Goal: Task Accomplishment & Management: Manage account settings

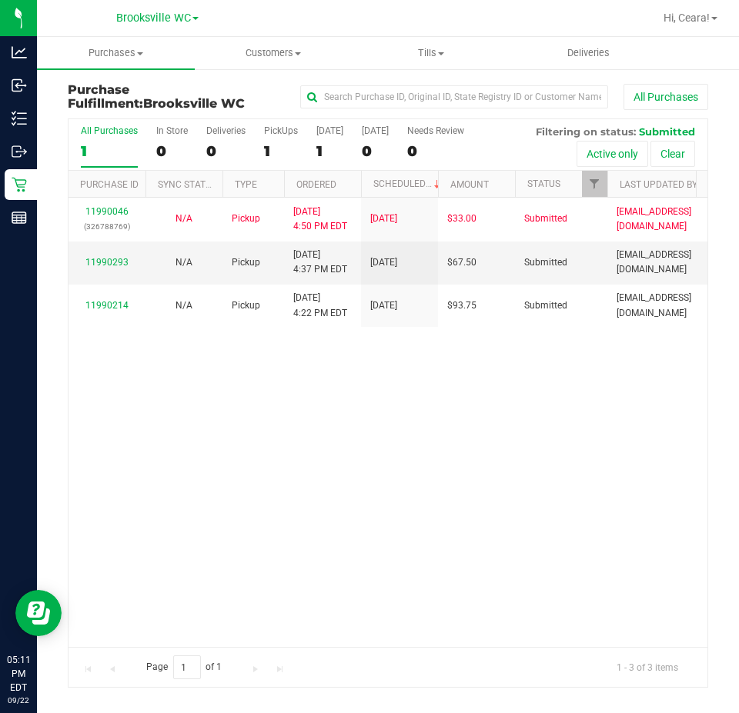
click at [129, 374] on div "11990046 (326788769) N/A Pickup [DATE] 4:50 PM EDT 9/22/2025 $33.00 Submitted […" at bounding box center [387, 422] width 639 height 449
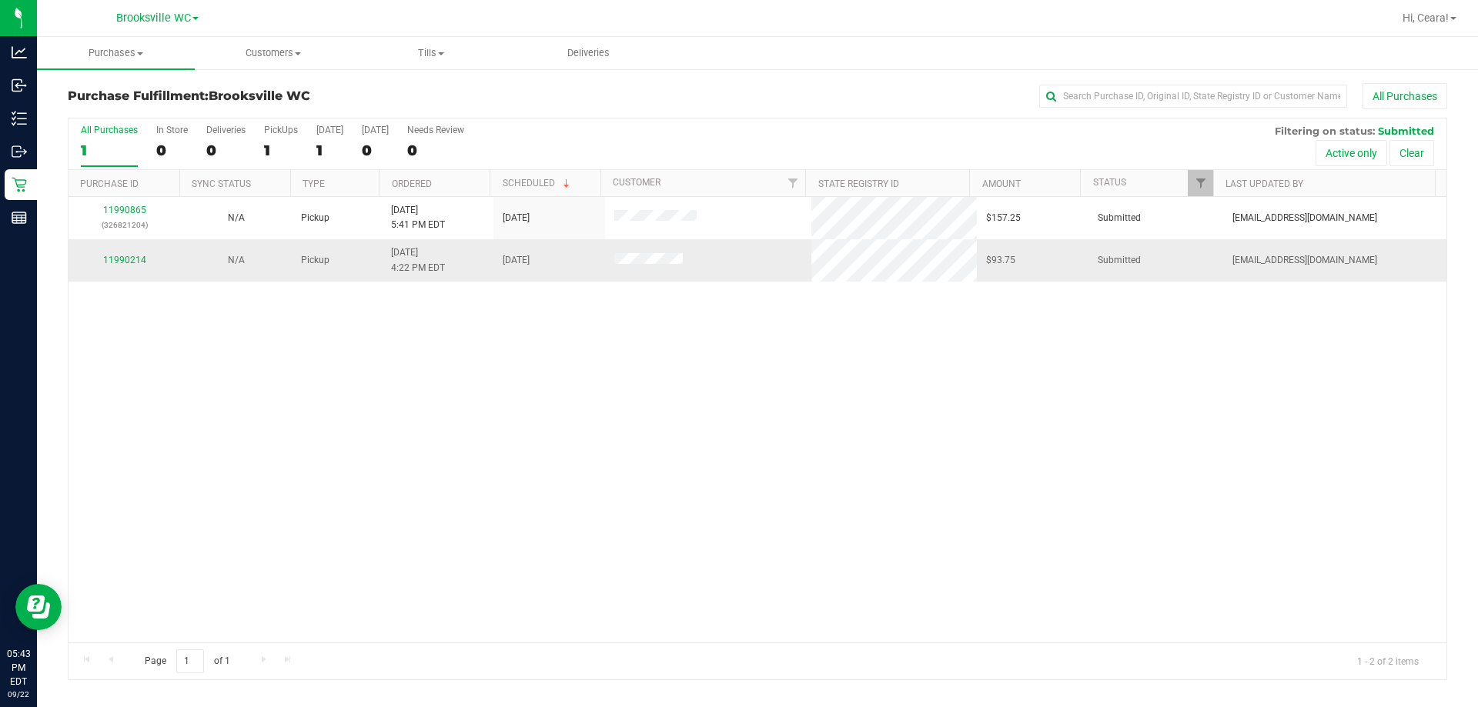
click at [130, 266] on div "11990214" at bounding box center [124, 260] width 93 height 15
click at [128, 258] on link "11990214" at bounding box center [124, 260] width 43 height 11
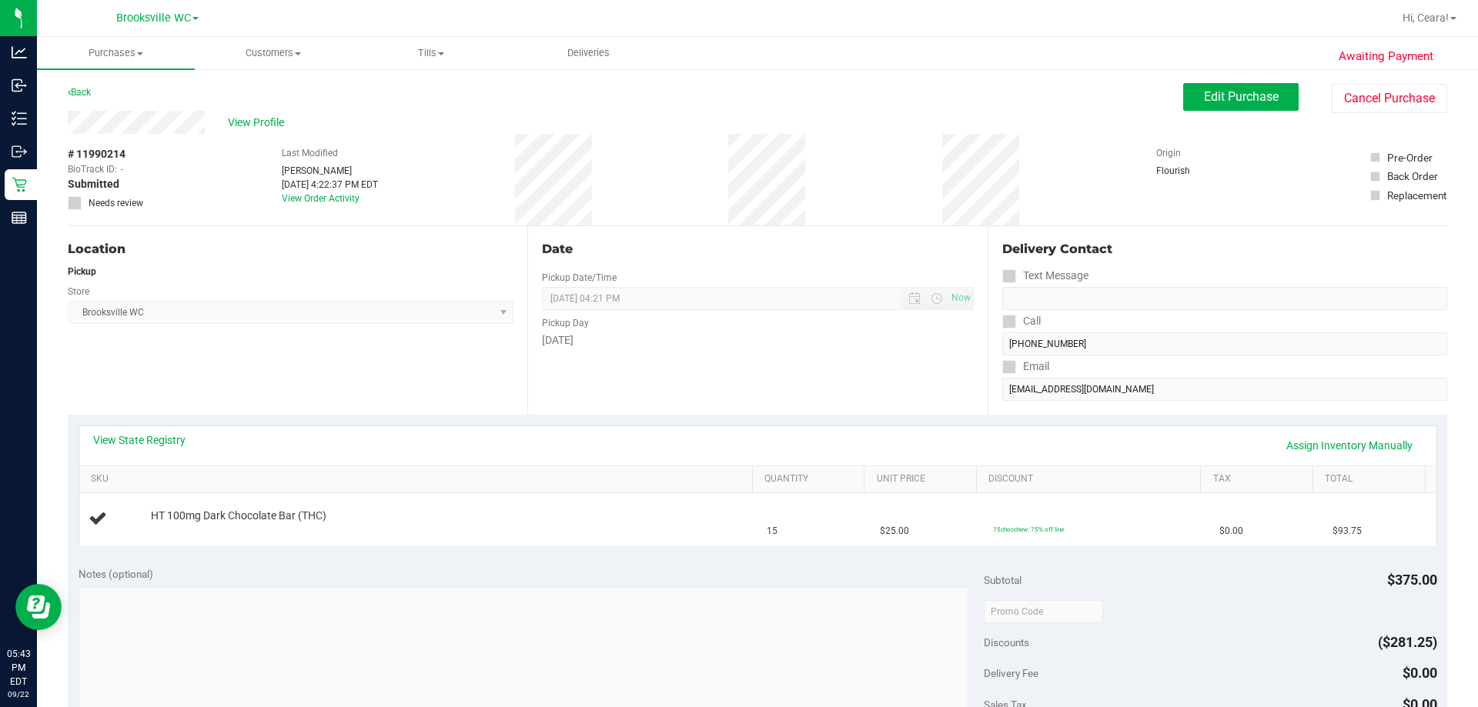
click at [738, 426] on div "View State Registry Assign Inventory Manually" at bounding box center [757, 445] width 1357 height 39
click at [147, 438] on link "View State Registry" at bounding box center [139, 440] width 92 height 15
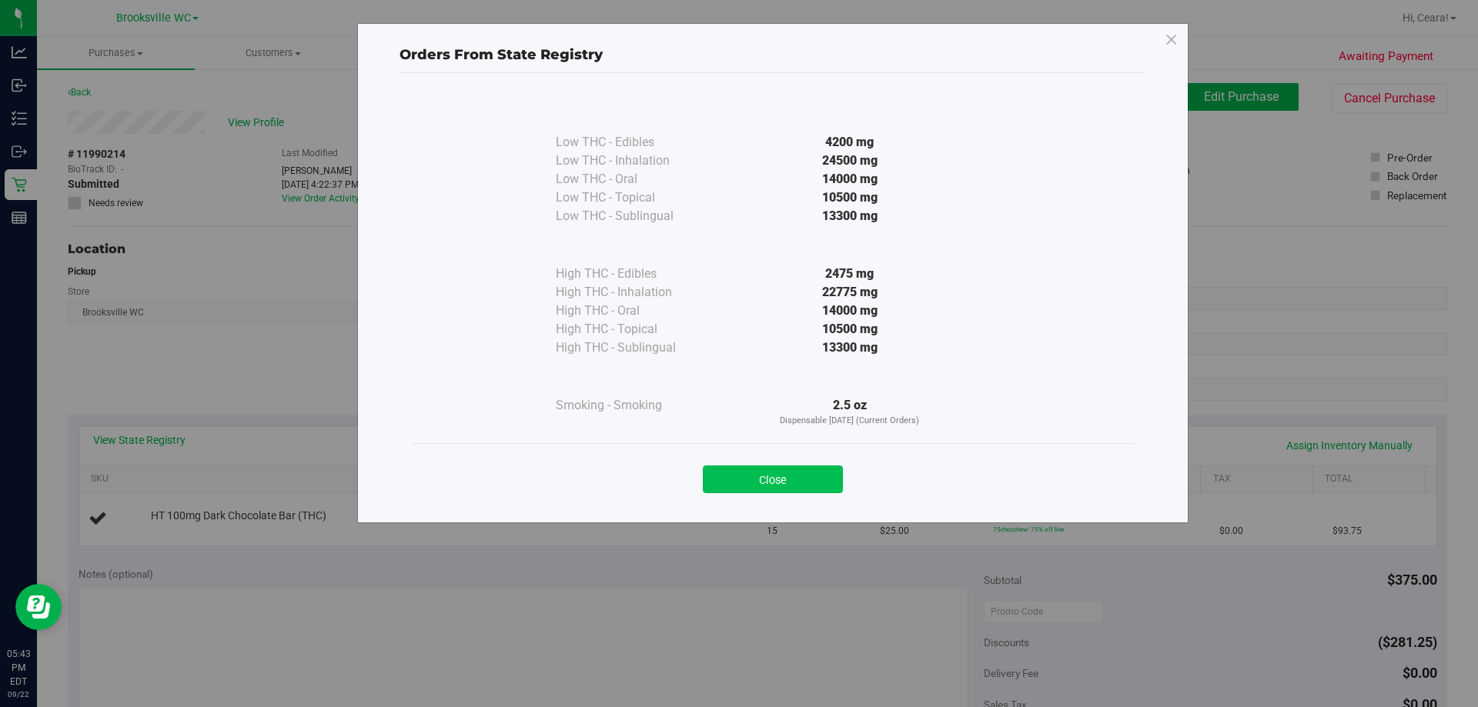
click at [738, 468] on button "Close" at bounding box center [773, 480] width 140 height 28
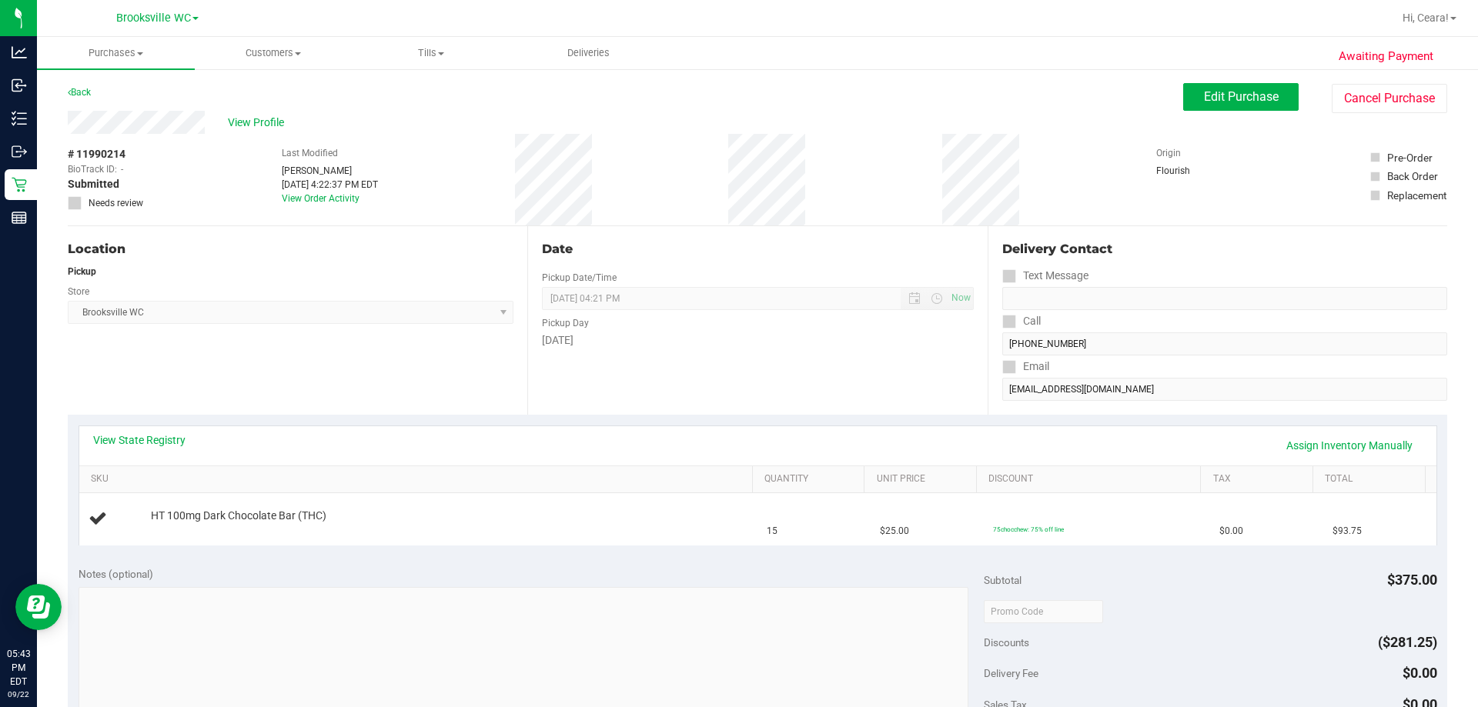
click at [738, 426] on div "View State Registry Assign Inventory Manually" at bounding box center [757, 445] width 1357 height 39
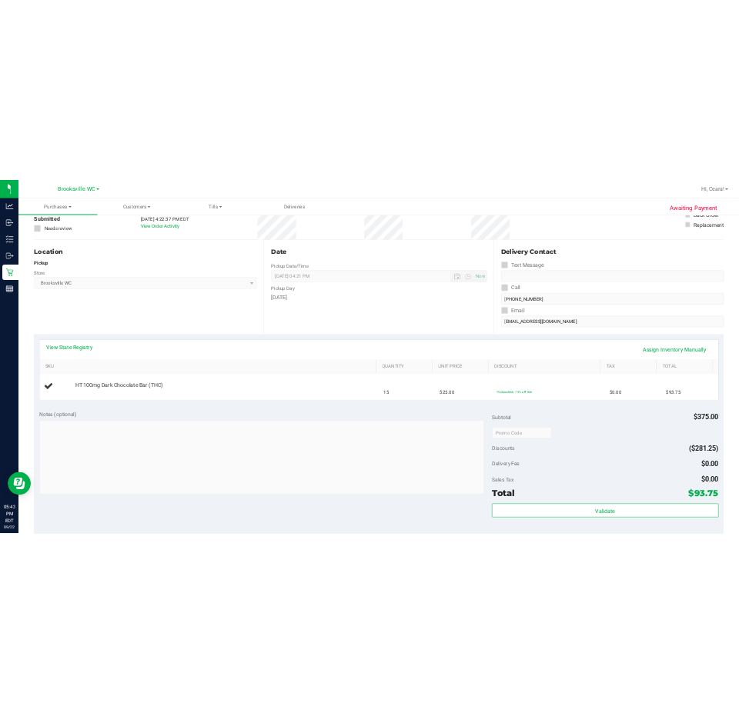
scroll to position [231, 0]
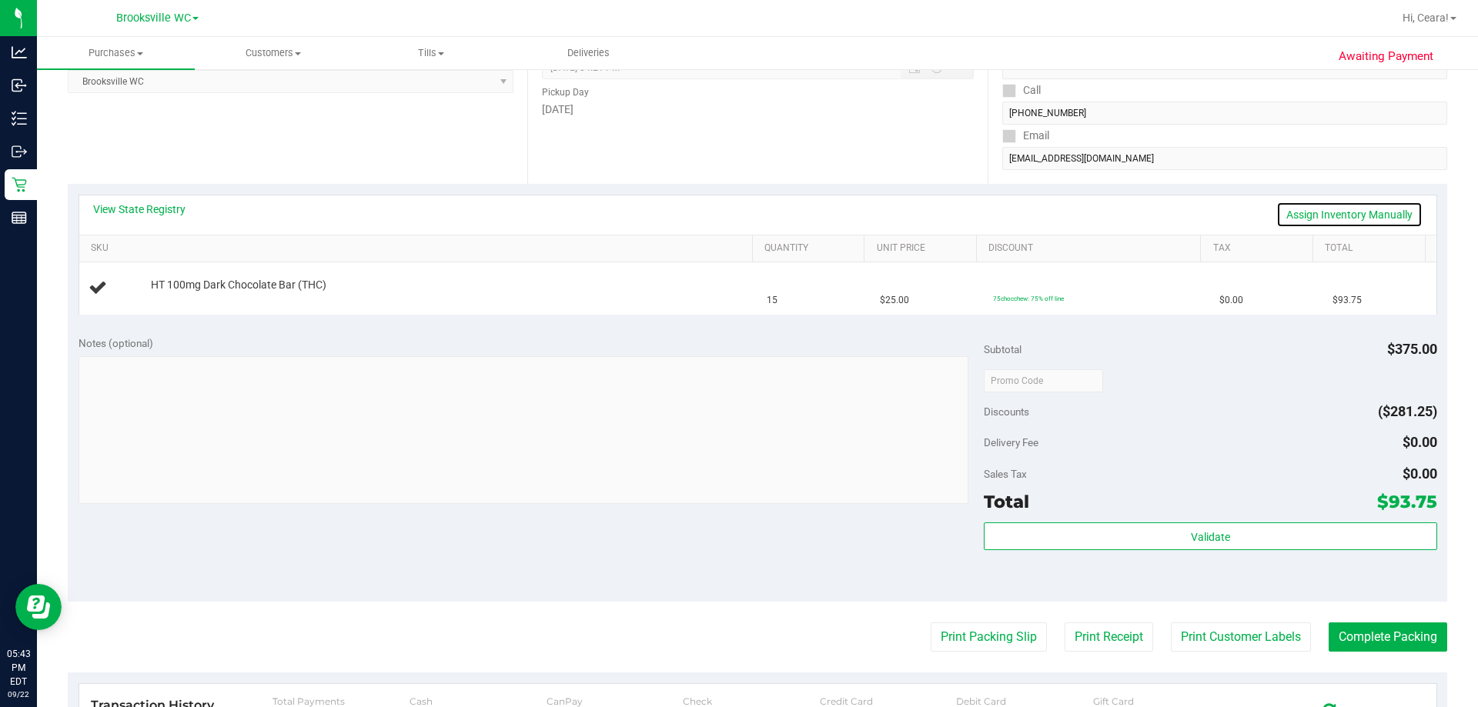
click at [738, 210] on link "Assign Inventory Manually" at bounding box center [1349, 215] width 146 height 26
click at [181, 296] on link "Add Package" at bounding box center [178, 295] width 55 height 11
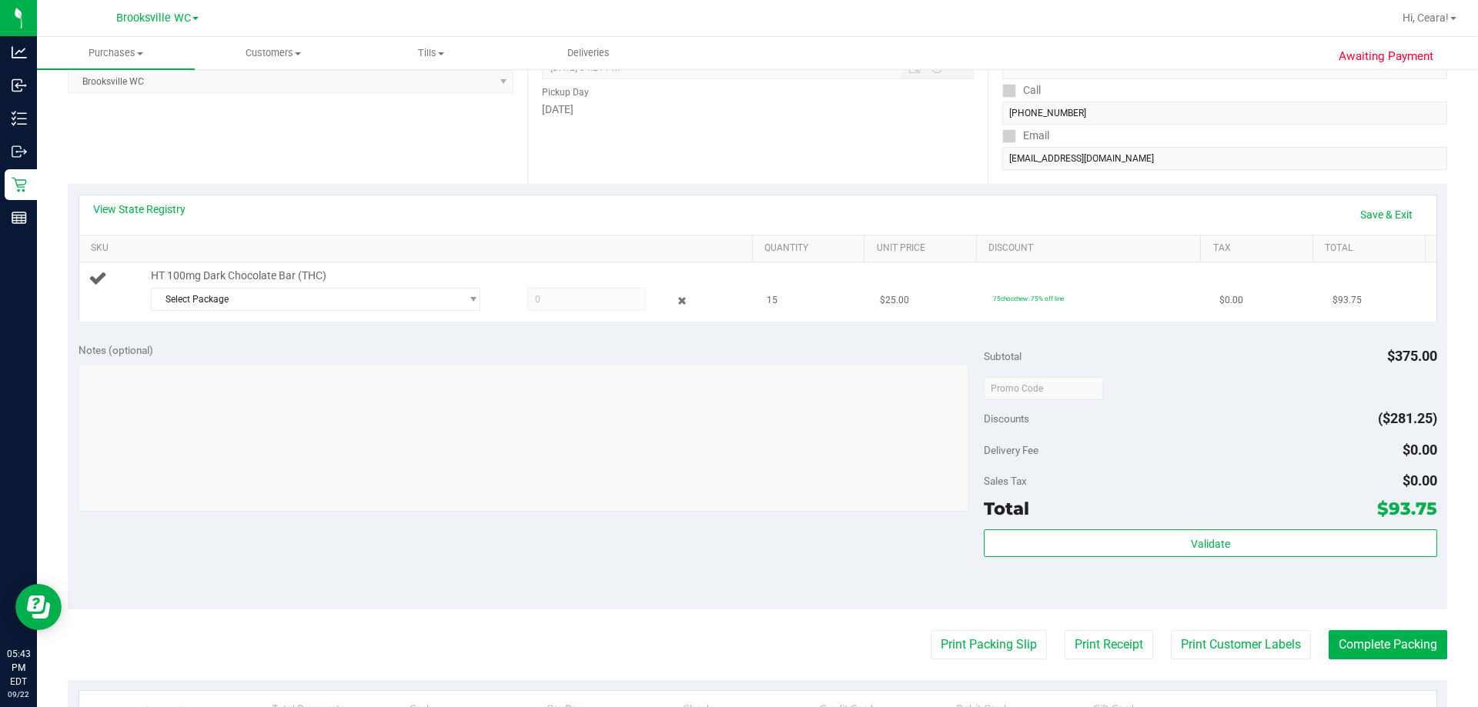
click at [581, 295] on span at bounding box center [586, 299] width 119 height 23
drag, startPoint x: 572, startPoint y: 302, endPoint x: 550, endPoint y: 296, distance: 23.2
click at [553, 298] on span at bounding box center [586, 299] width 119 height 23
click at [534, 296] on span at bounding box center [586, 299] width 119 height 23
click at [373, 295] on span "Select Package" at bounding box center [306, 300] width 309 height 22
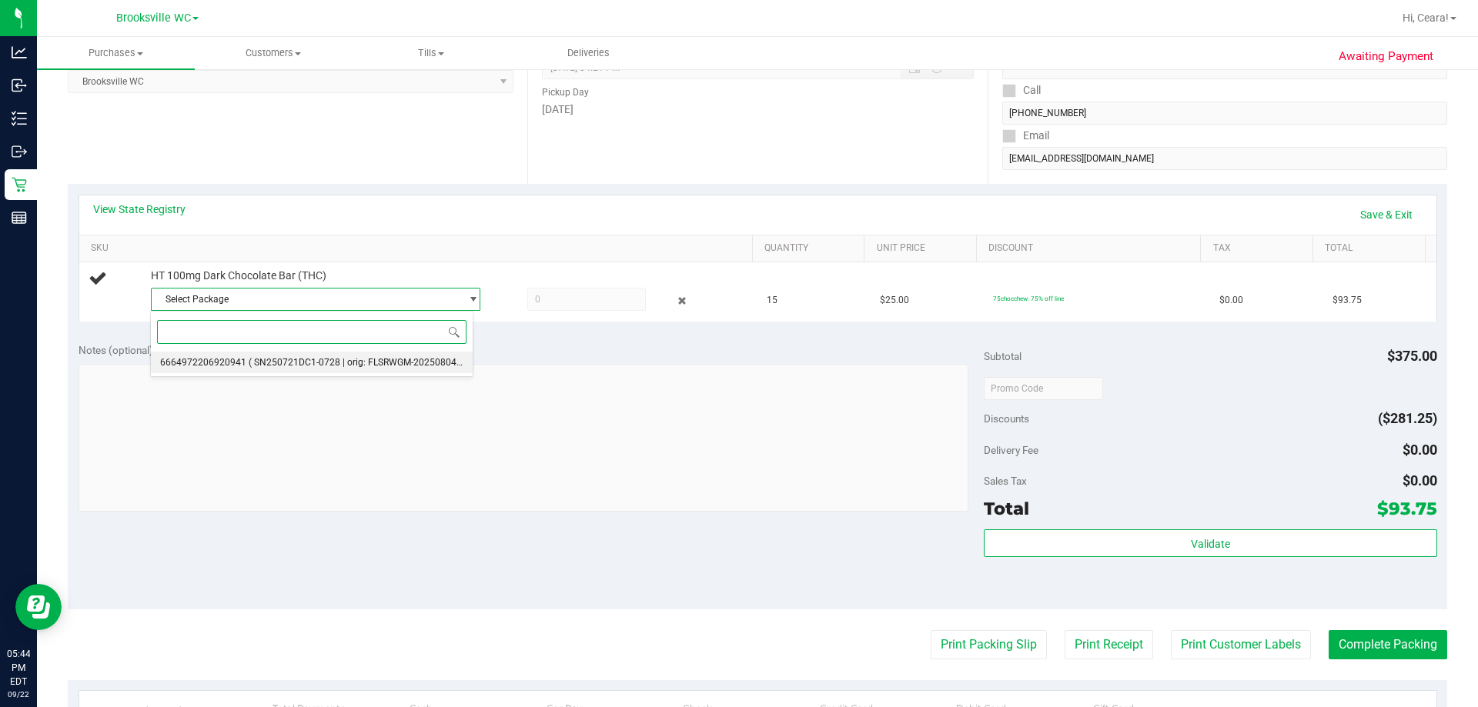
click at [361, 358] on span "( SN250721DC1-0728 | orig: FLSRWGM-20250804-1495 )" at bounding box center [367, 362] width 237 height 11
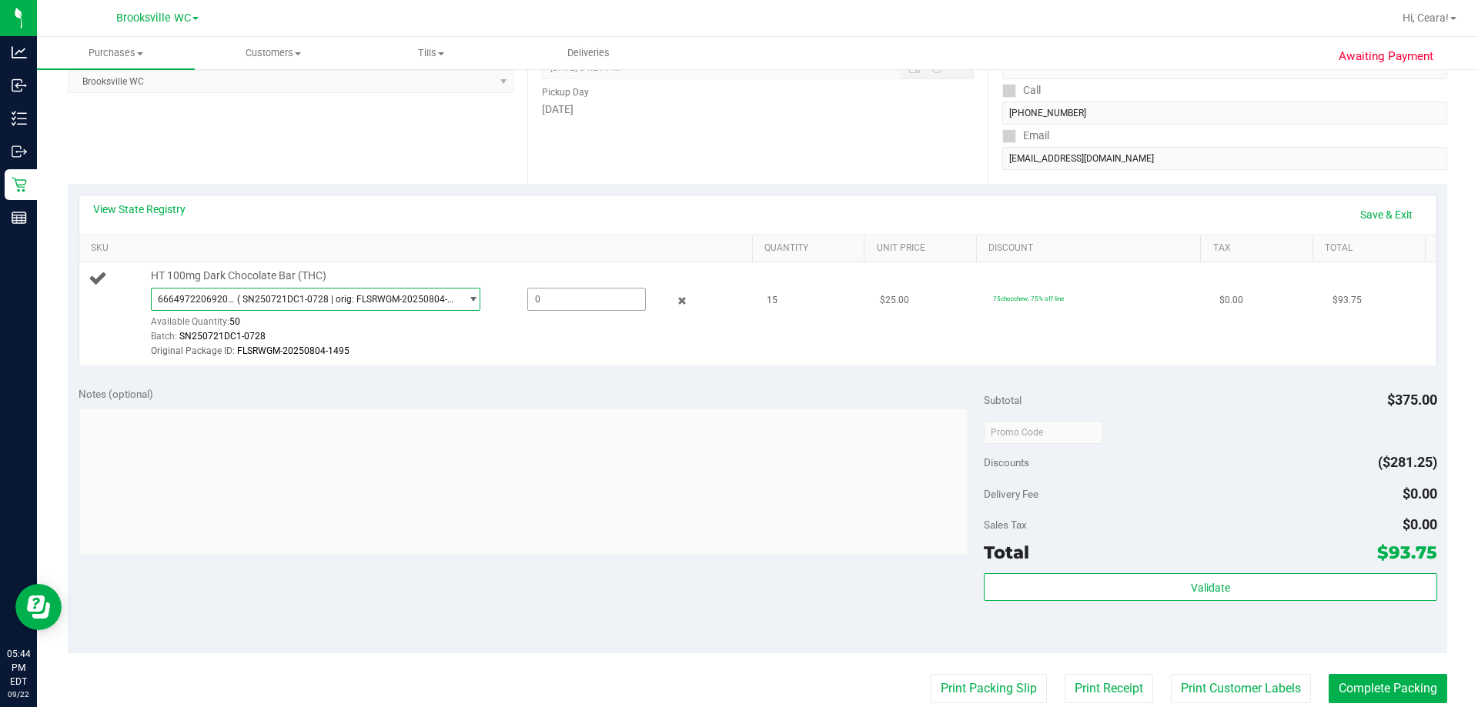
click at [571, 290] on span at bounding box center [586, 299] width 119 height 23
type input "15"
type input "15.0000"
click at [531, 362] on td "HT 100mg Dark Chocolate Bar (THC) 6664972206920941 ( SN250721DC1-0728 | orig: F…" at bounding box center [418, 313] width 679 height 103
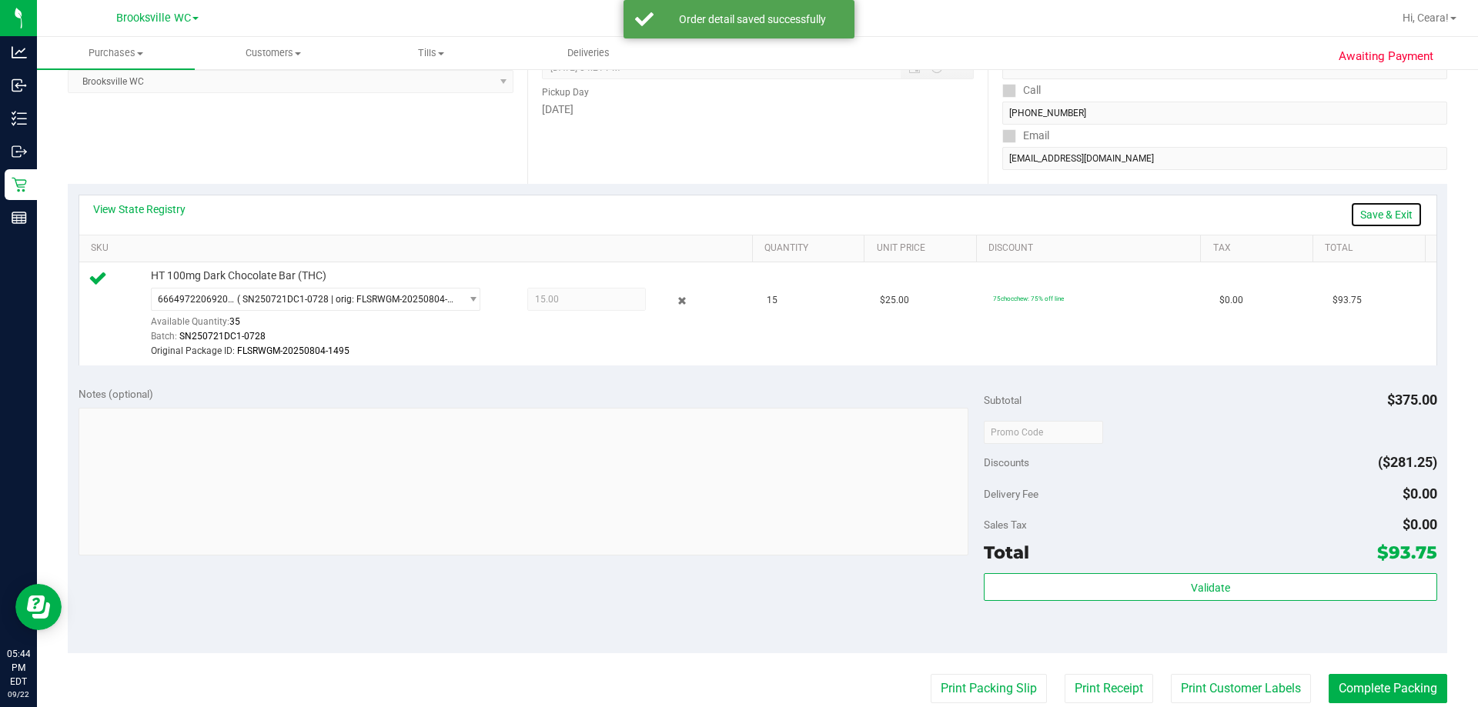
click at [738, 217] on link "Save & Exit" at bounding box center [1386, 215] width 72 height 26
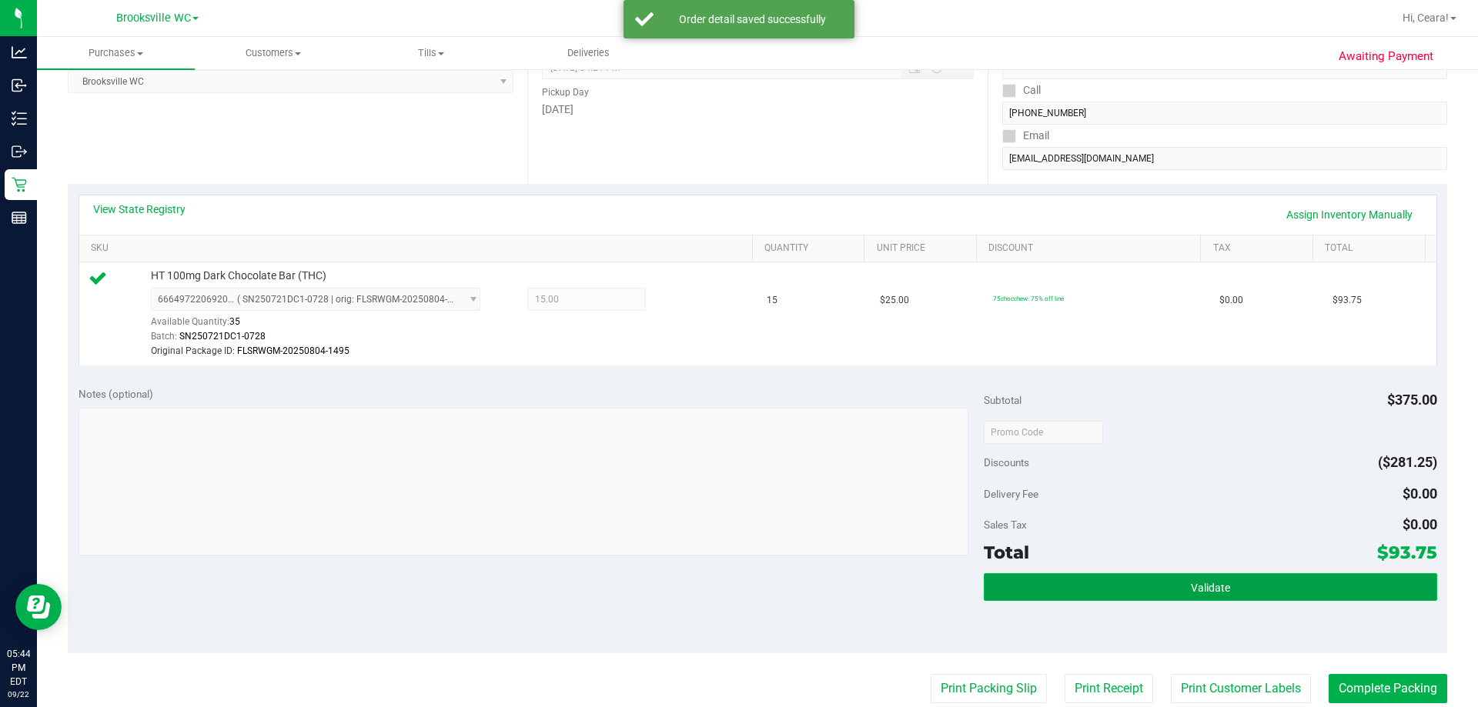
click at [738, 592] on span "Validate" at bounding box center [1210, 588] width 39 height 12
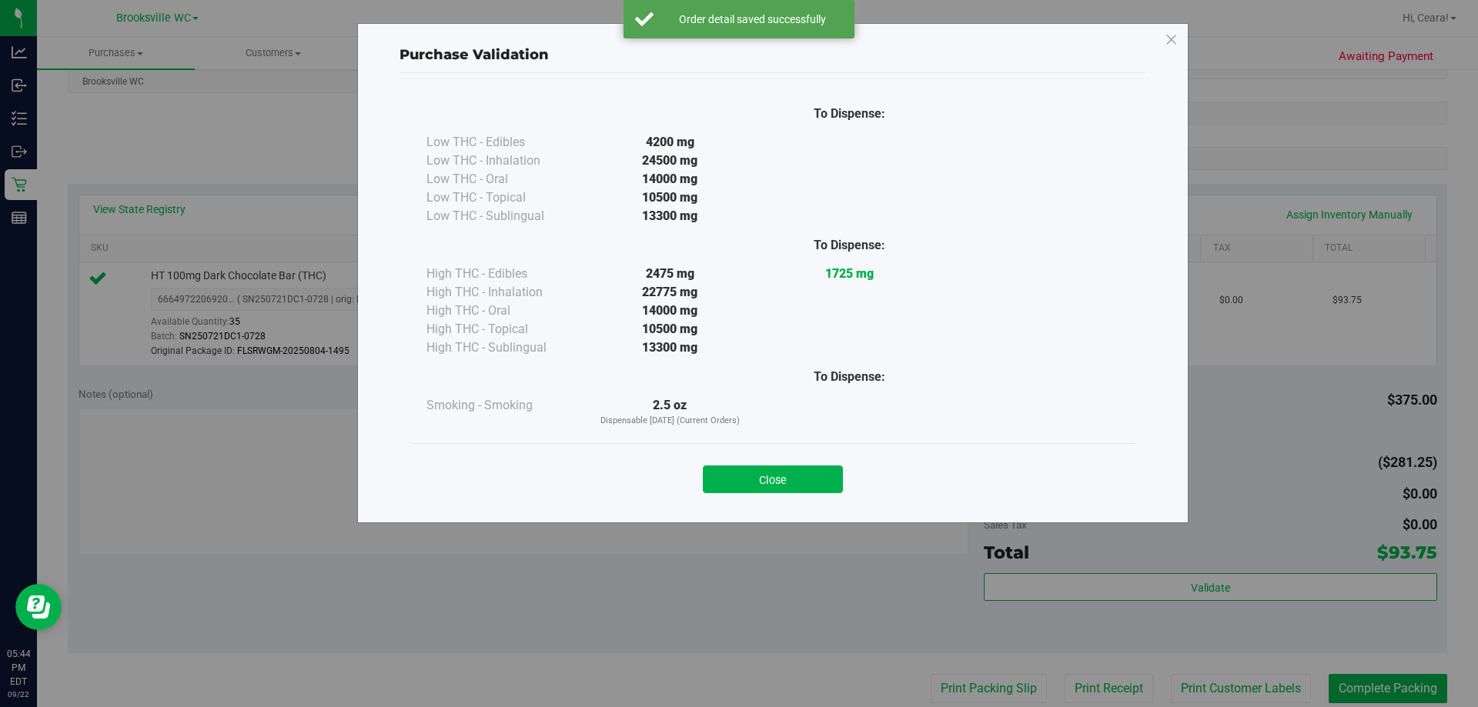
drag, startPoint x: 757, startPoint y: 473, endPoint x: 1071, endPoint y: 706, distance: 391.7
click at [738, 473] on button "Close" at bounding box center [773, 480] width 140 height 28
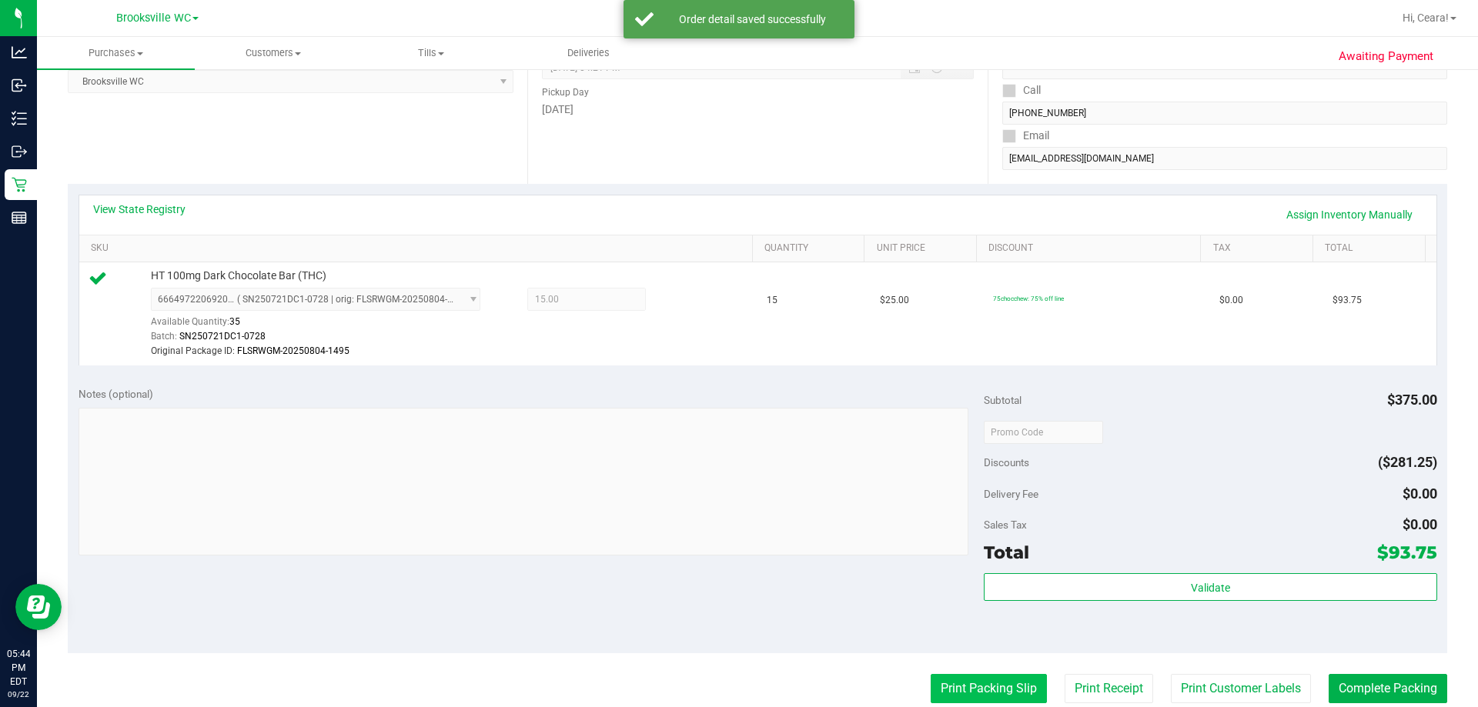
click at [738, 697] on button "Print Packing Slip" at bounding box center [988, 688] width 116 height 29
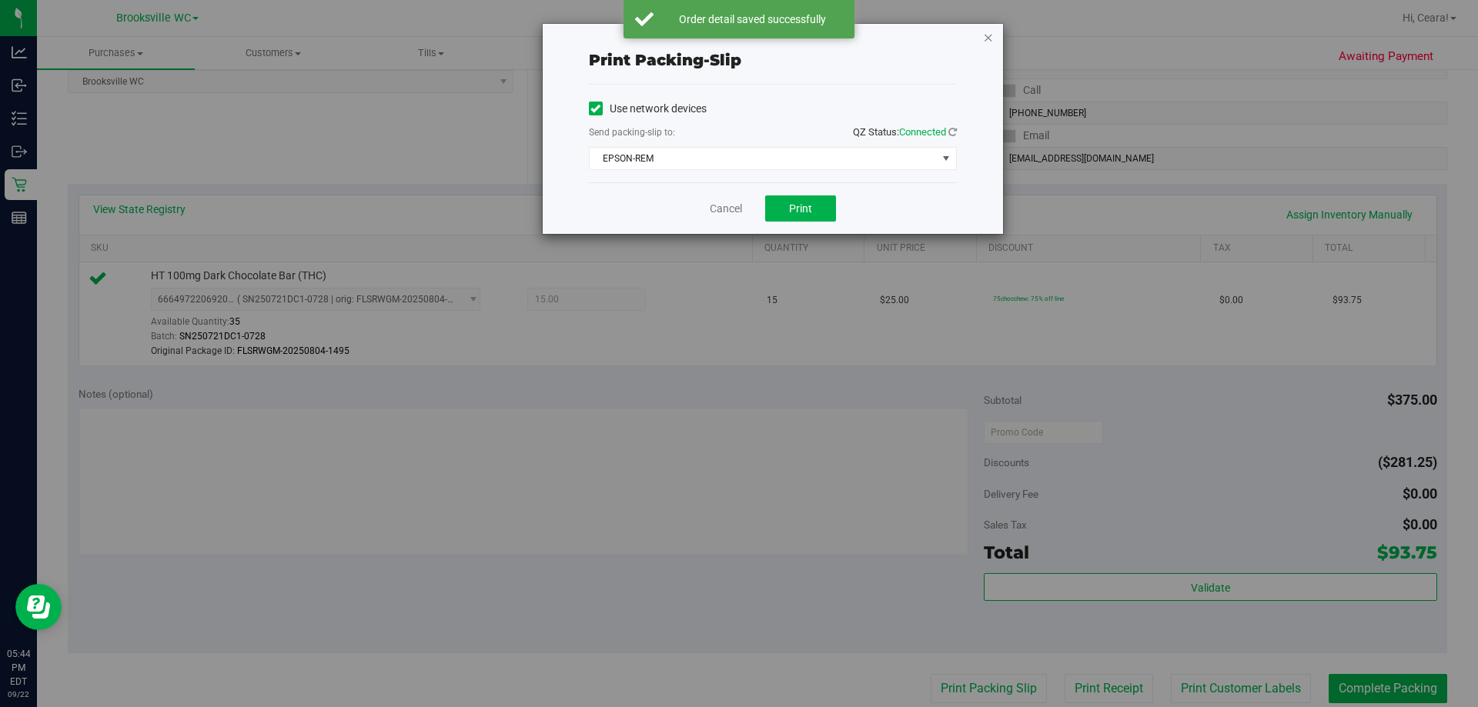
click at [738, 30] on icon "button" at bounding box center [988, 37] width 11 height 18
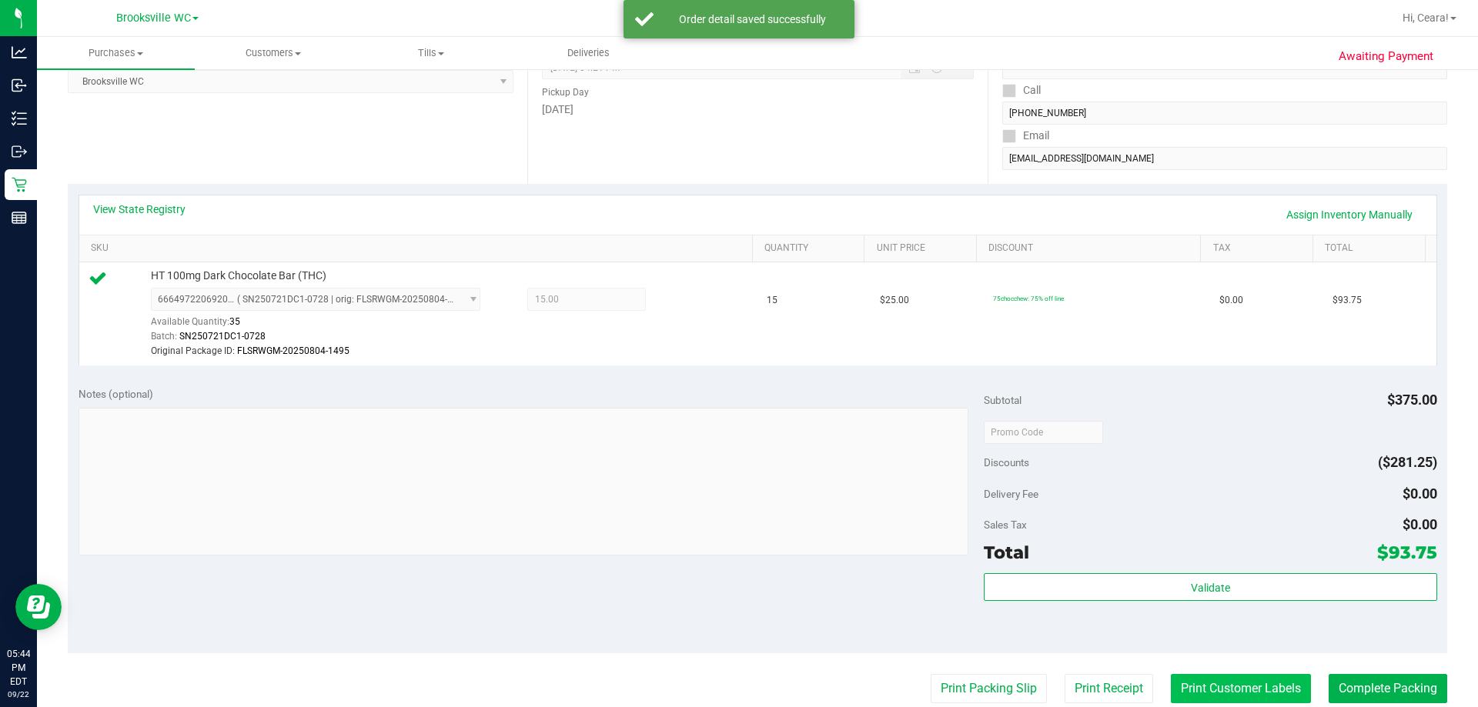
click at [738, 677] on button "Print Customer Labels" at bounding box center [1241, 688] width 140 height 29
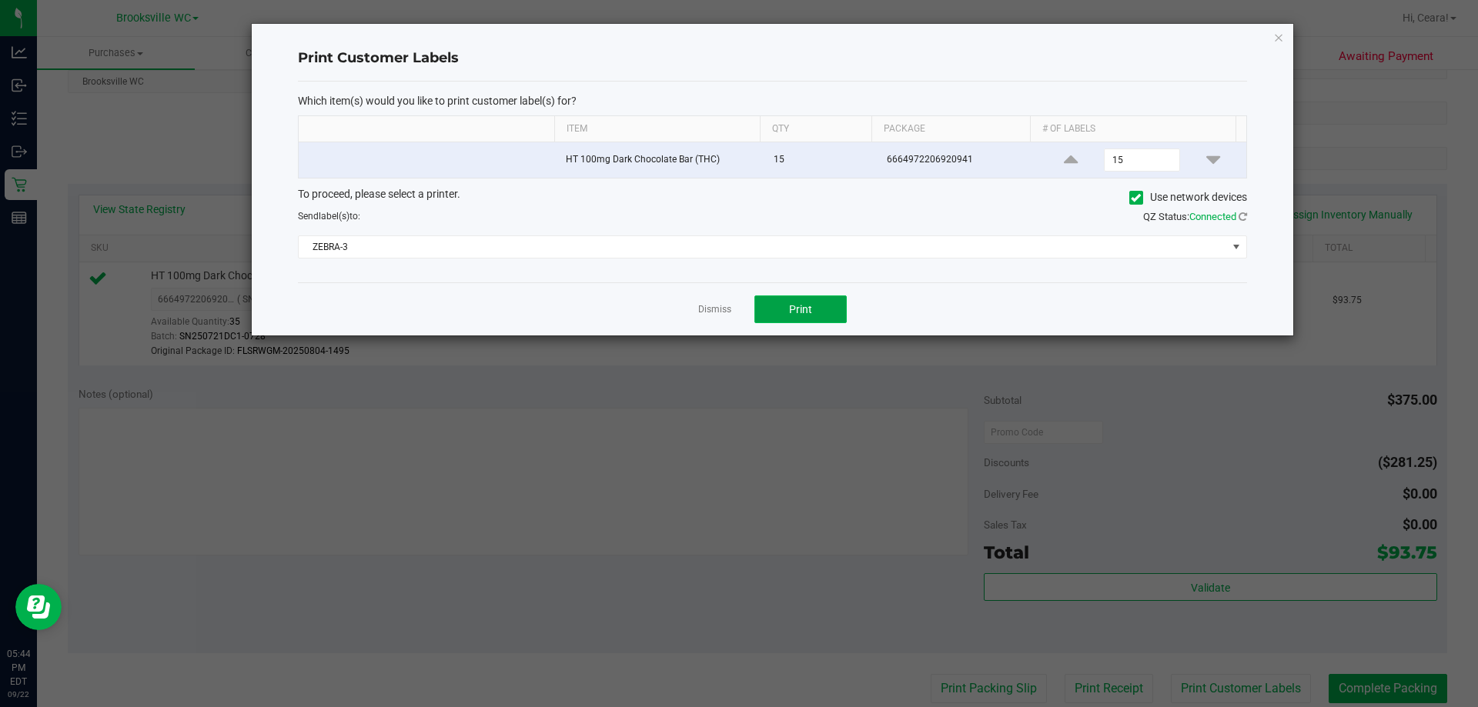
click at [738, 312] on span "Print" at bounding box center [800, 309] width 23 height 12
click at [738, 40] on icon "button" at bounding box center [1278, 37] width 11 height 18
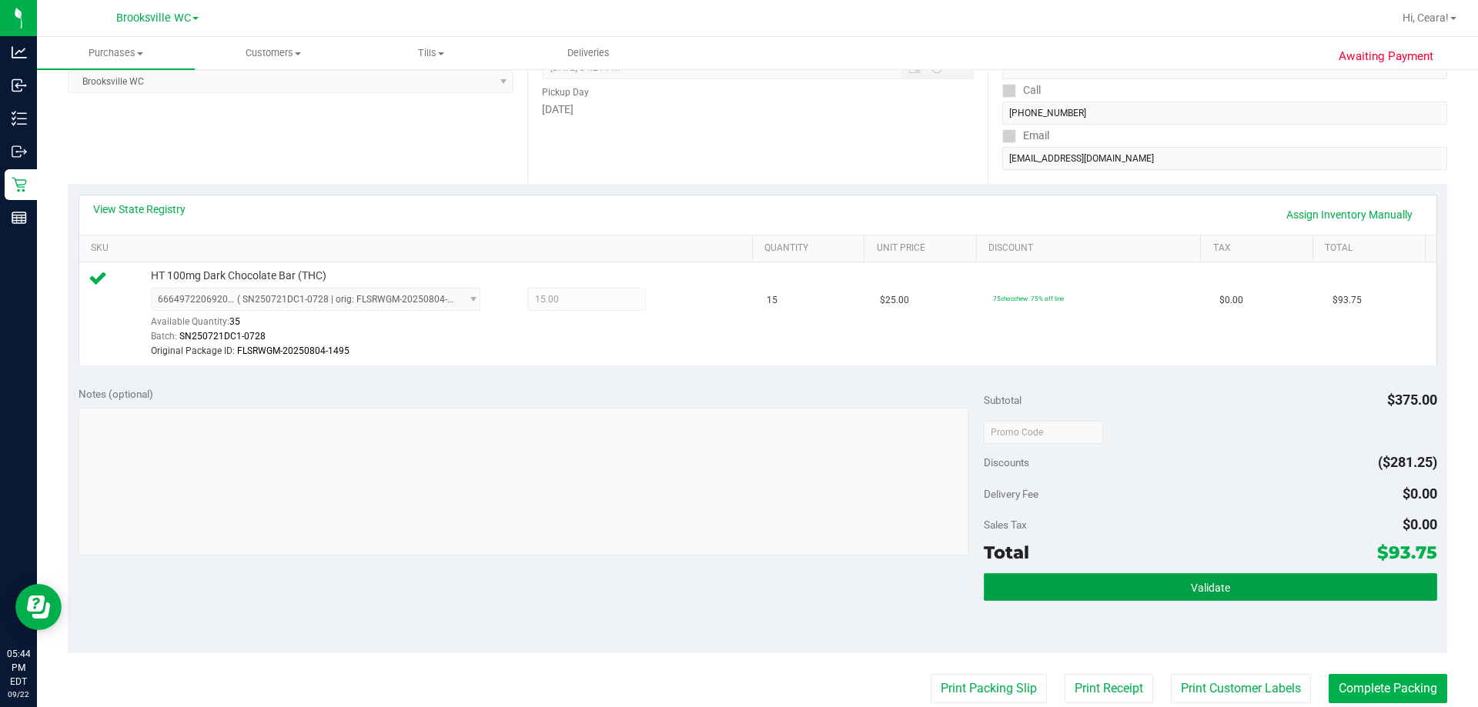
click at [738, 592] on button "Validate" at bounding box center [1210, 587] width 453 height 28
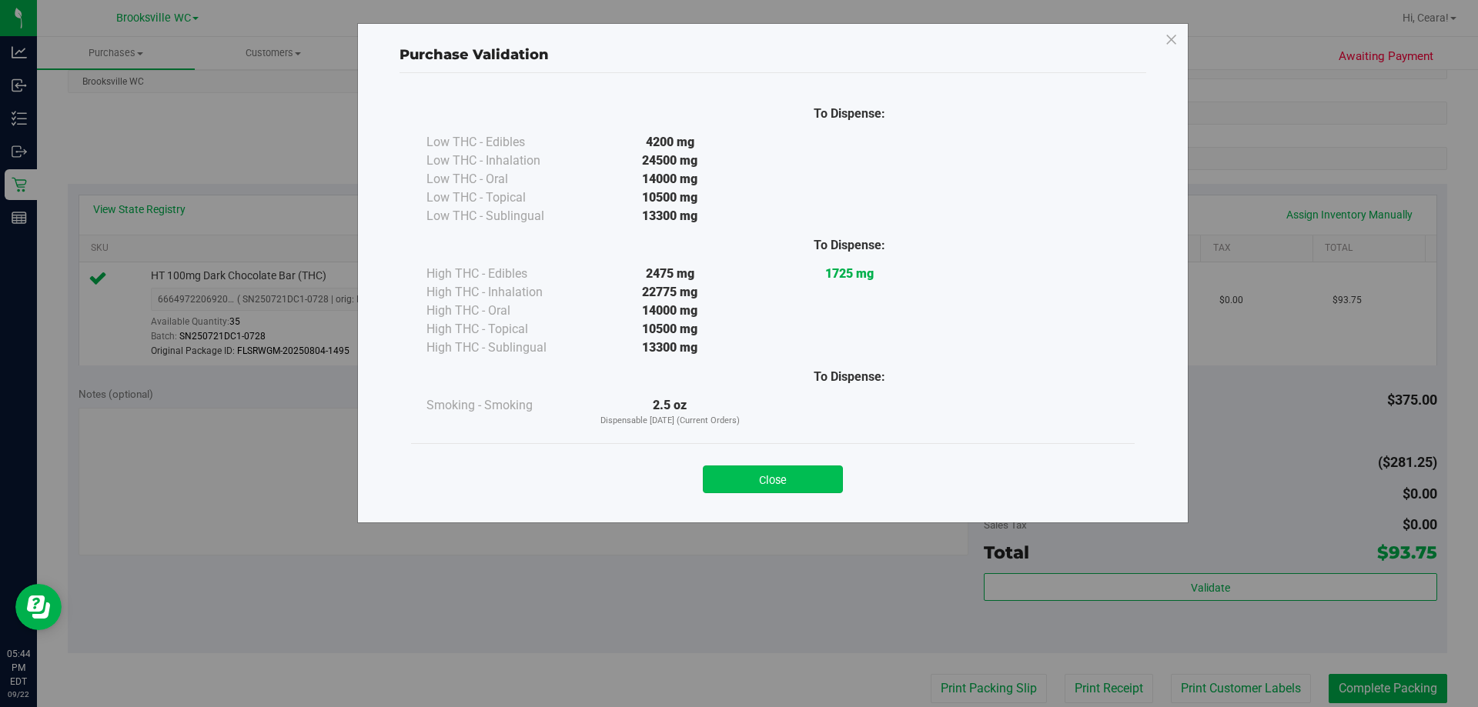
click at [738, 490] on button "Close" at bounding box center [773, 480] width 140 height 28
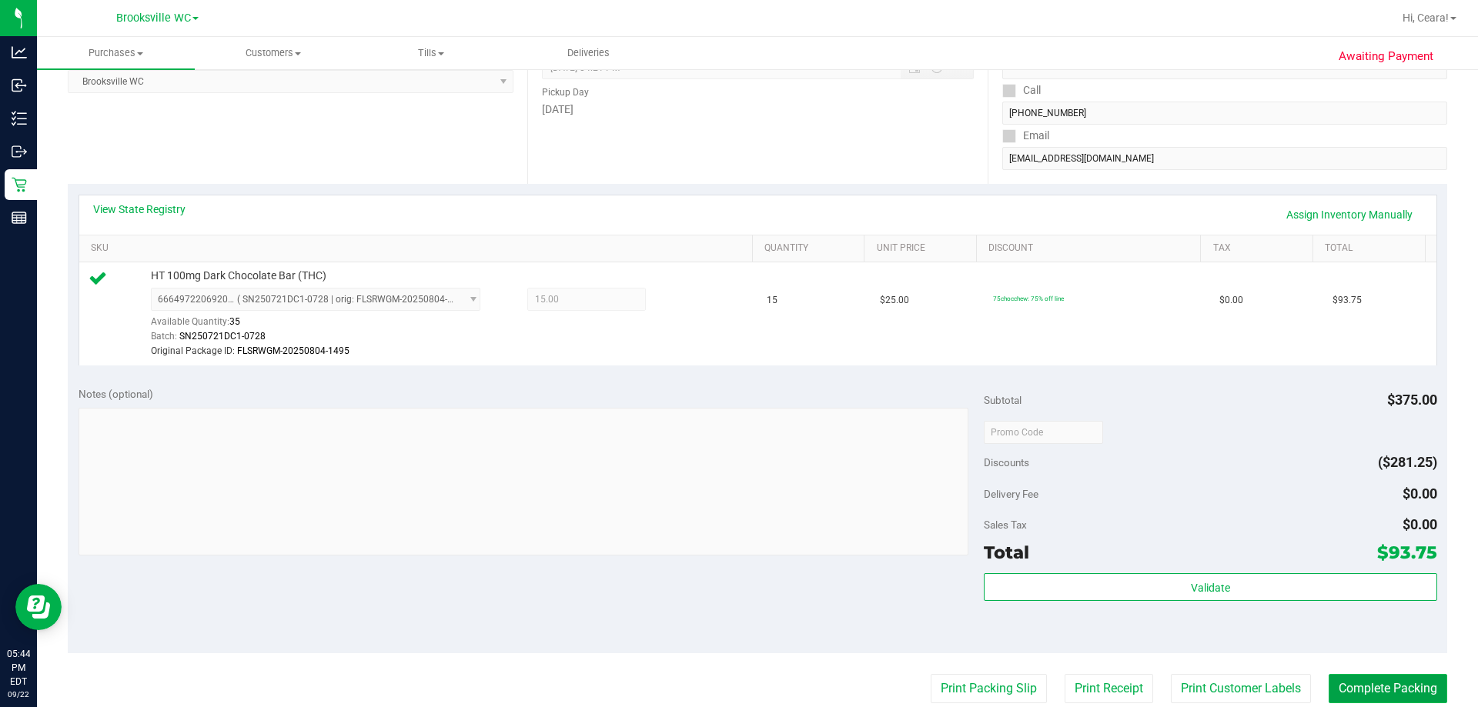
click at [738, 679] on button "Complete Packing" at bounding box center [1387, 688] width 119 height 29
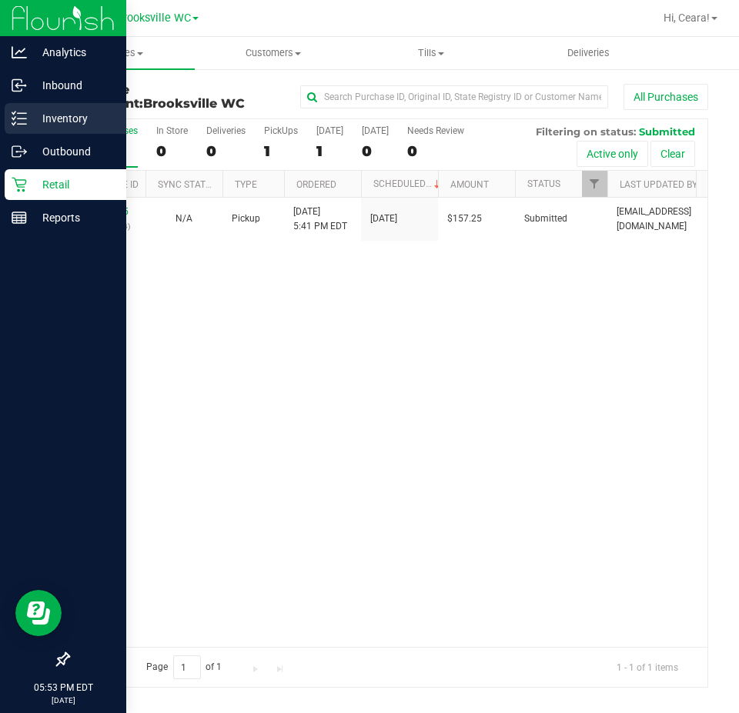
click at [83, 109] on p "Inventory" at bounding box center [73, 118] width 92 height 18
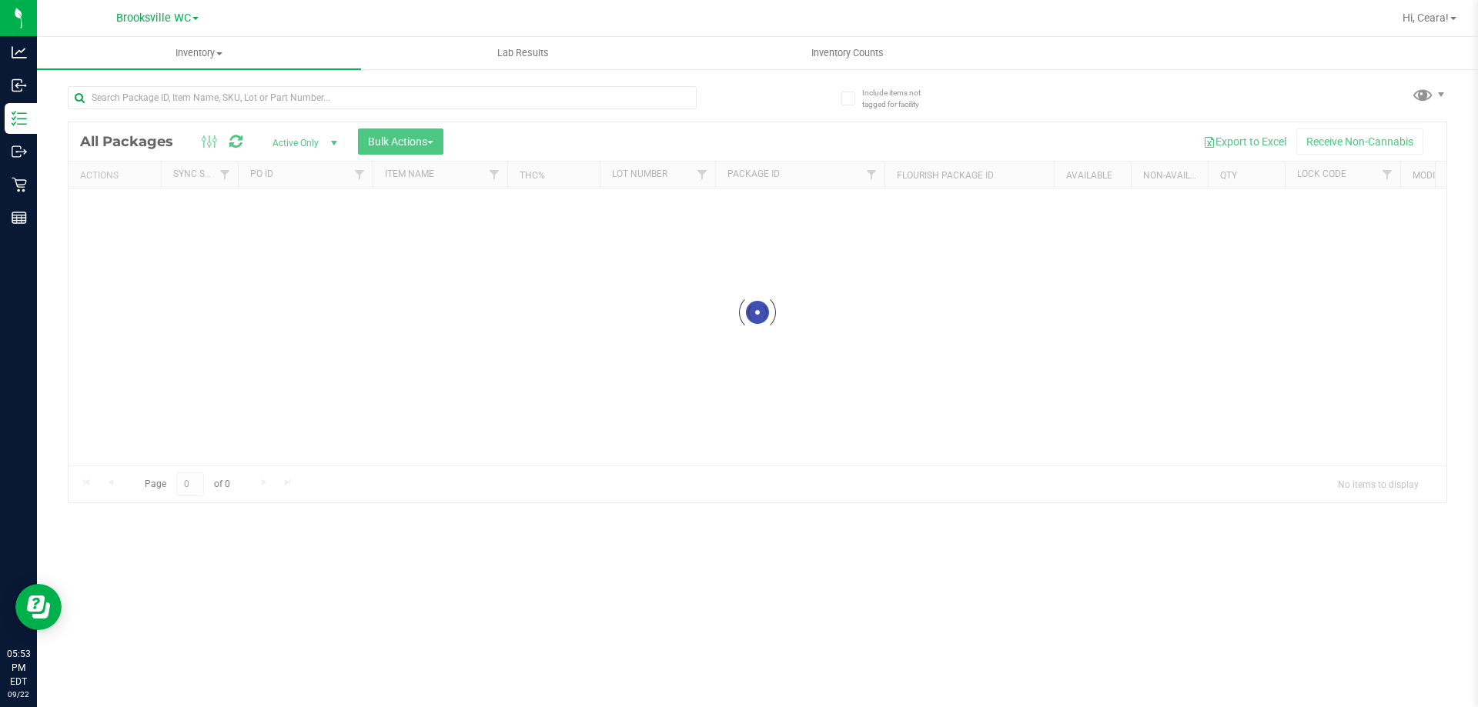
click at [413, 141] on div at bounding box center [757, 312] width 1378 height 380
click at [431, 145] on div at bounding box center [757, 312] width 1378 height 380
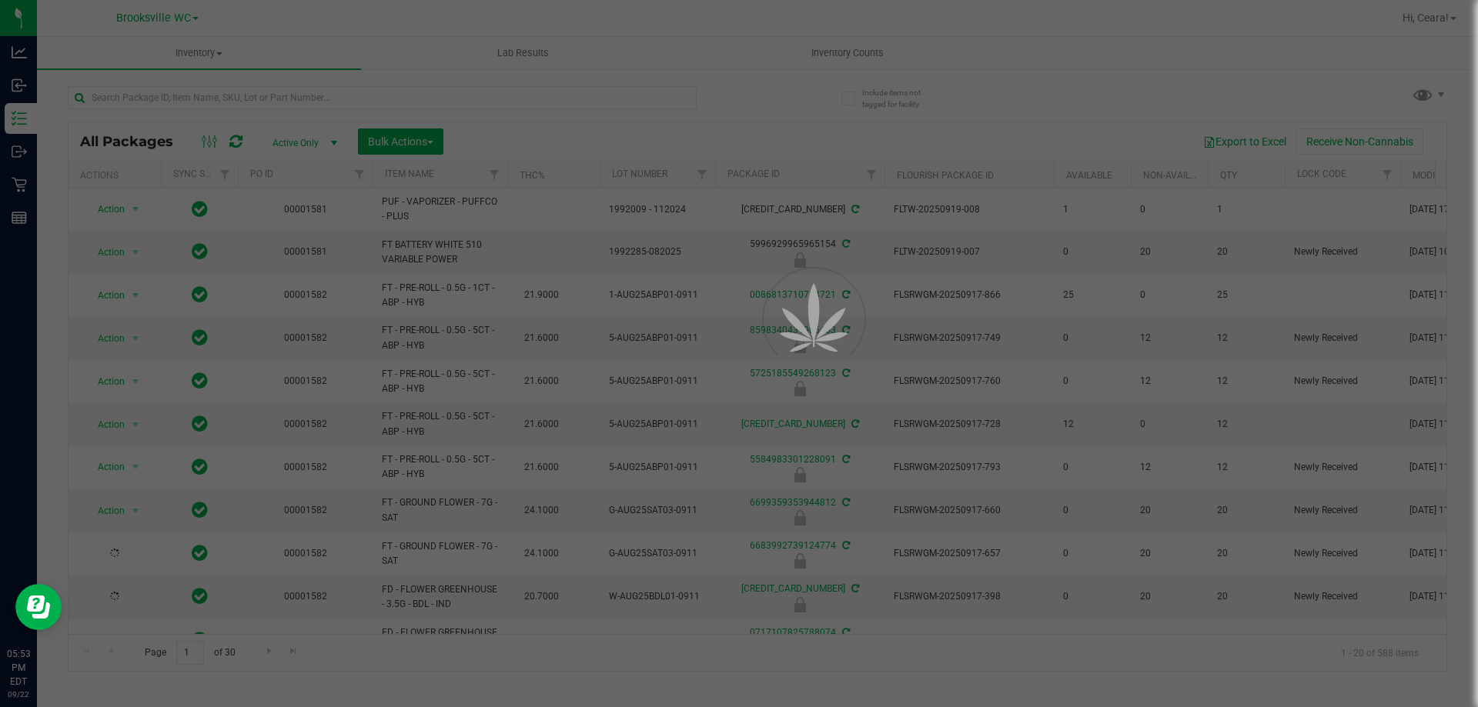
click at [412, 135] on div at bounding box center [739, 353] width 1478 height 707
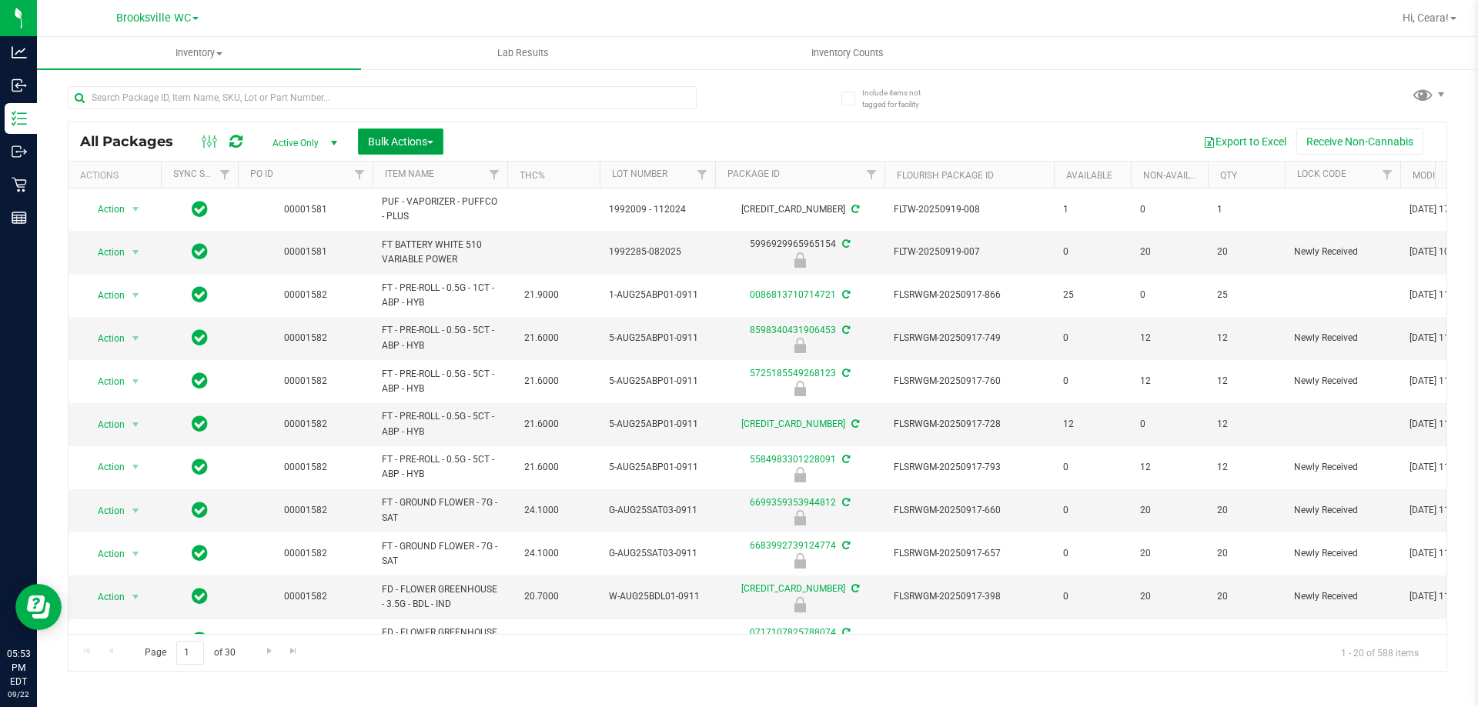
click at [432, 144] on span "Bulk Actions" at bounding box center [400, 141] width 65 height 12
click at [399, 302] on div "Lock/Unlock packages" at bounding box center [430, 291] width 126 height 25
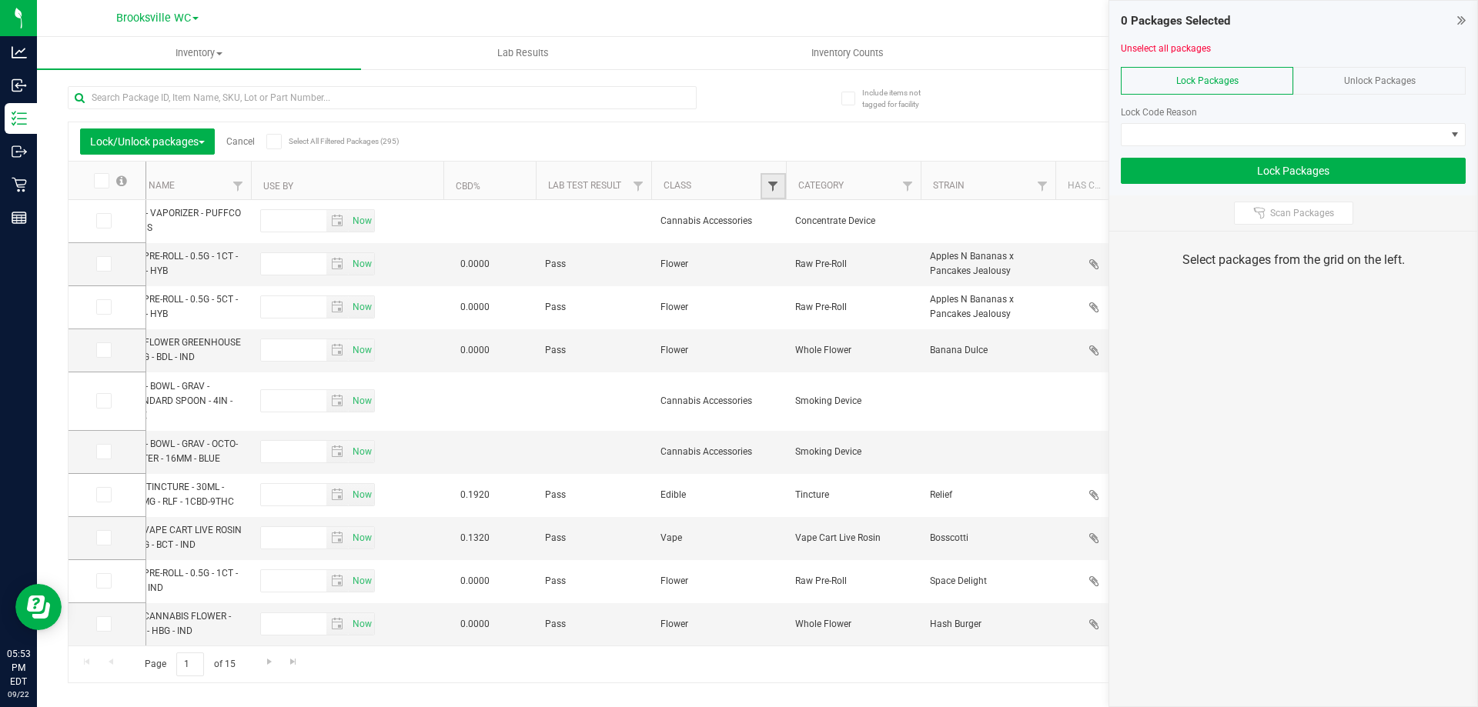
click at [738, 187] on span "Filter" at bounding box center [773, 186] width 12 height 12
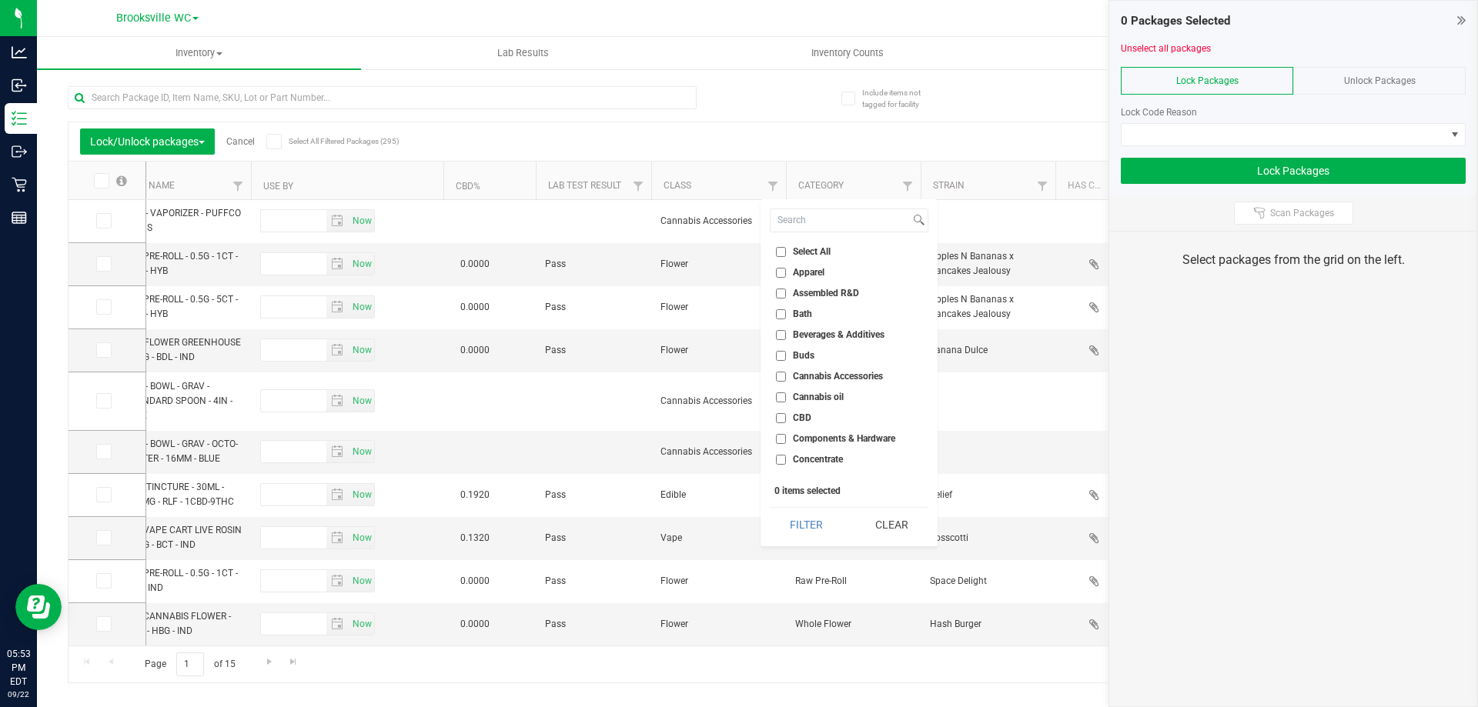
click at [738, 249] on span "Select All" at bounding box center [812, 251] width 38 height 9
click at [738, 249] on input "Select All" at bounding box center [781, 252] width 10 height 10
checkbox input "true"
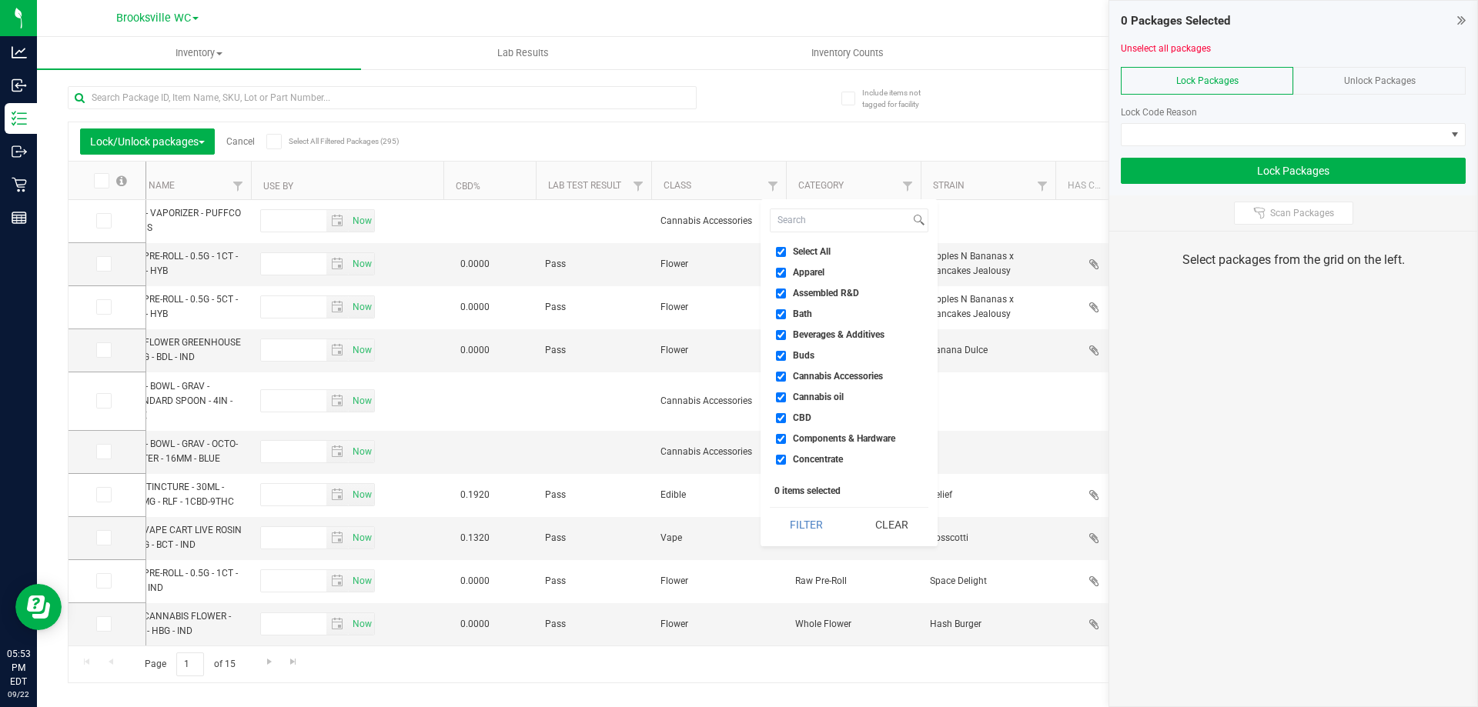
checkbox input "true"
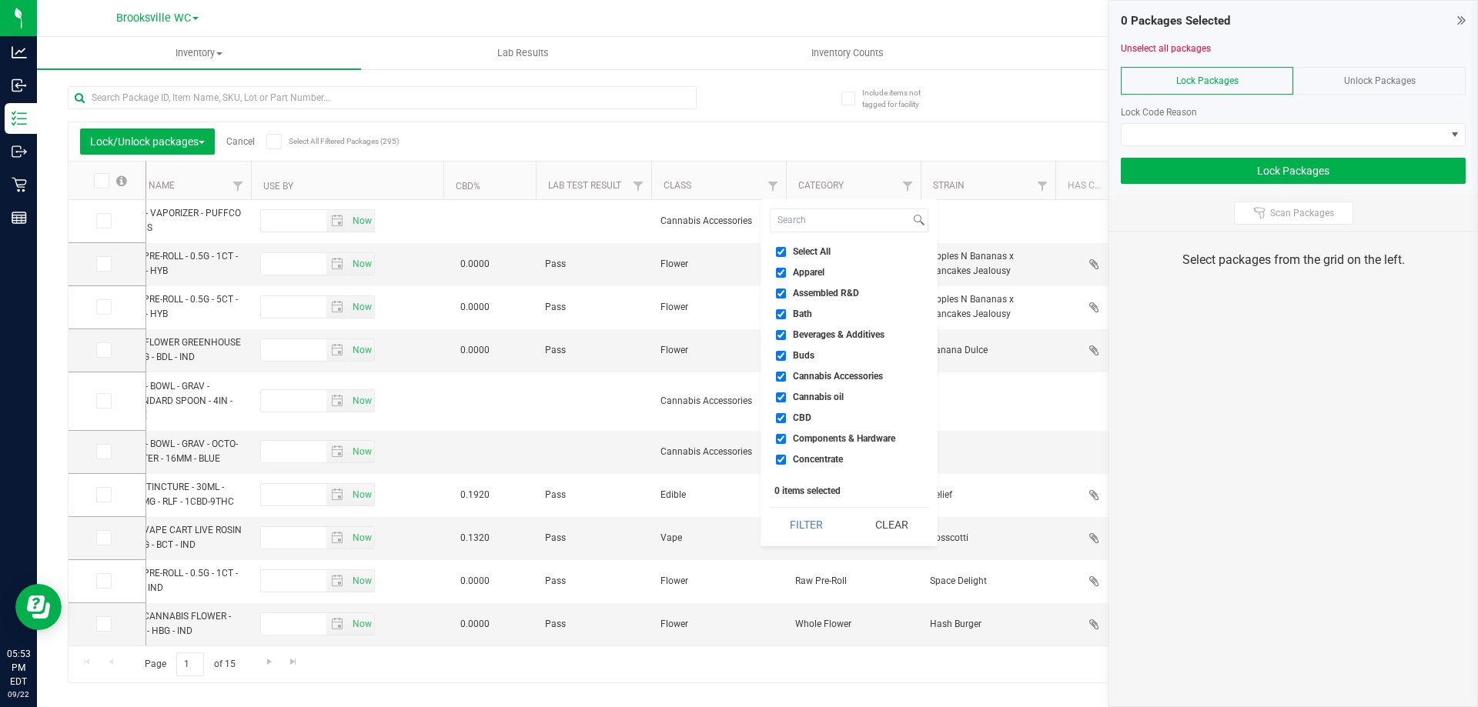
checkbox input "true"
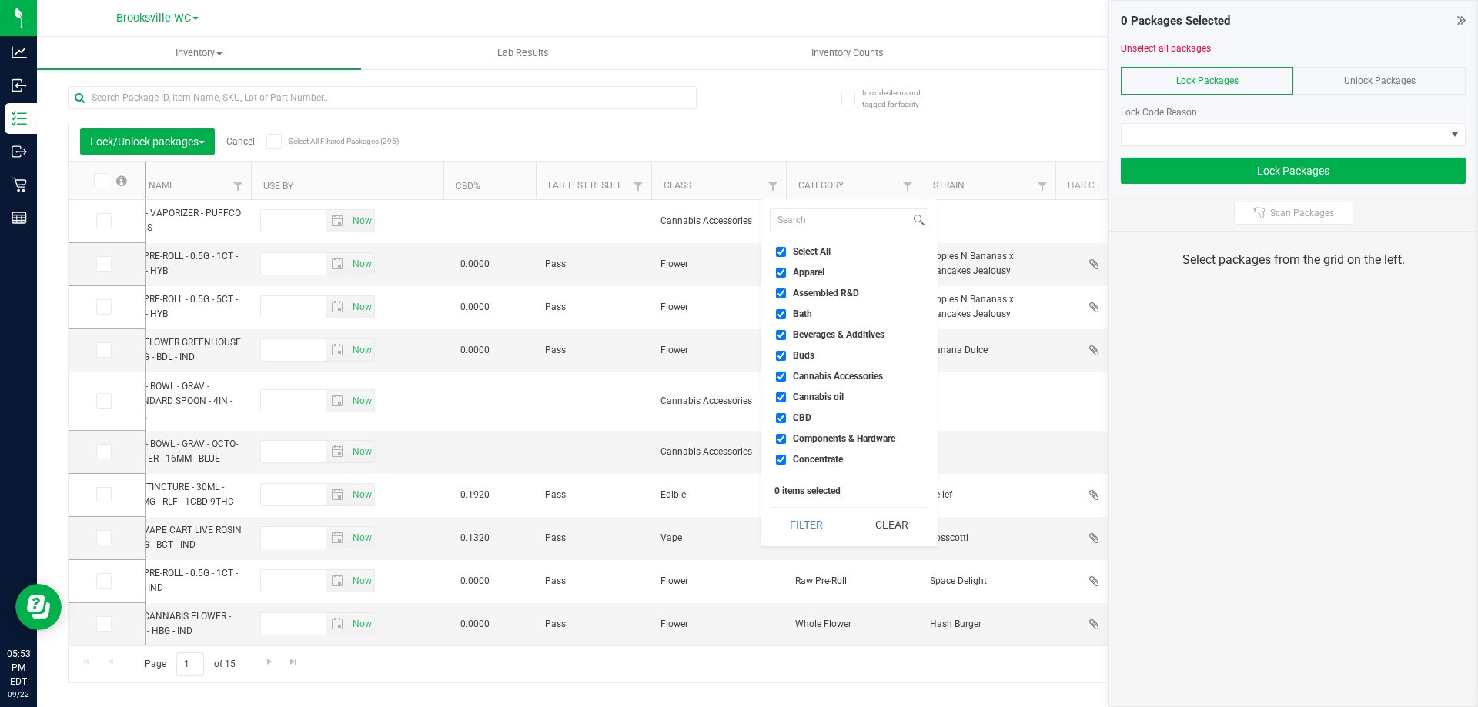
checkbox input "true"
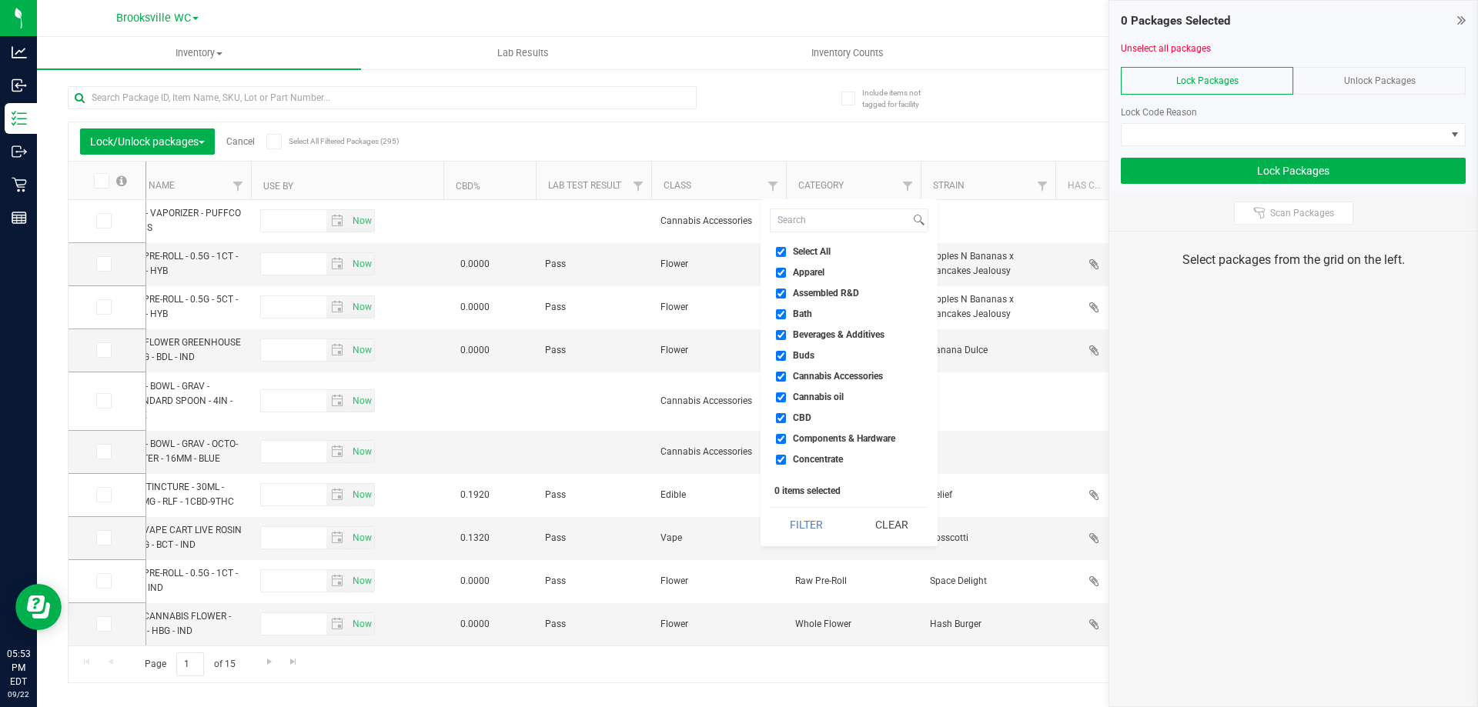
checkbox input "true"
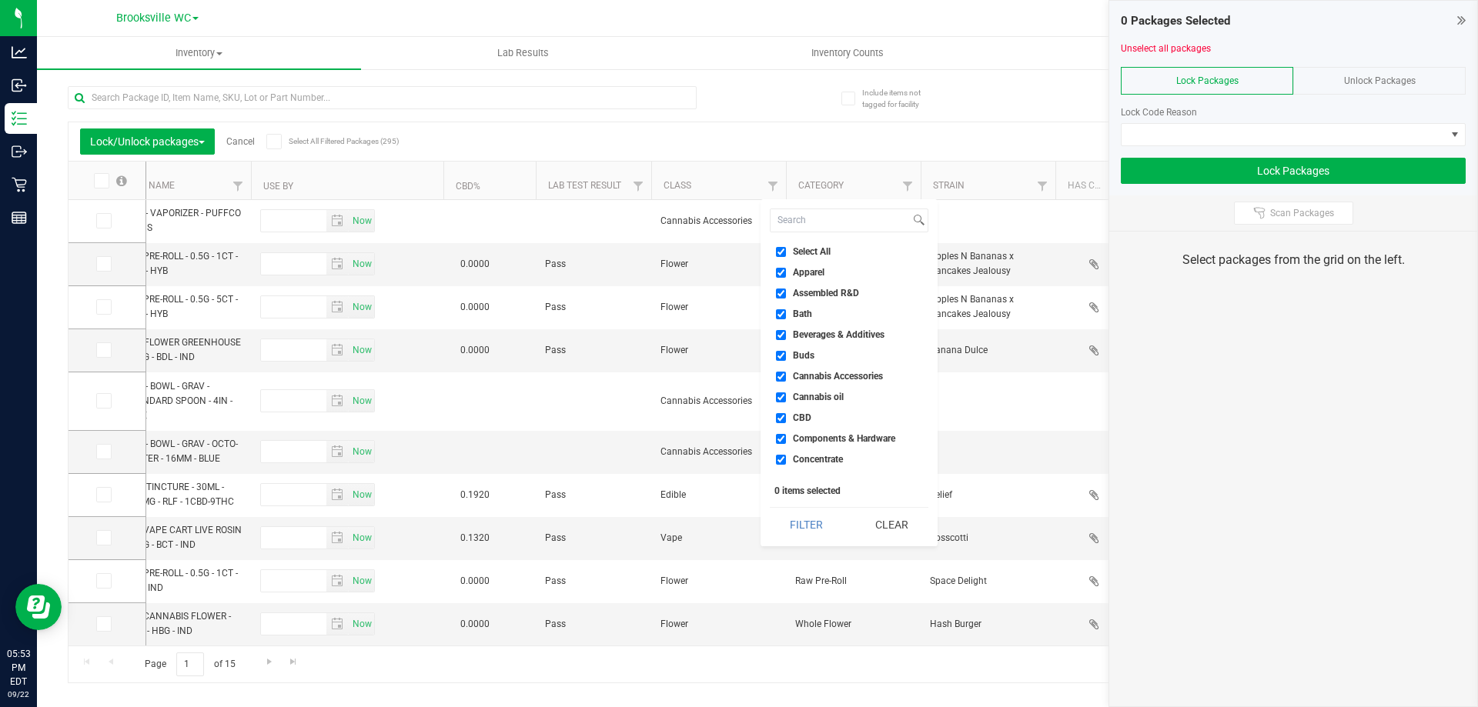
checkbox input "true"
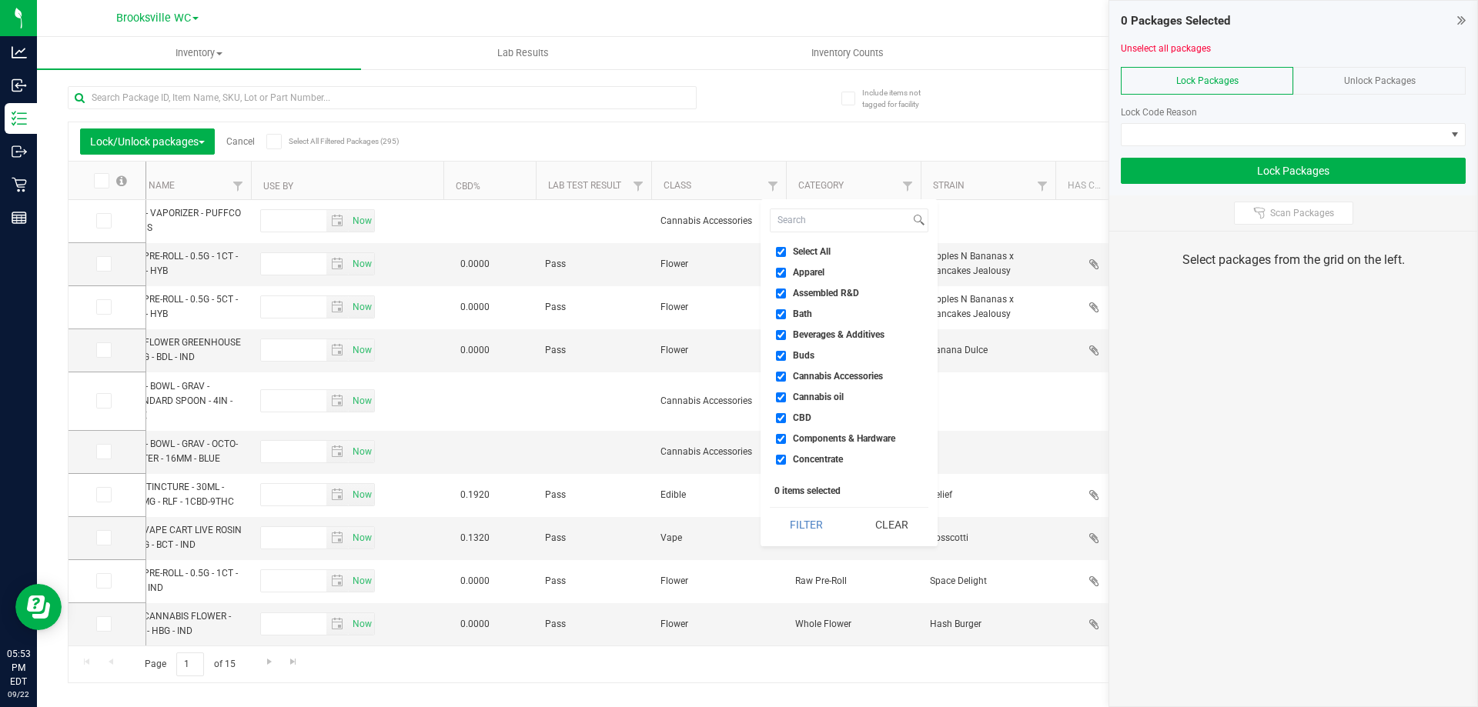
checkbox input "true"
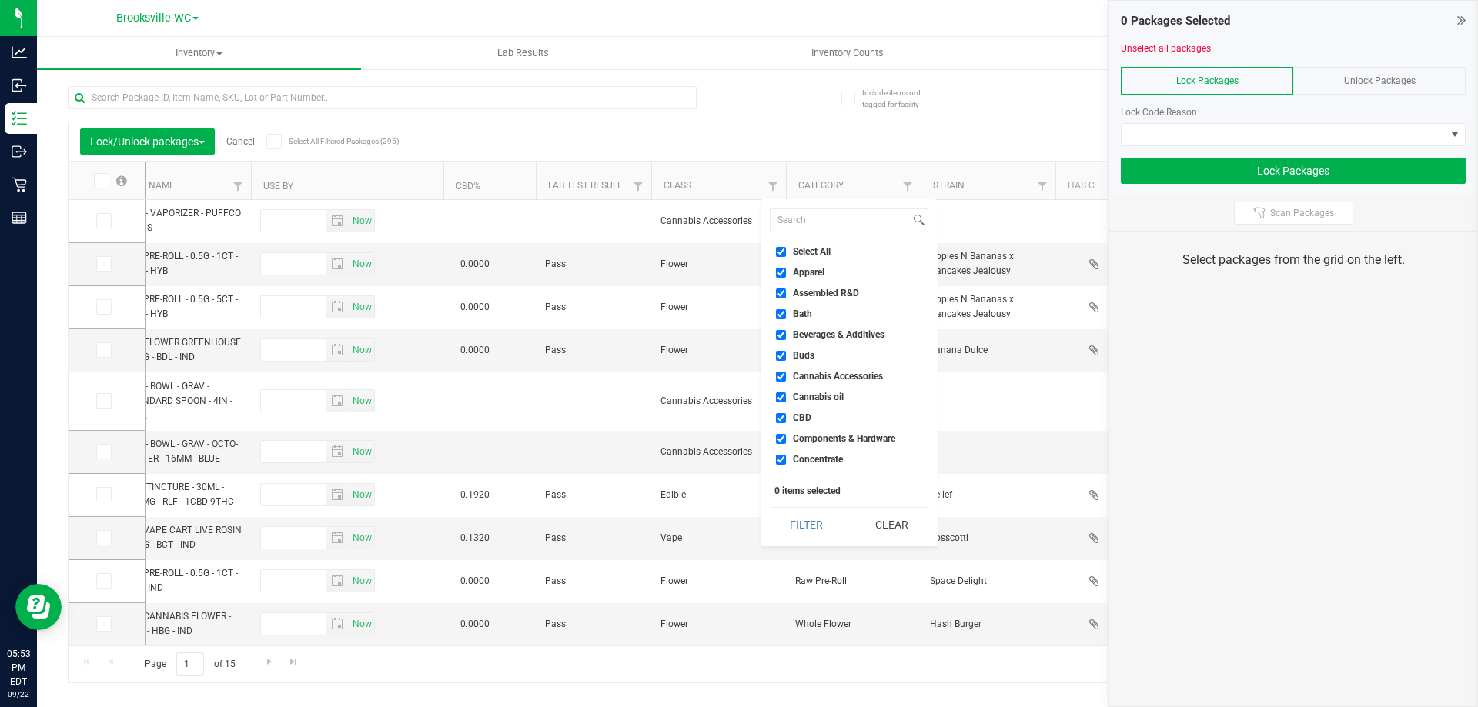
checkbox input "true"
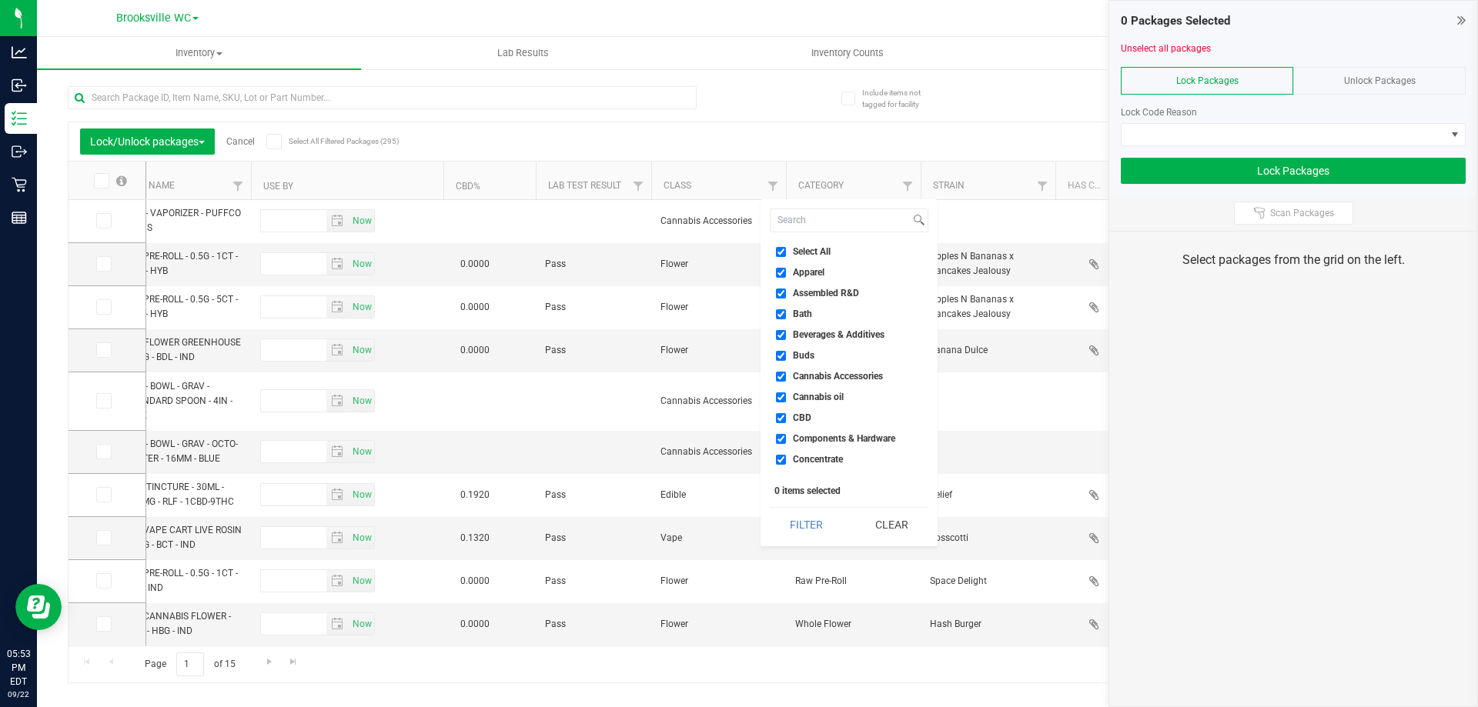
checkbox input "true"
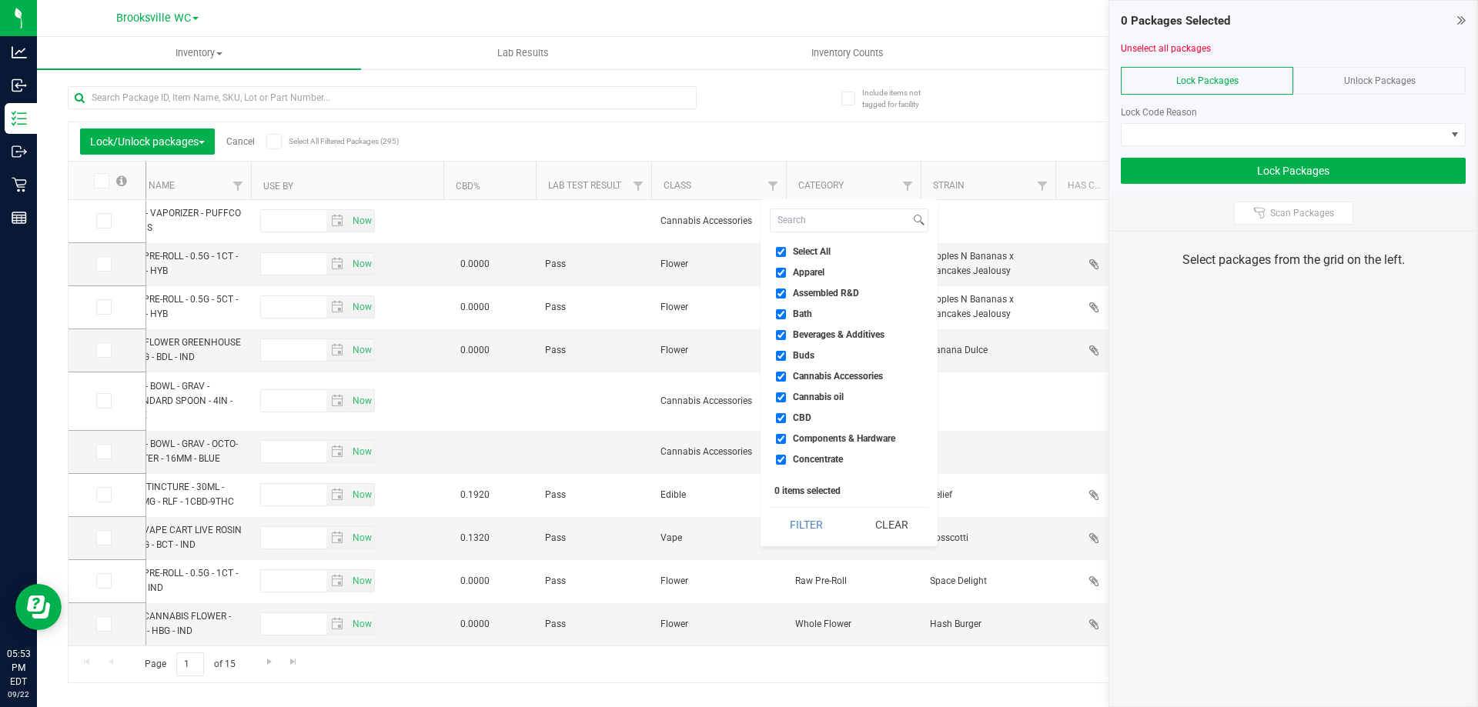
checkbox input "true"
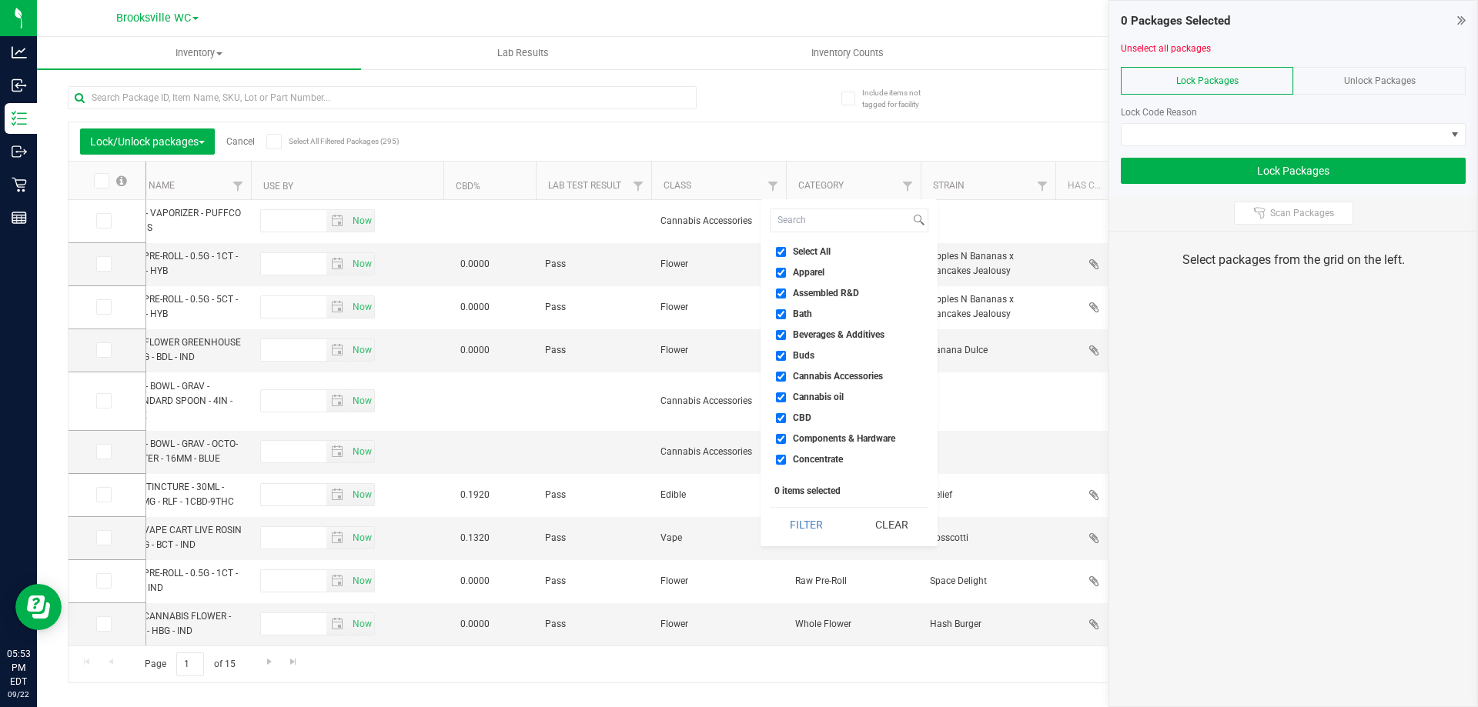
checkbox input "true"
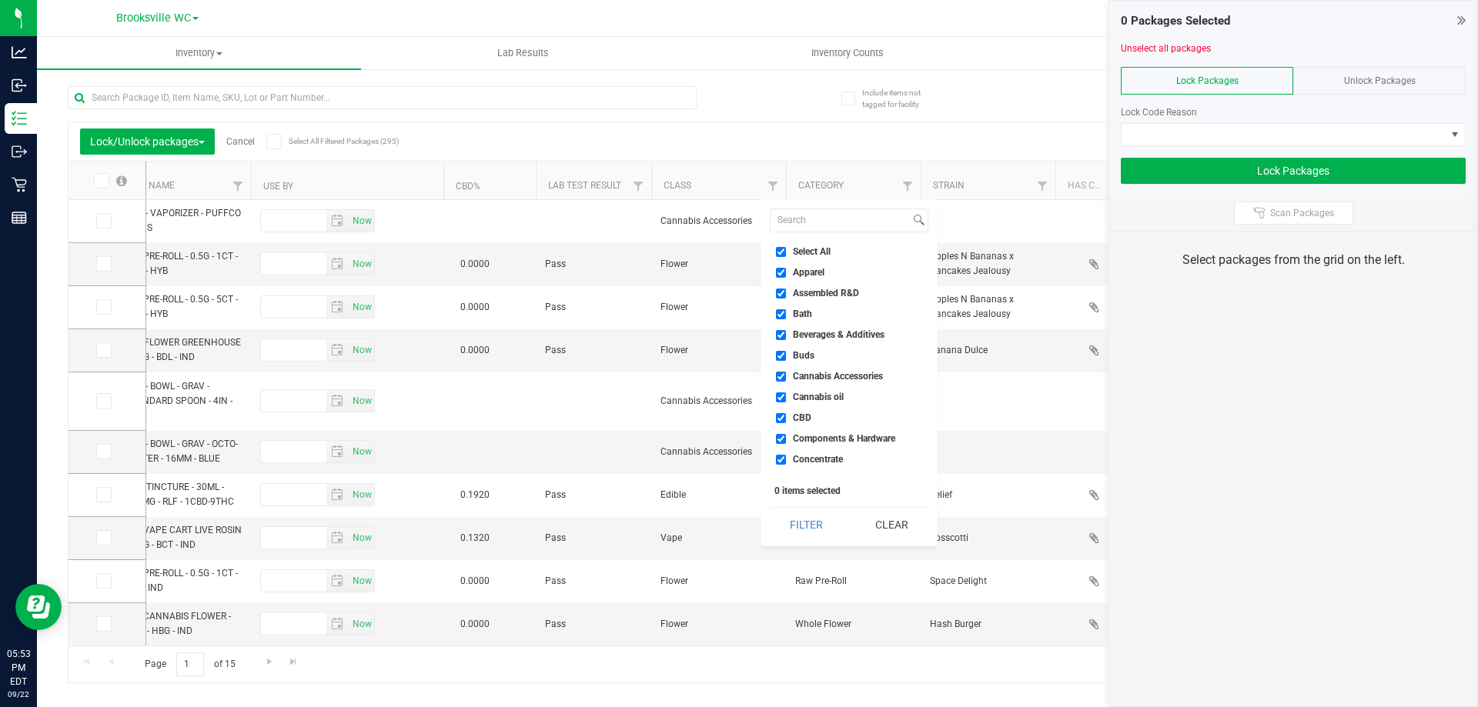
checkbox input "true"
click at [738, 249] on span "Select All" at bounding box center [812, 251] width 38 height 9
click at [738, 249] on input "Select All" at bounding box center [781, 252] width 10 height 10
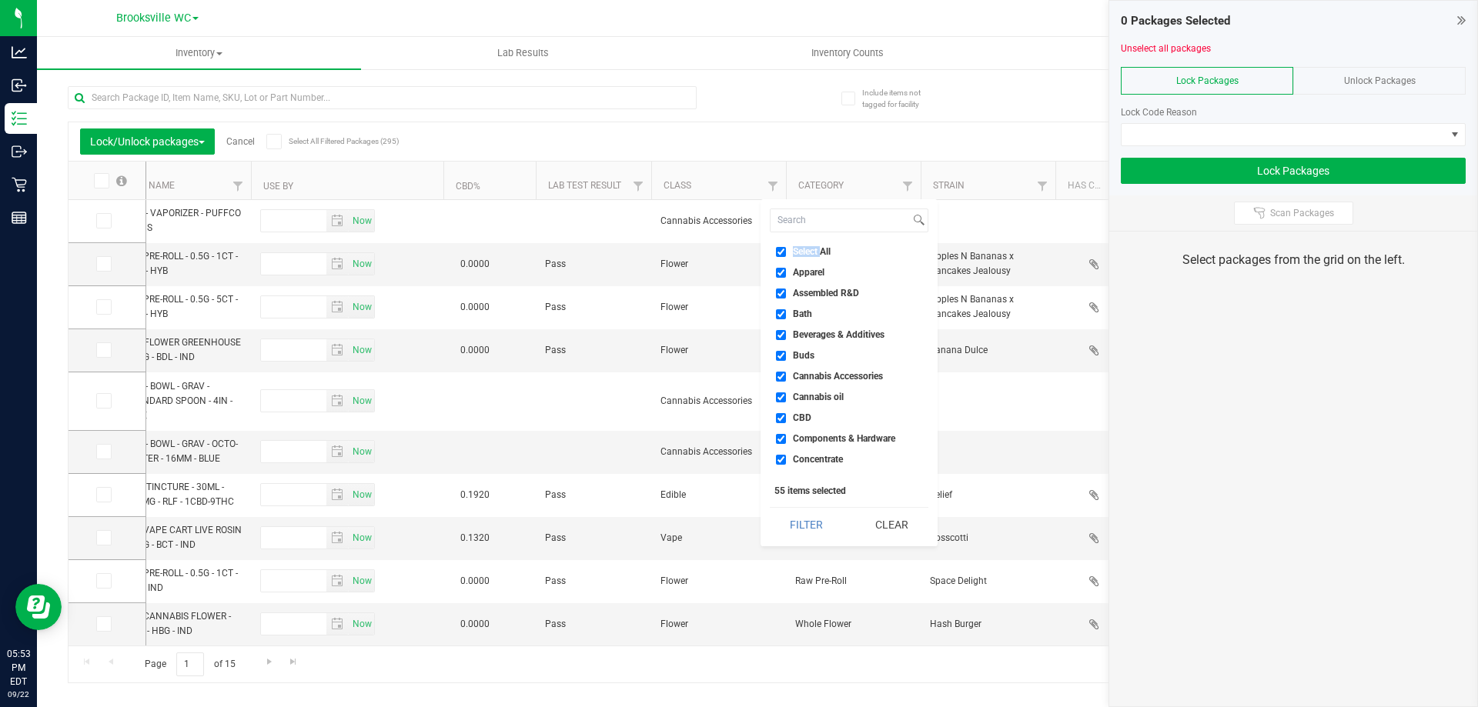
checkbox input "false"
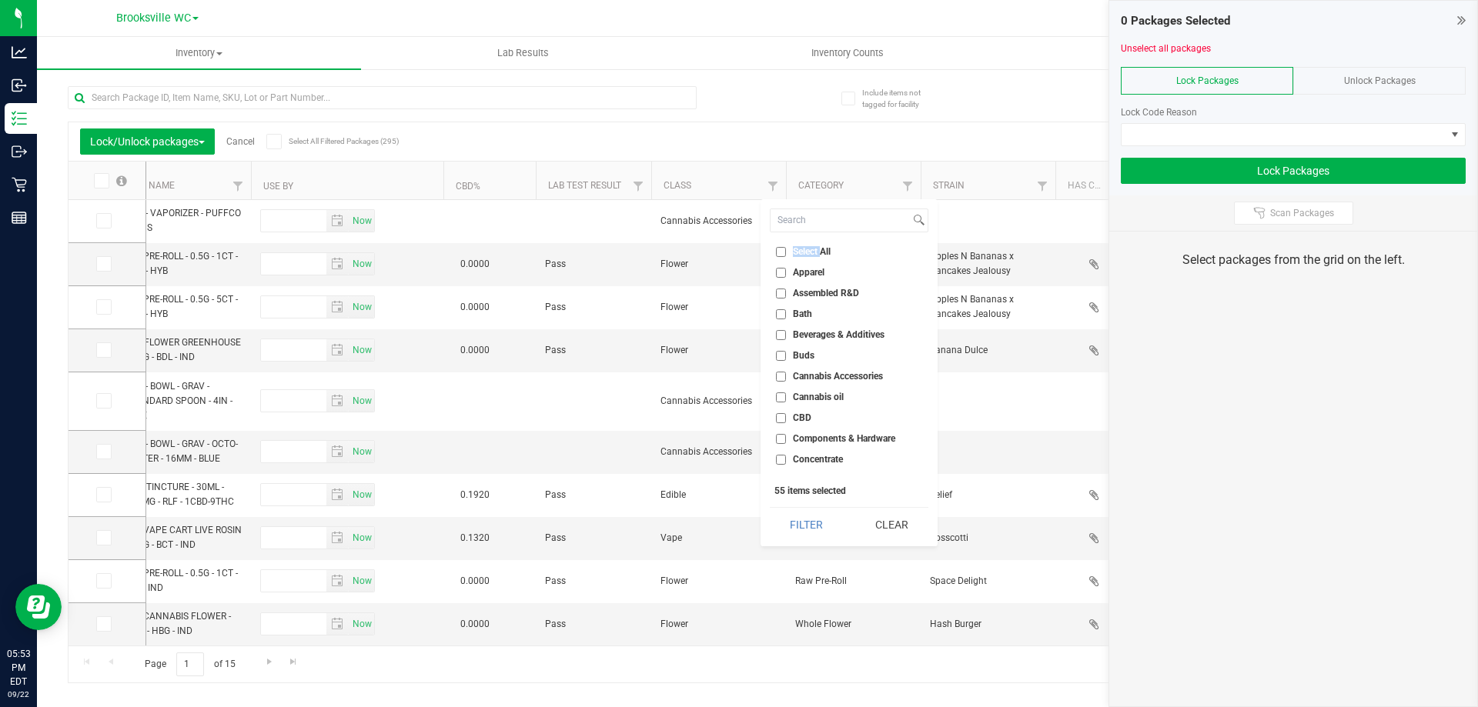
checkbox input "false"
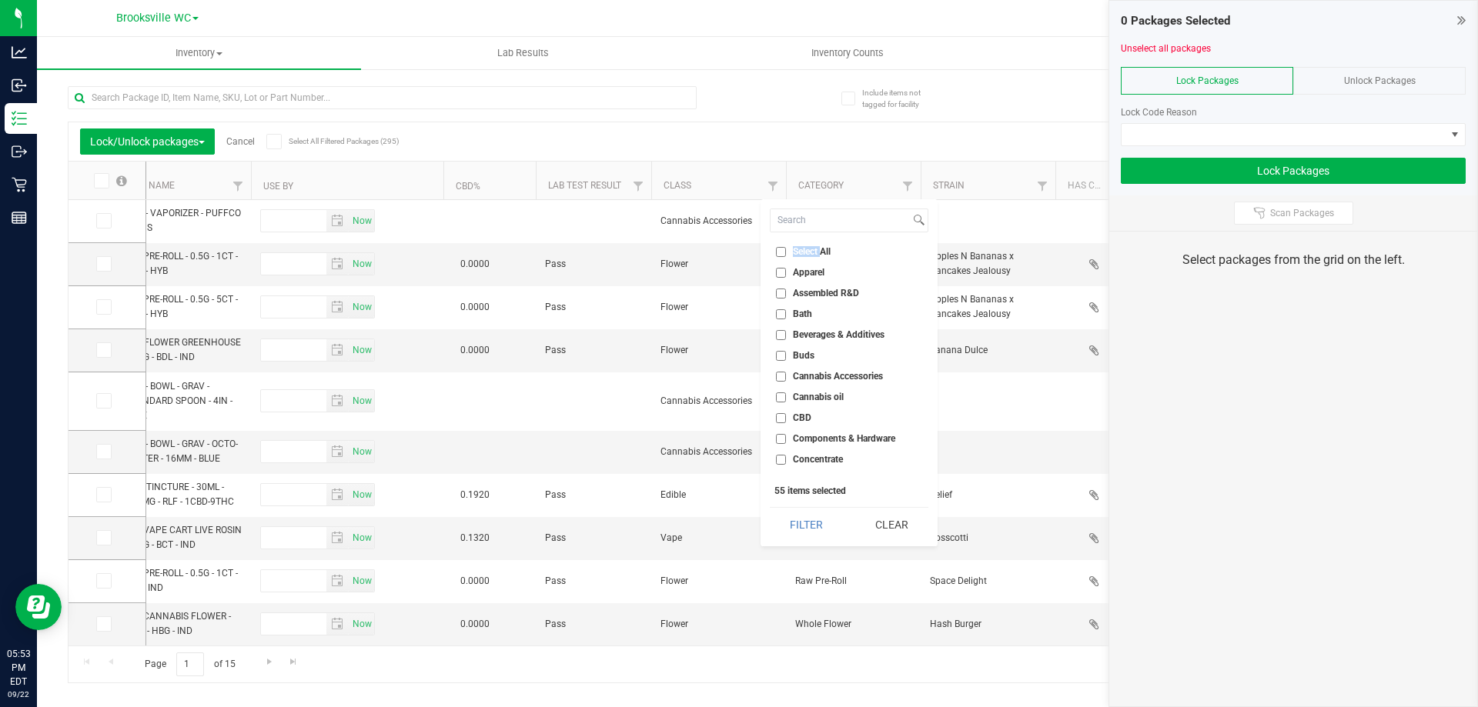
checkbox input "false"
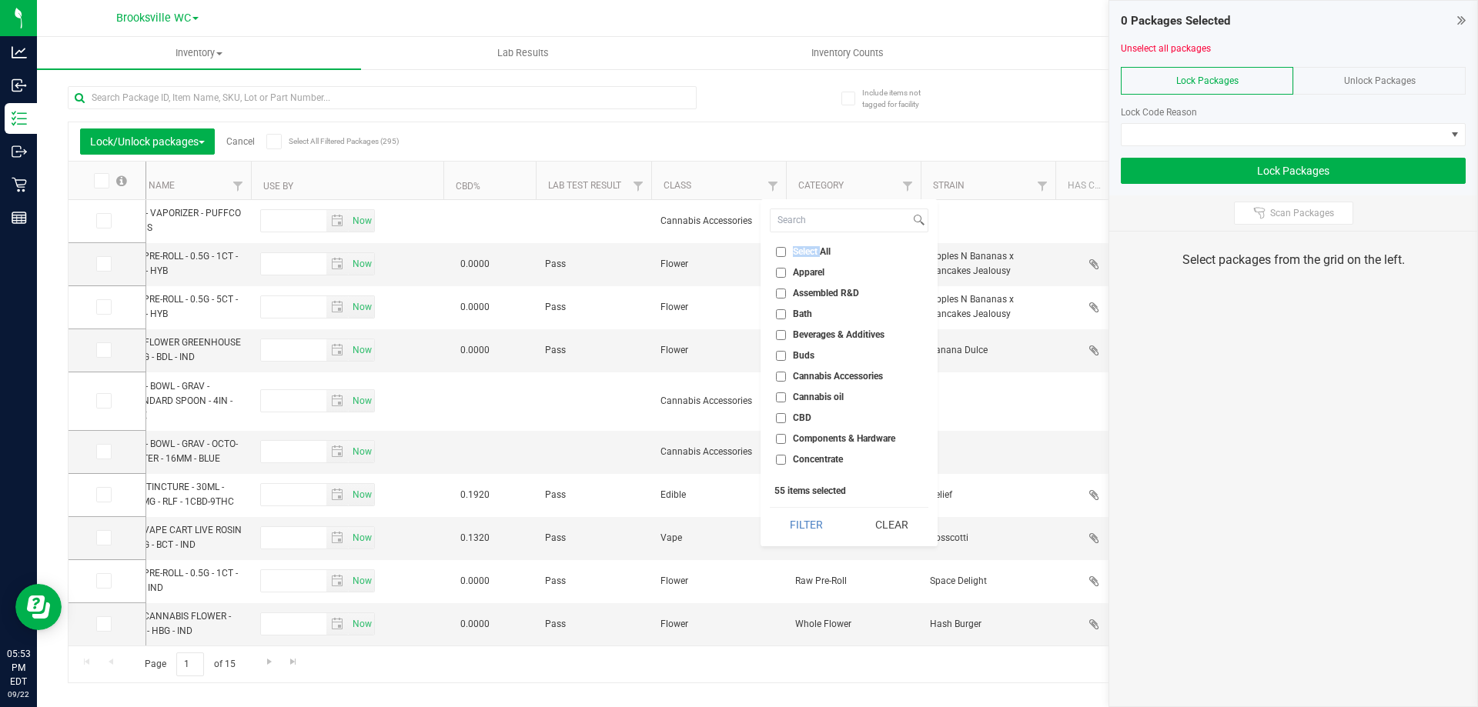
checkbox input "false"
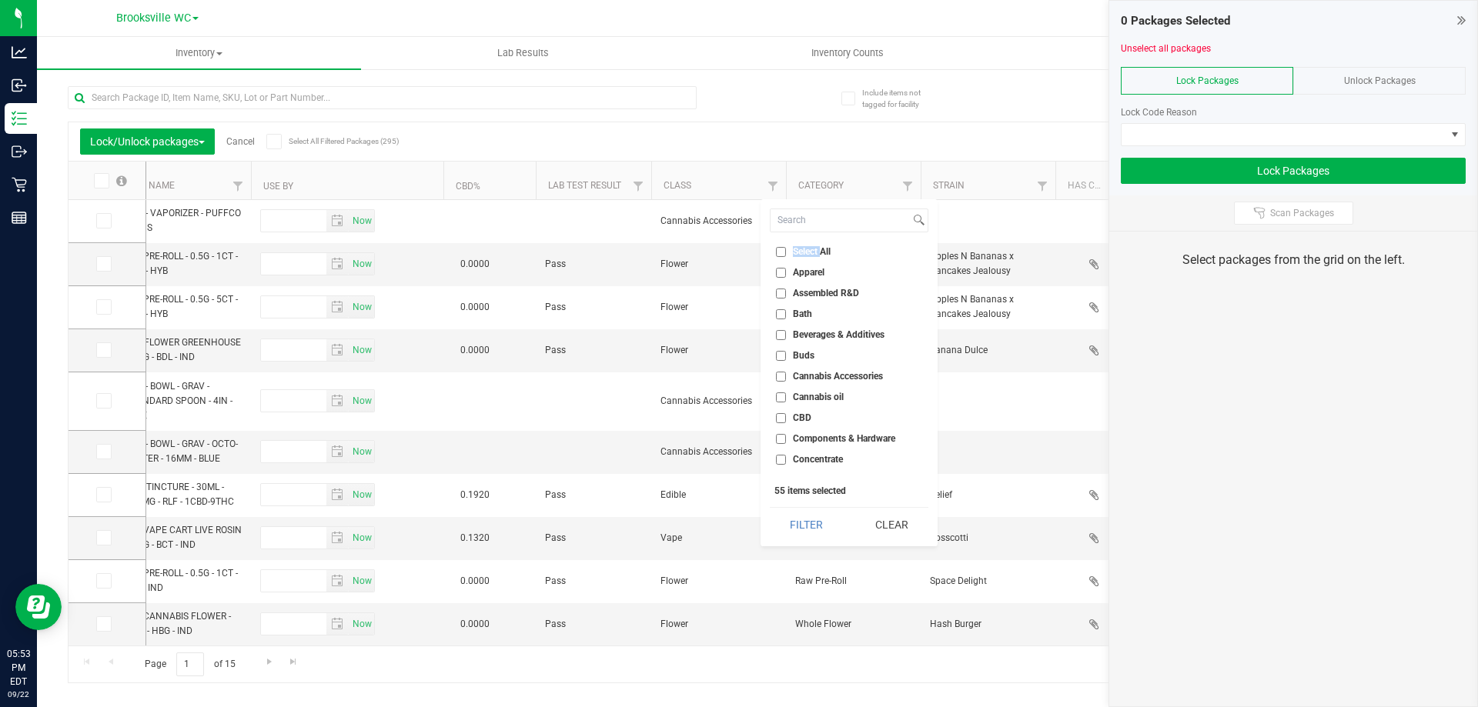
checkbox input "false"
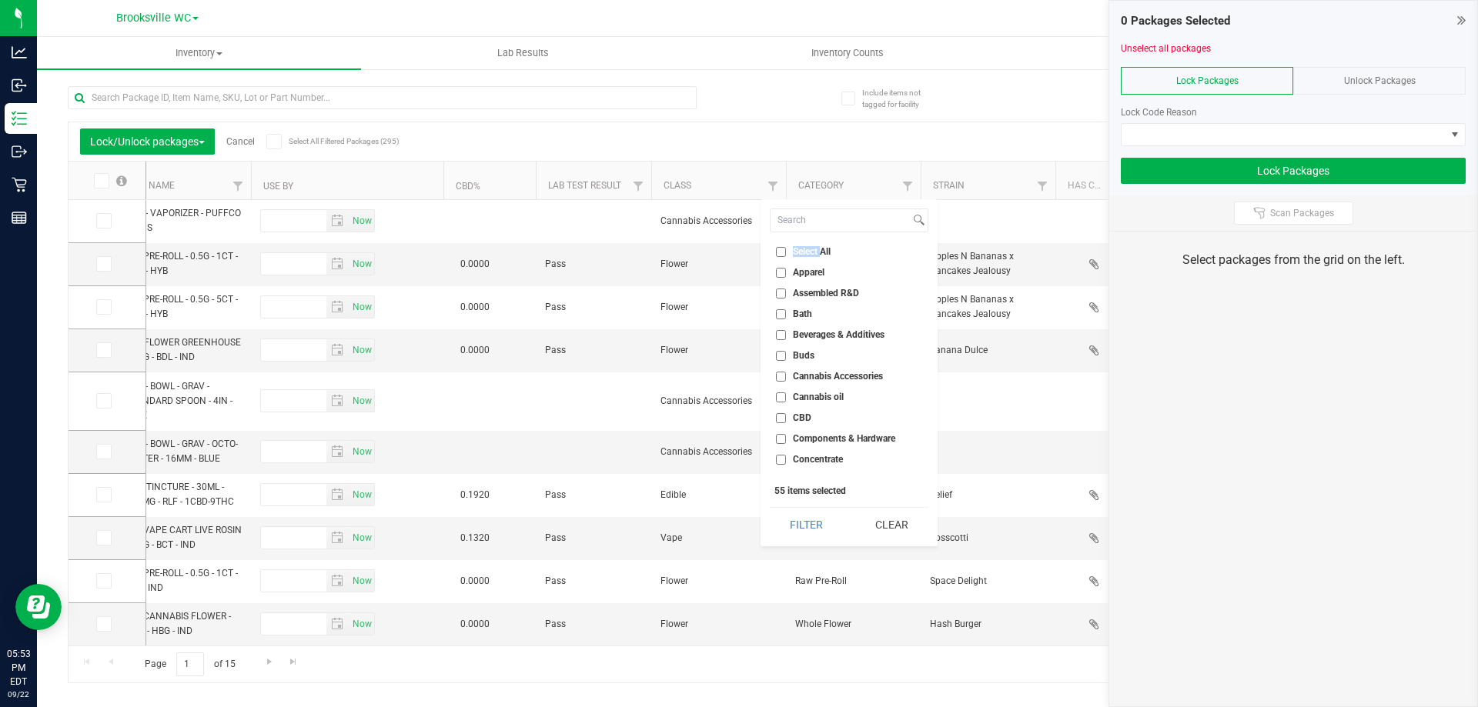
checkbox input "false"
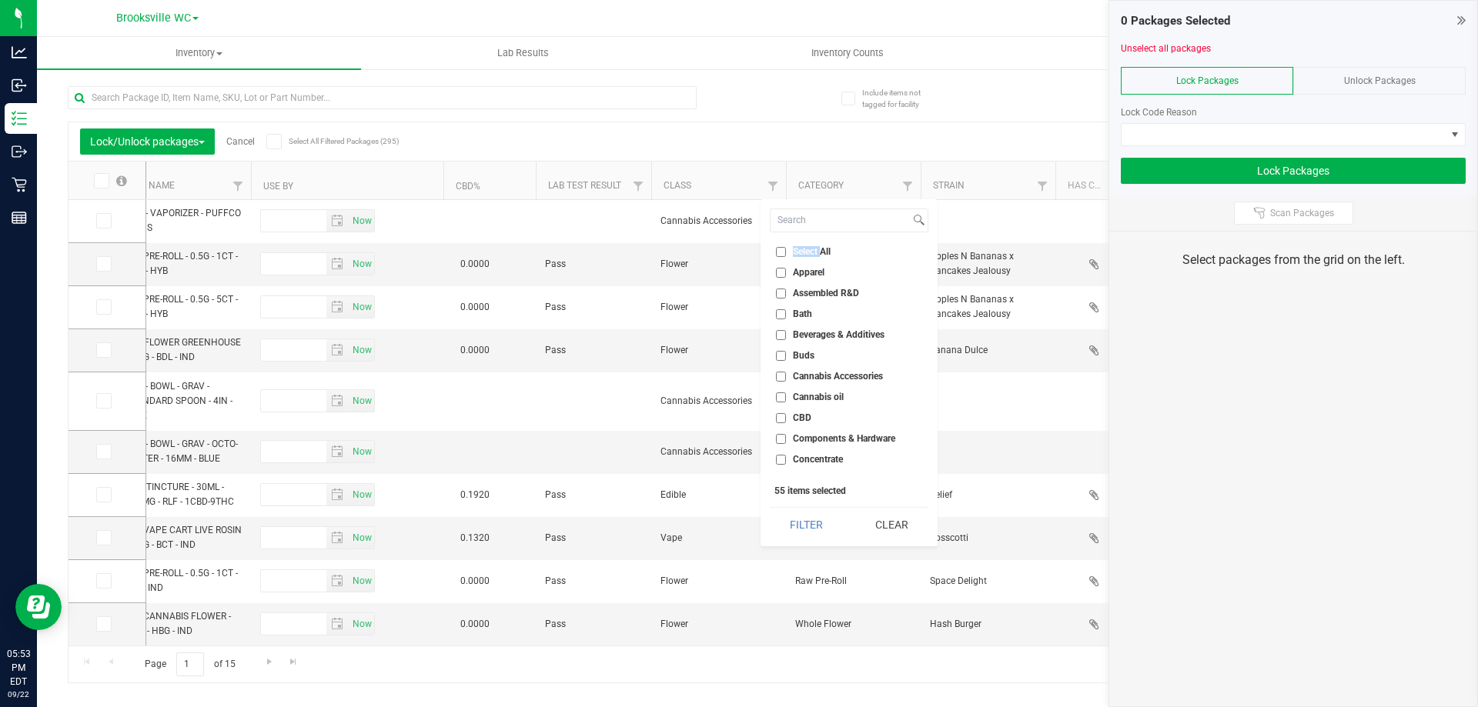
checkbox input "false"
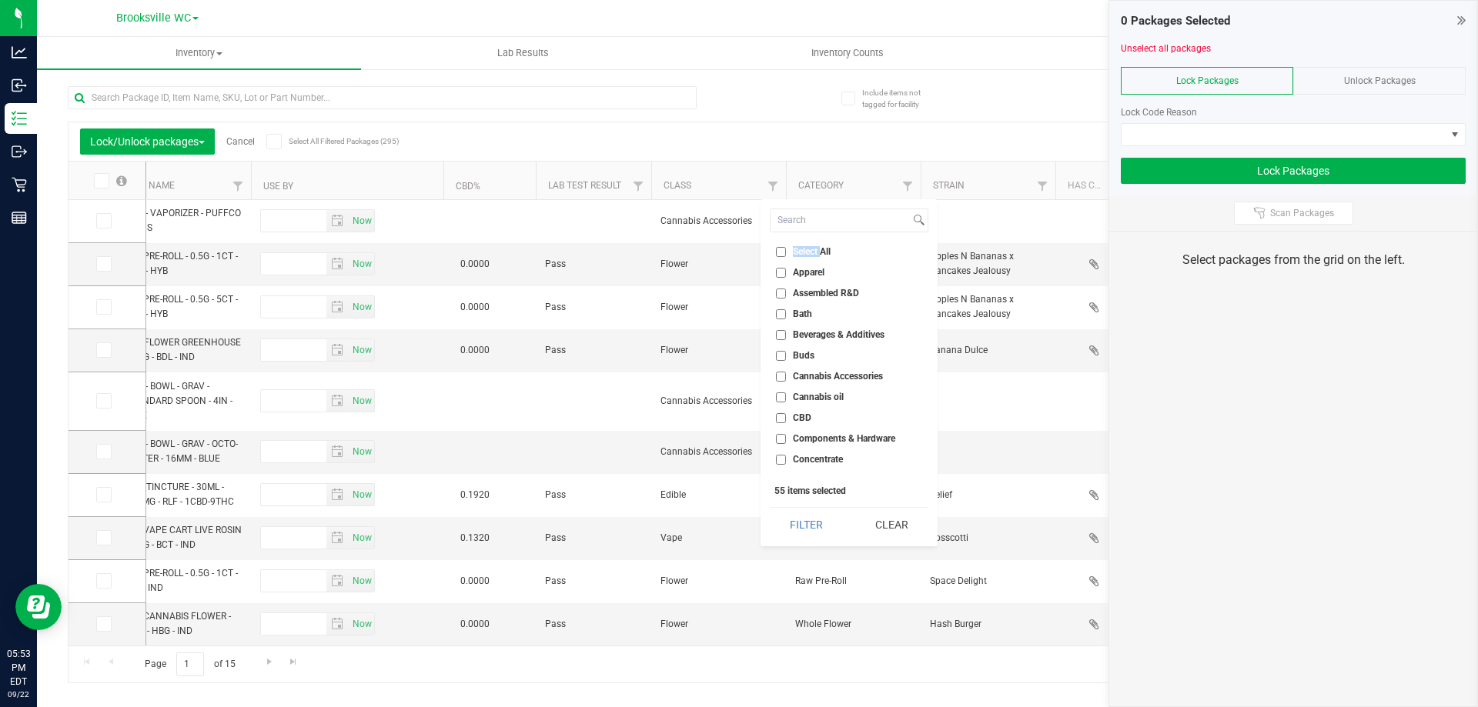
checkbox input "false"
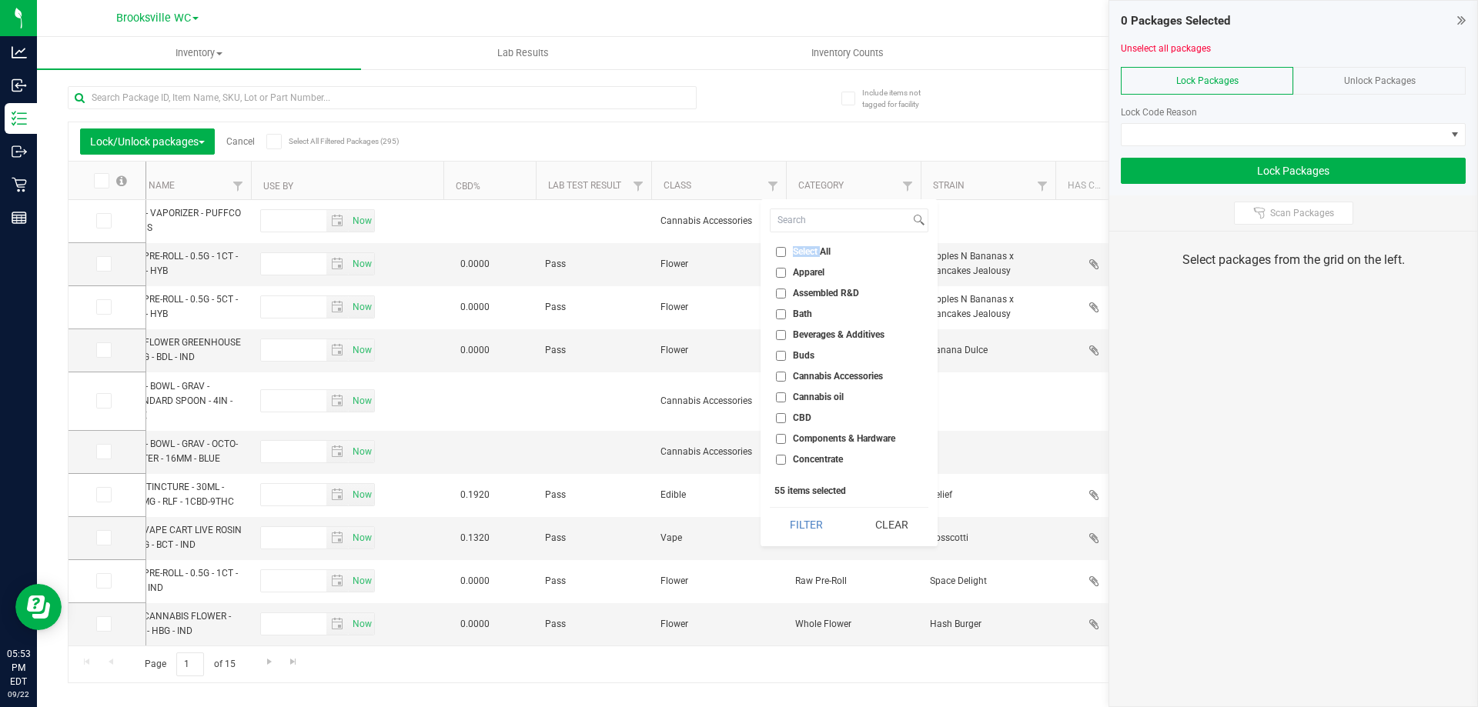
checkbox input "false"
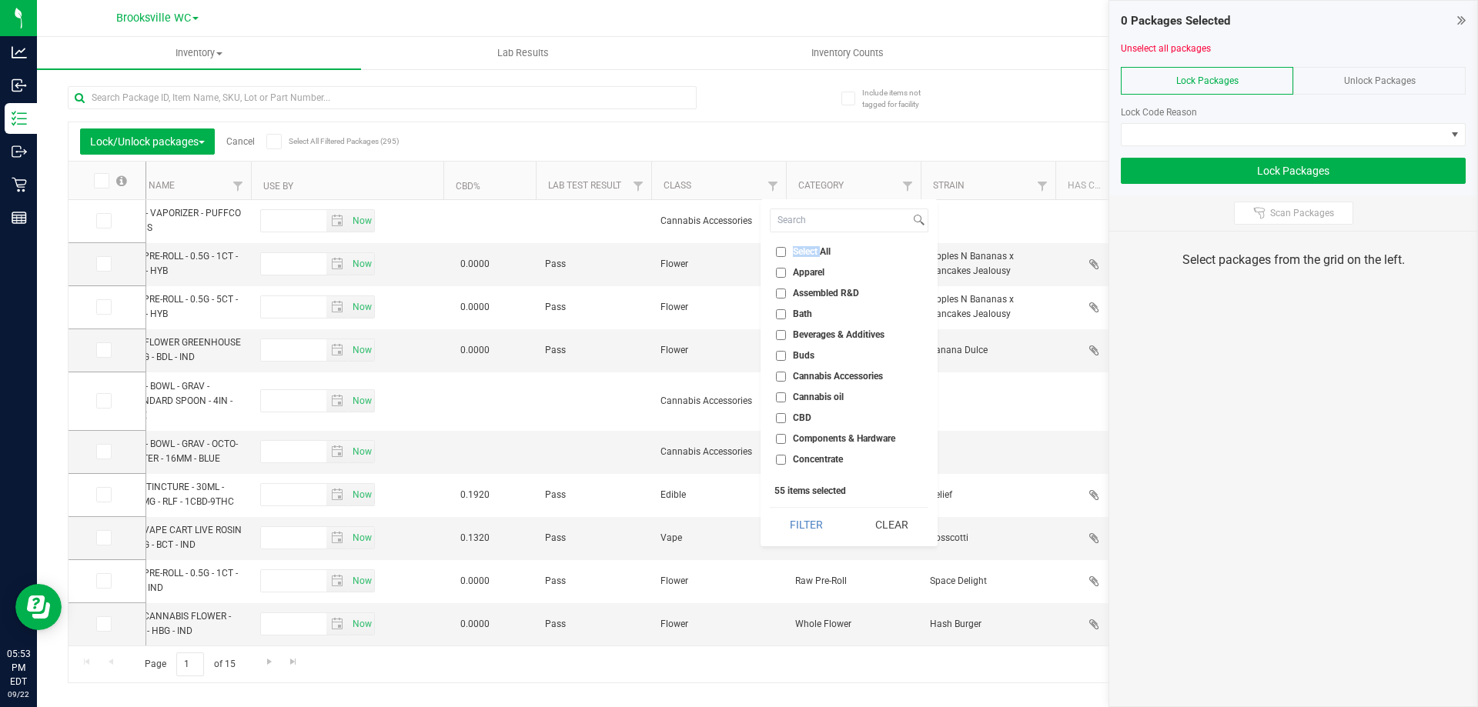
checkbox input "false"
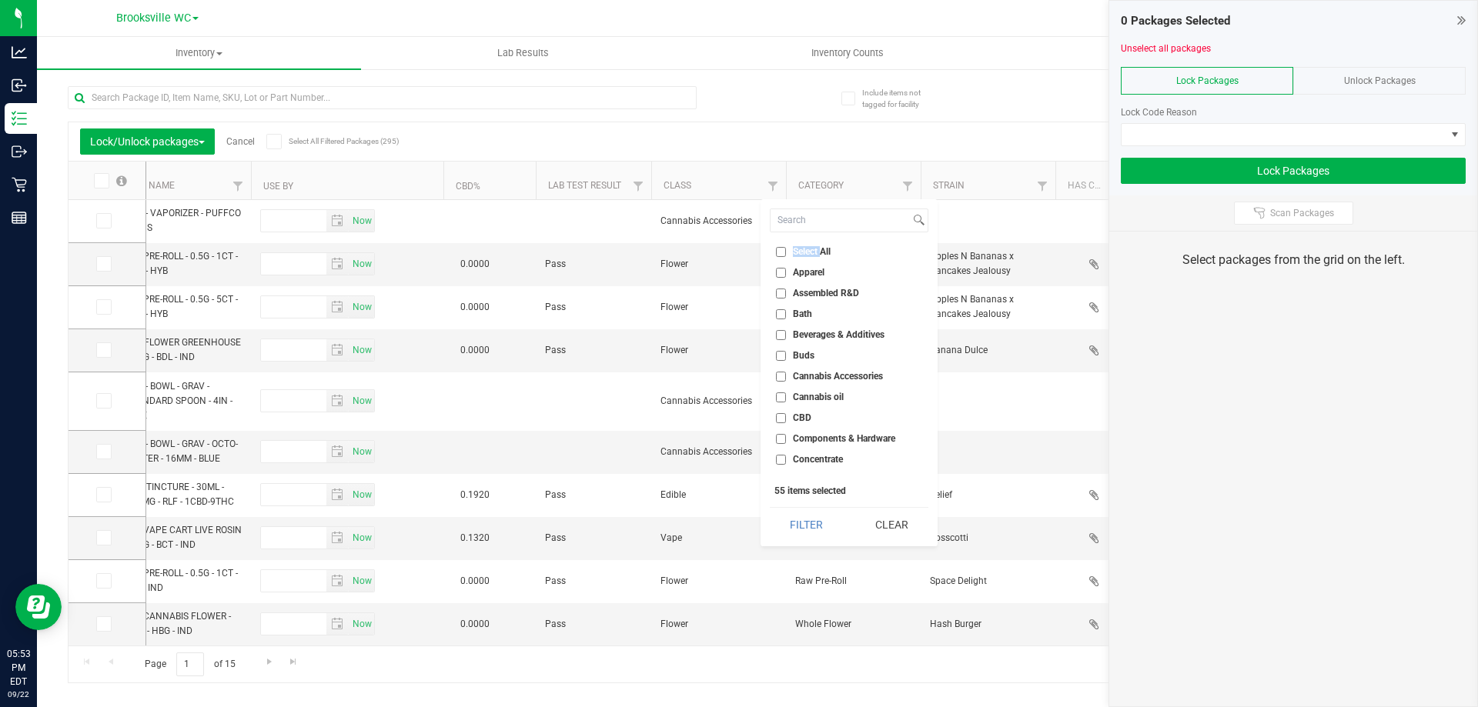
checkbox input "false"
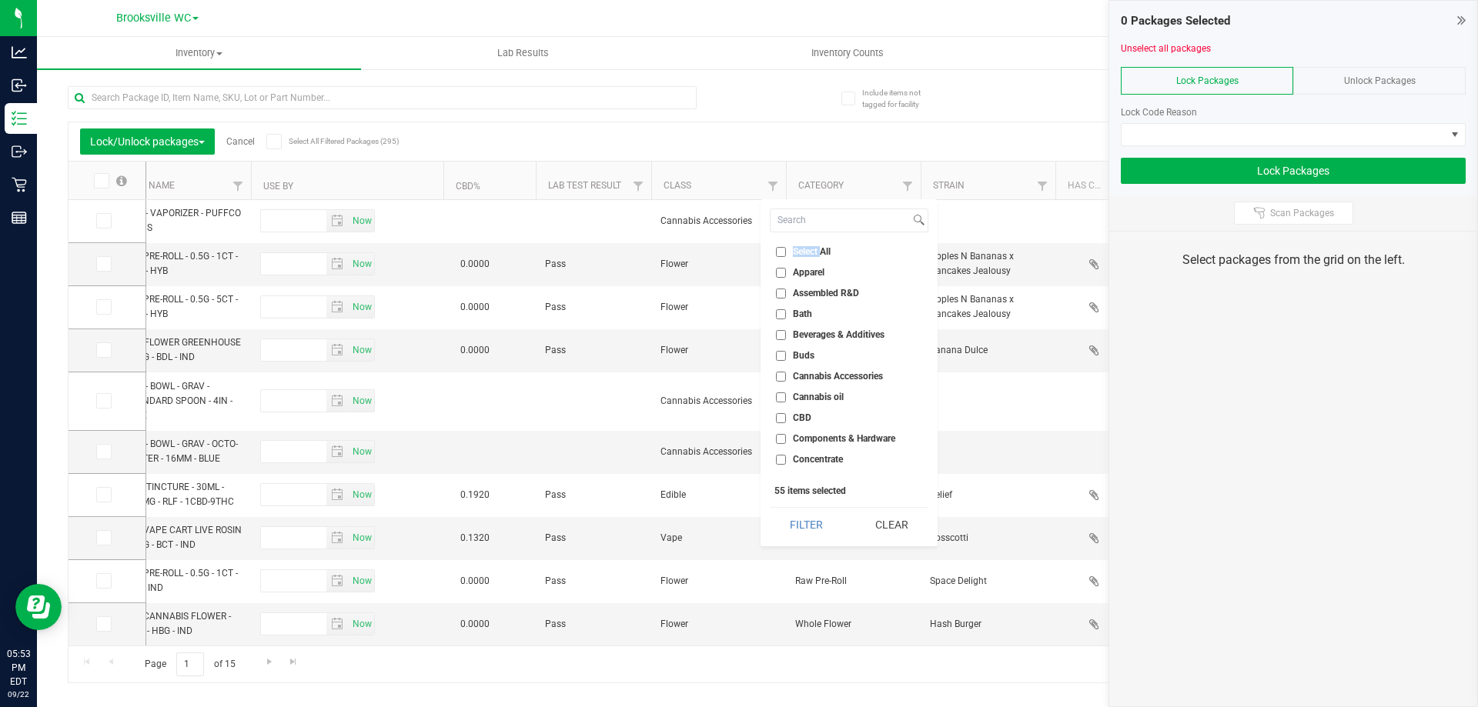
checkbox input "false"
click at [738, 375] on span "Cannabis Accessories" at bounding box center [838, 376] width 90 height 9
click at [738, 375] on input "Cannabis Accessories" at bounding box center [781, 377] width 10 height 10
checkbox input "true"
click at [738, 519] on button "Filter" at bounding box center [807, 525] width 74 height 34
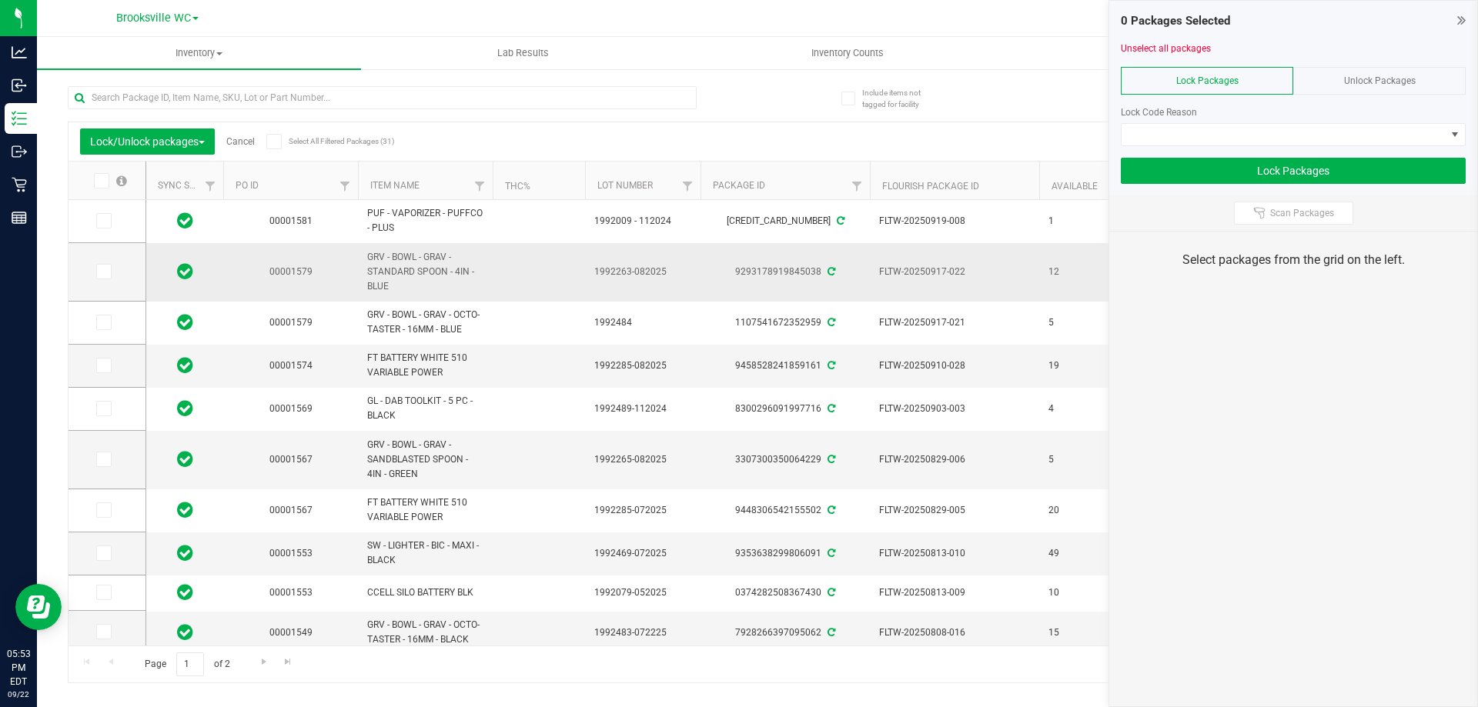
scroll to position [0, 1577]
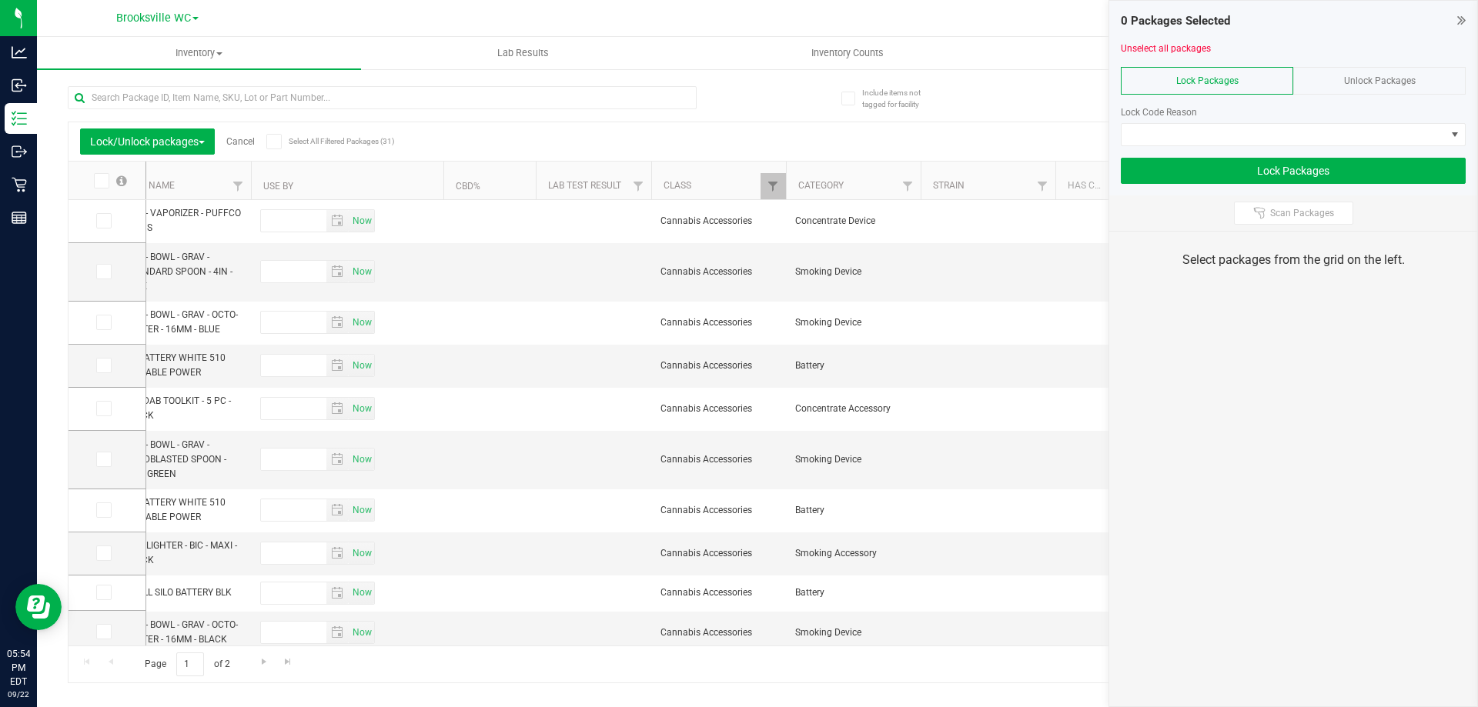
click at [738, 76] on span "Unlock Packages" at bounding box center [1380, 80] width 72 height 11
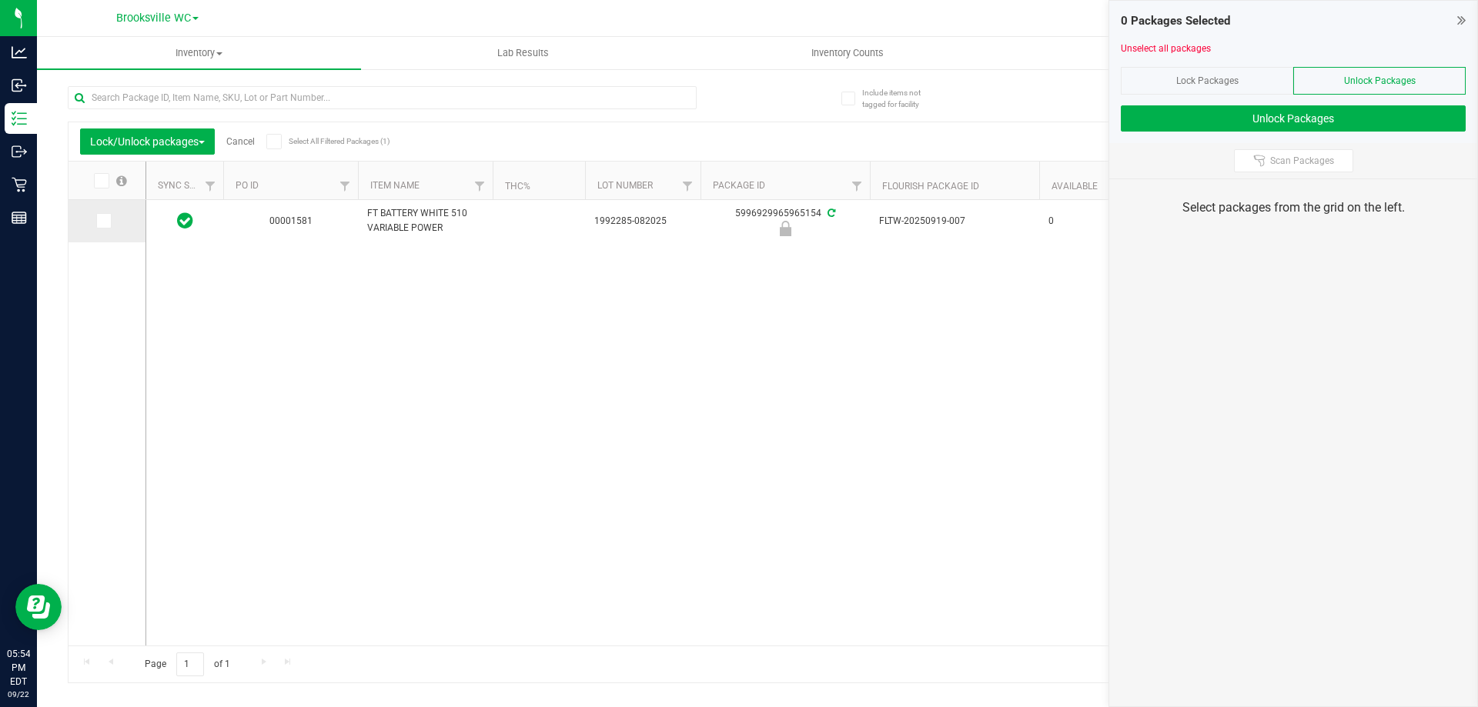
click at [105, 221] on icon at bounding box center [103, 221] width 10 height 0
click at [0, 0] on input "checkbox" at bounding box center [0, 0] width 0 height 0
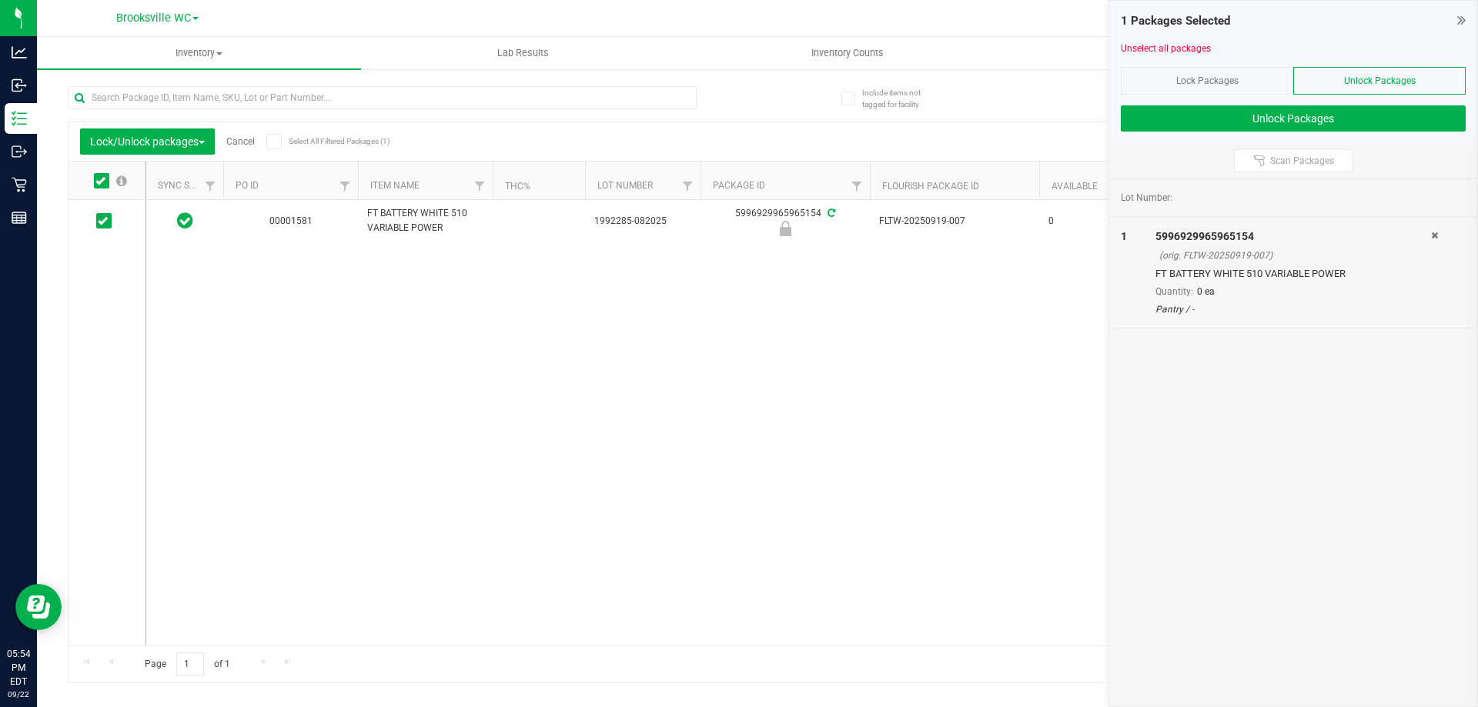
click at [738, 75] on span "Unlock Packages" at bounding box center [1380, 80] width 72 height 11
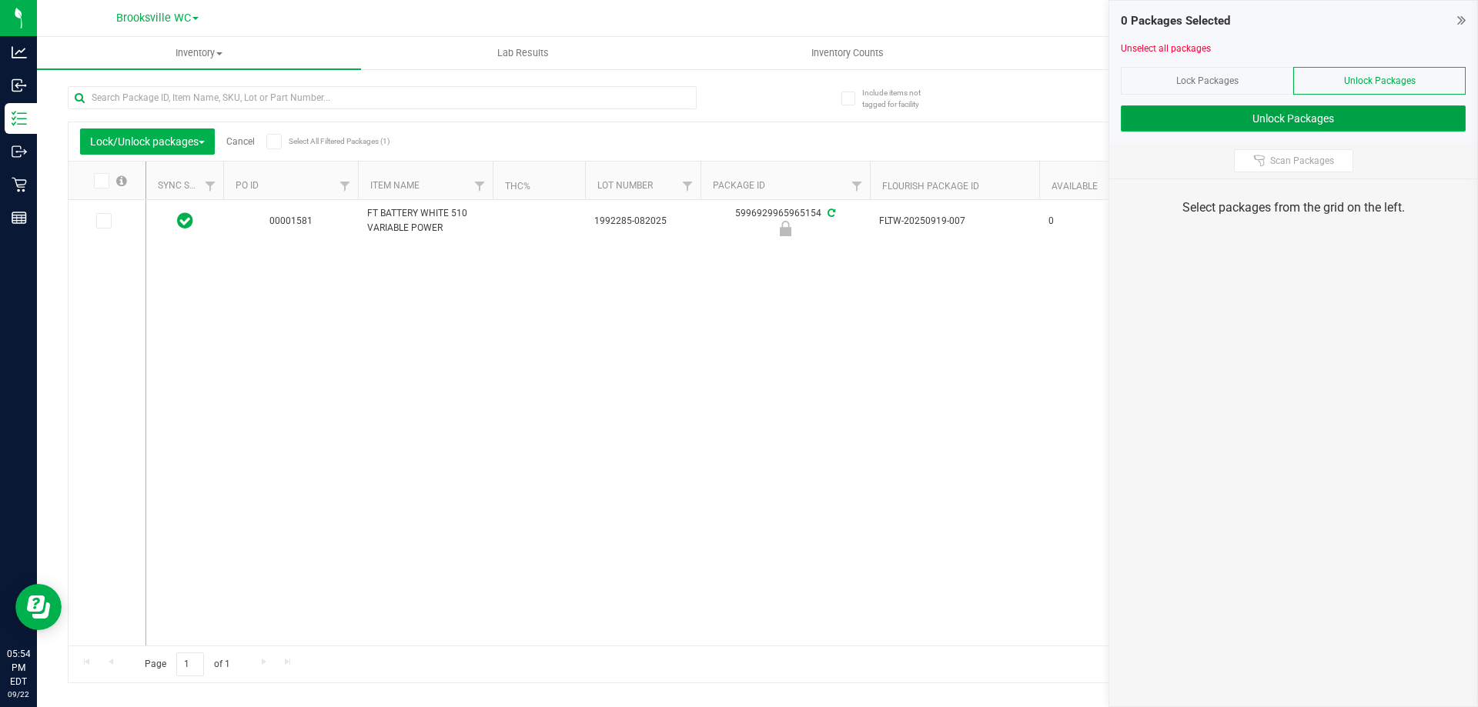
click at [738, 118] on button "Unlock Packages" at bounding box center [1293, 118] width 345 height 26
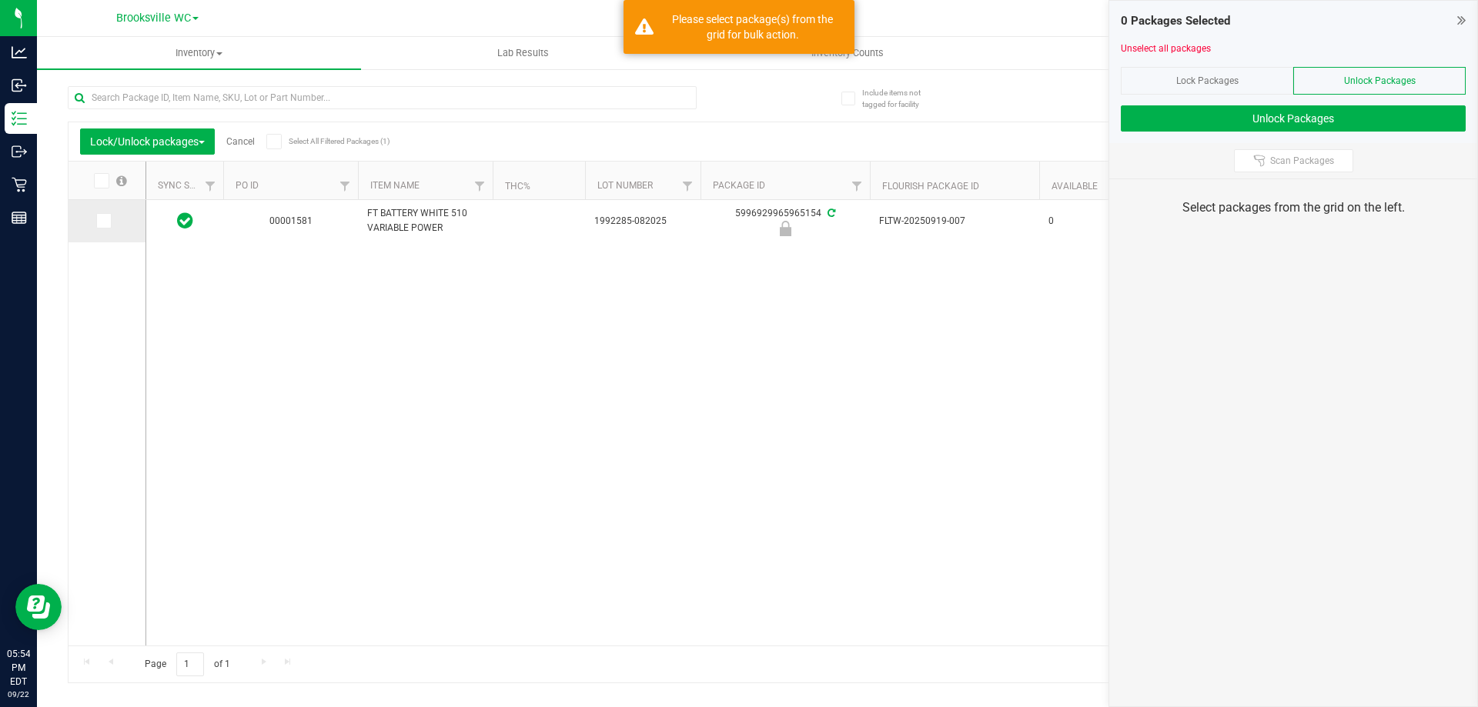
click at [108, 220] on span at bounding box center [103, 220] width 15 height 15
click at [0, 0] on input "checkbox" at bounding box center [0, 0] width 0 height 0
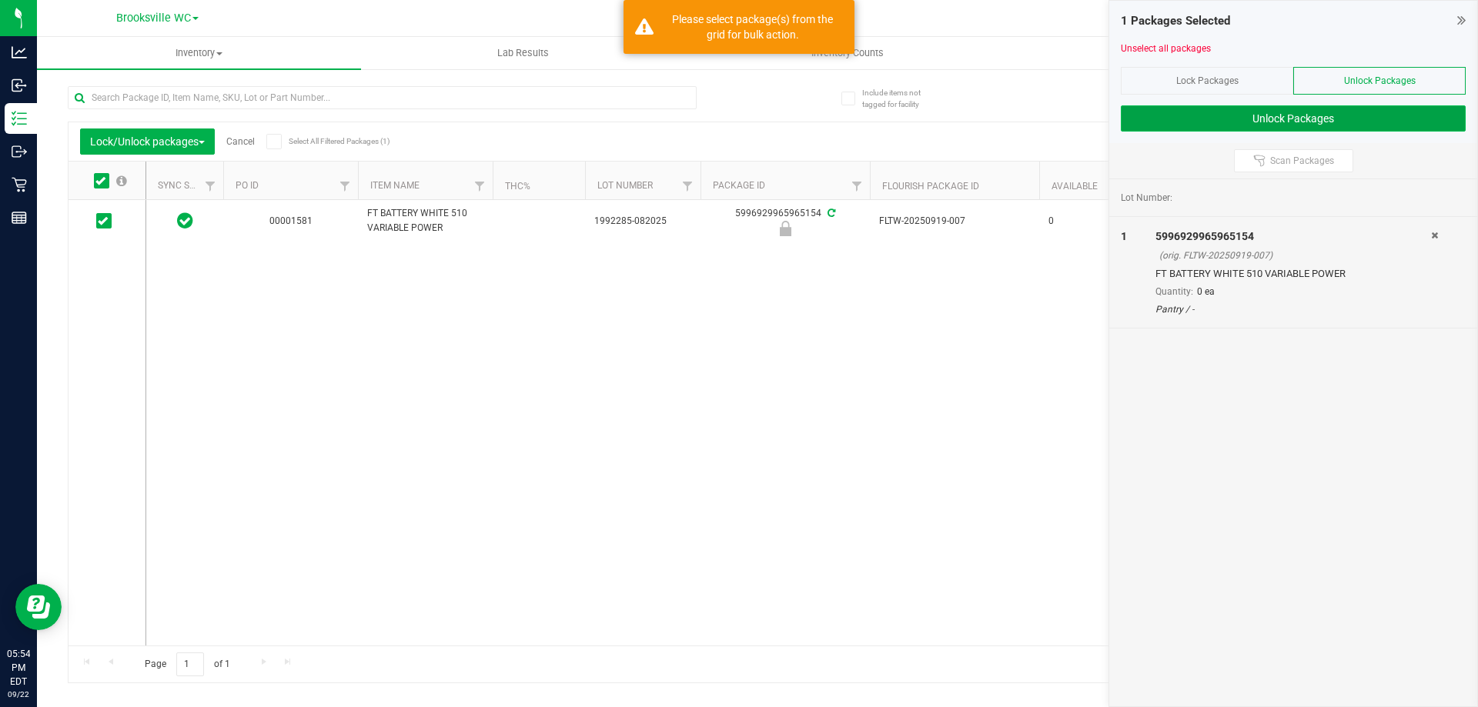
click at [738, 114] on button "Unlock Packages" at bounding box center [1293, 118] width 345 height 26
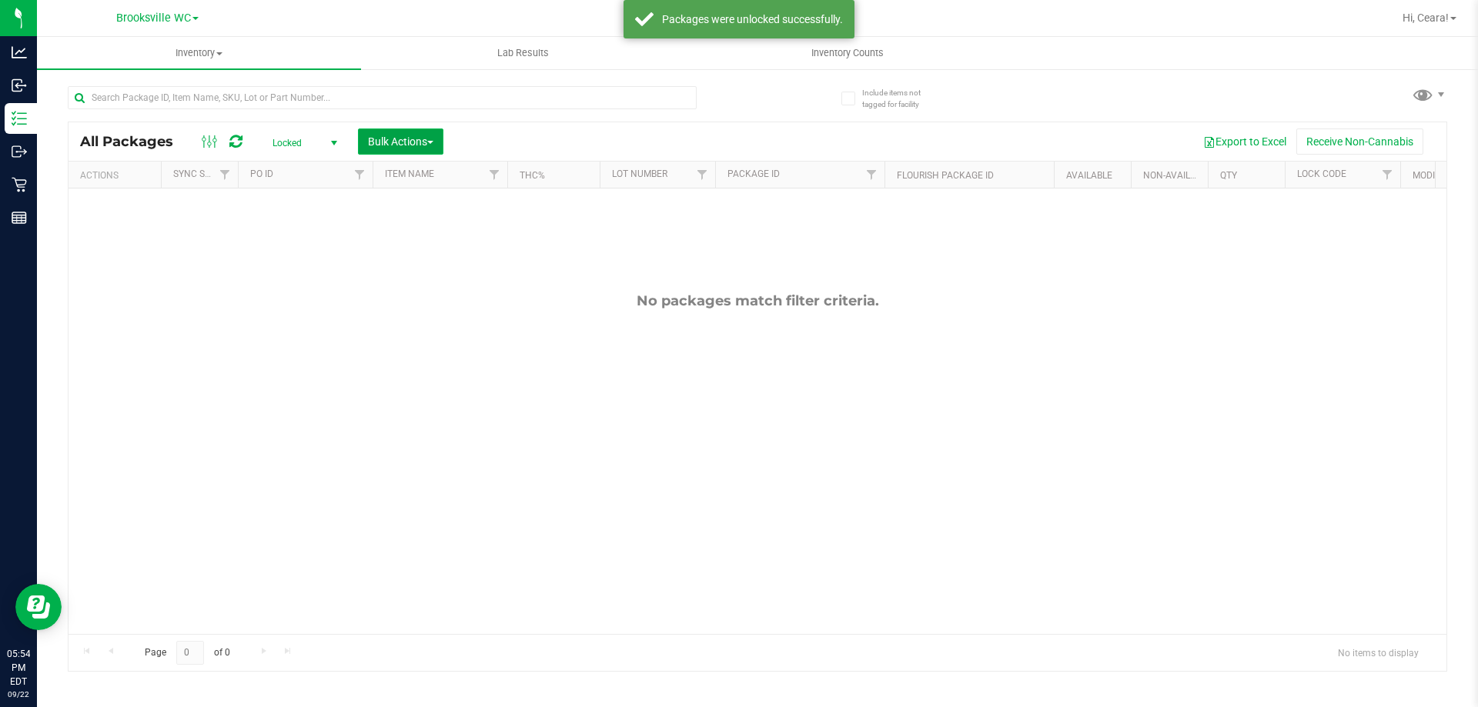
click at [408, 136] on span "Bulk Actions" at bounding box center [400, 141] width 65 height 12
click at [421, 293] on span "Lock/Unlock packages" at bounding box center [419, 289] width 105 height 12
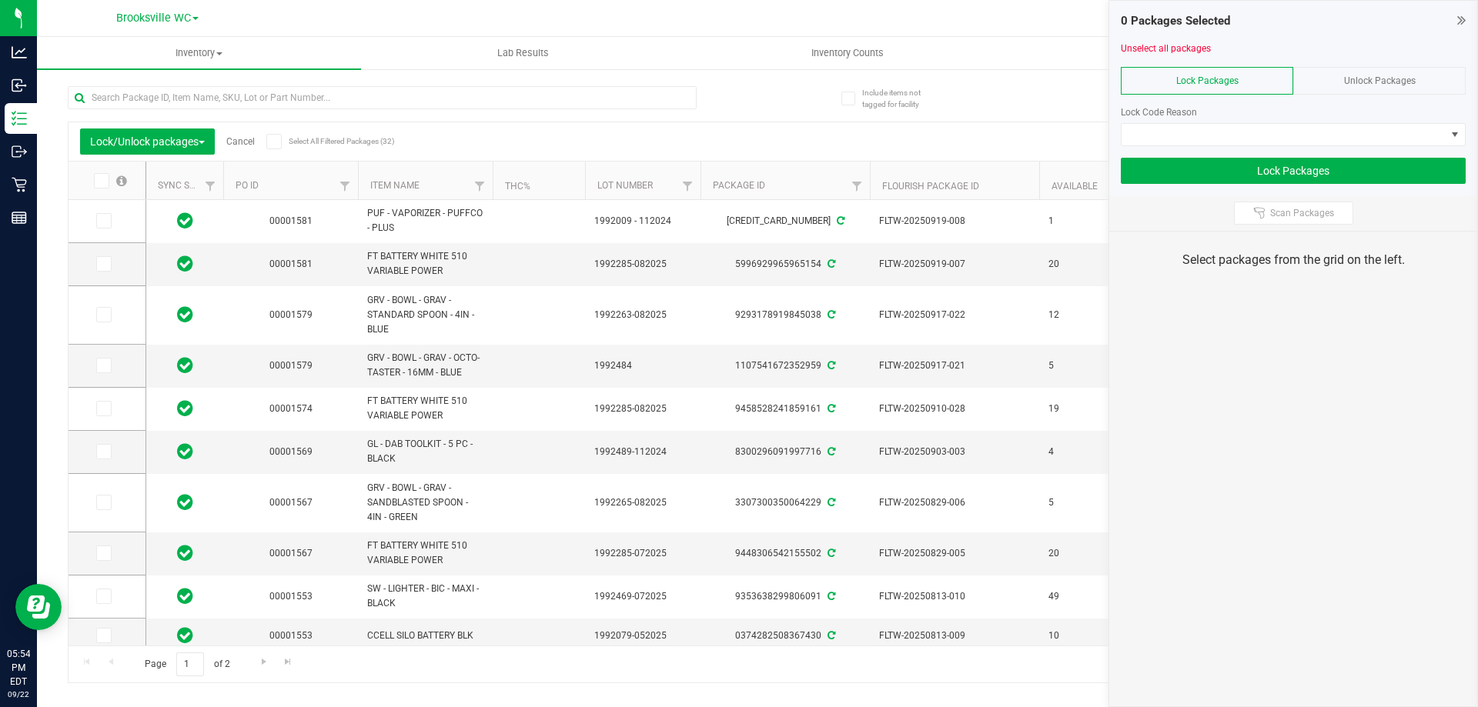
click at [444, 195] on th "Item Name" at bounding box center [425, 181] width 135 height 38
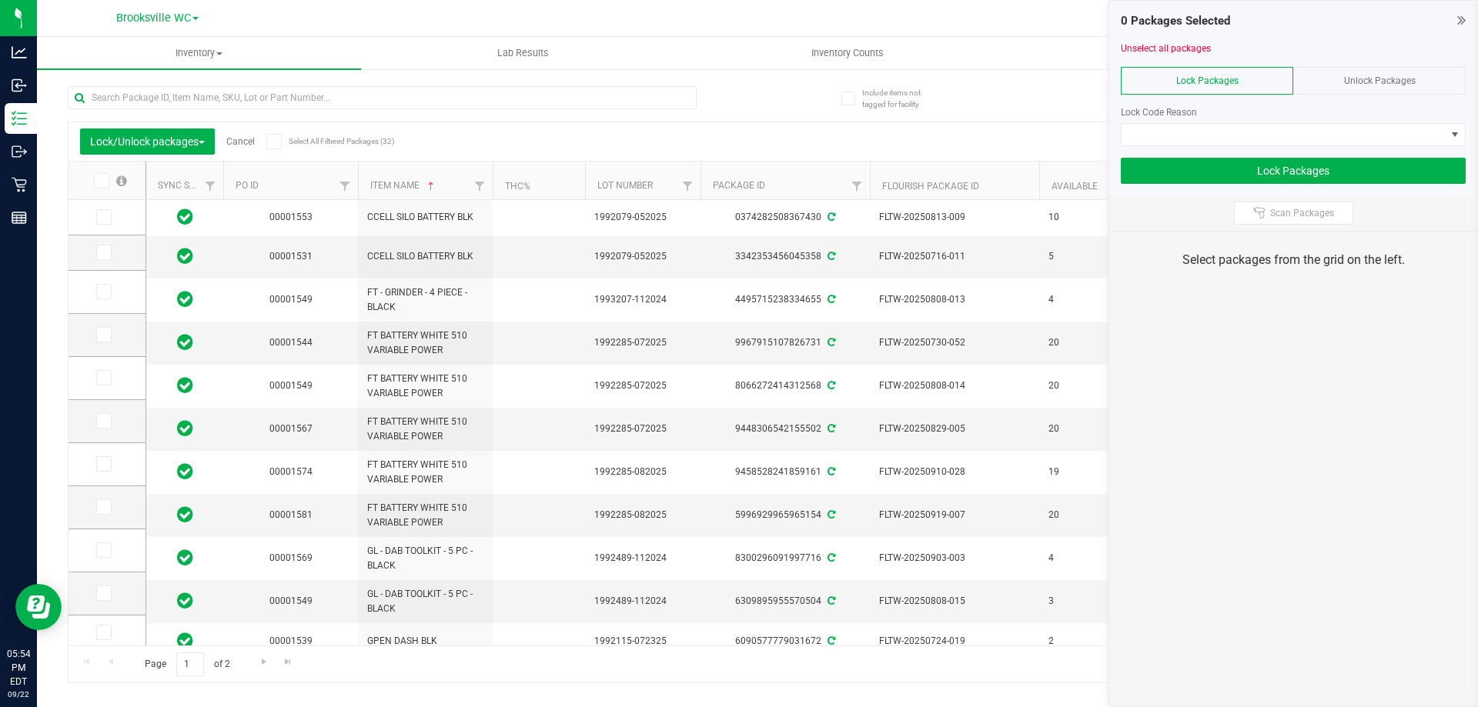
click at [738, 22] on icon at bounding box center [1461, 19] width 8 height 15
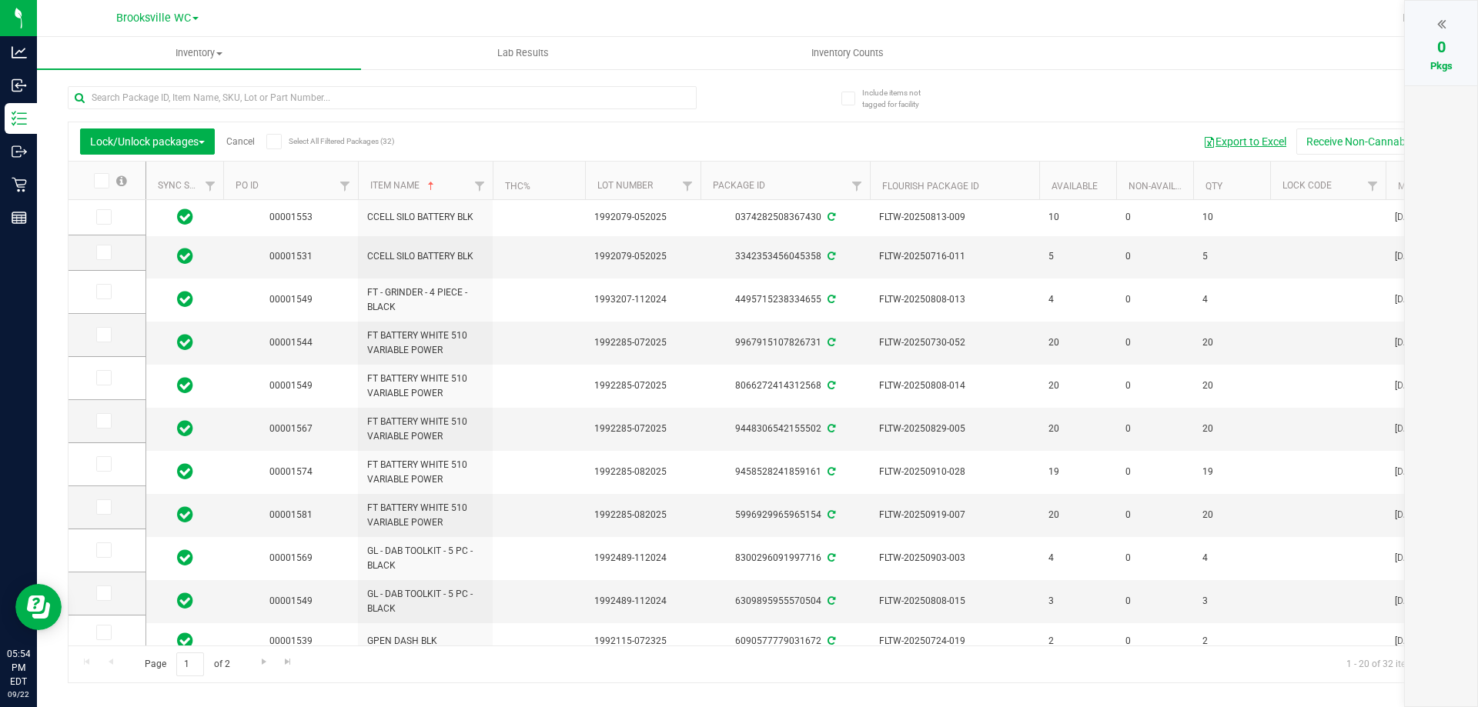
click at [738, 138] on button "Export to Excel" at bounding box center [1244, 142] width 103 height 26
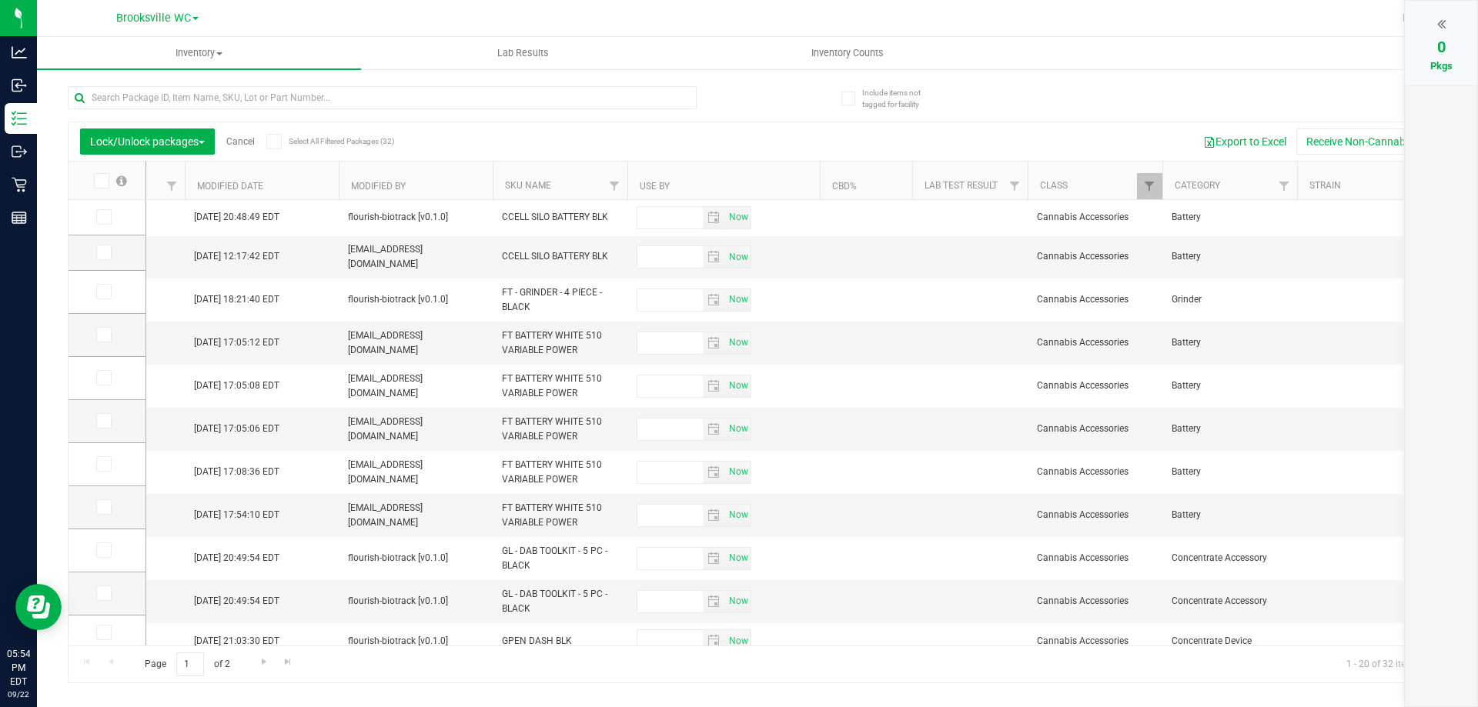
click at [738, 192] on th "Category" at bounding box center [1229, 181] width 135 height 38
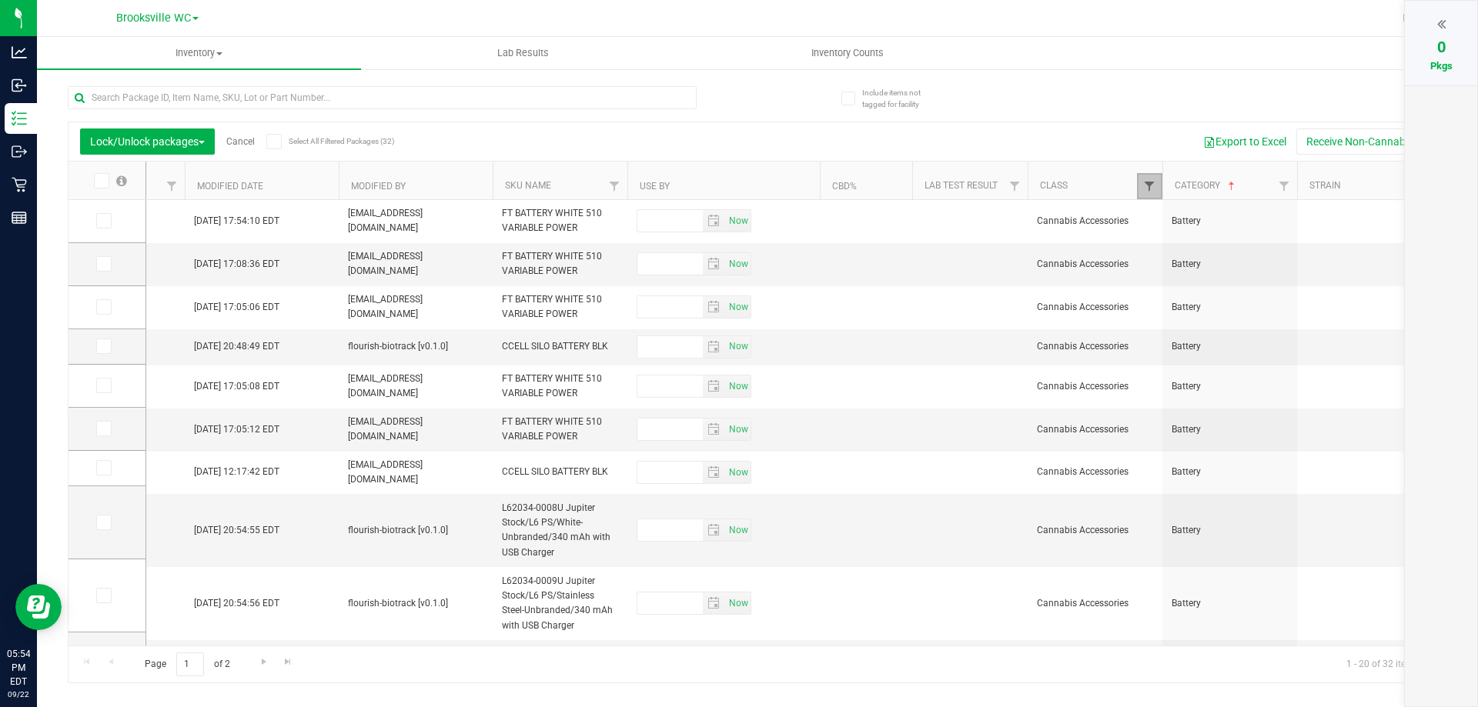
click at [738, 188] on span "Filter" at bounding box center [1149, 186] width 12 height 12
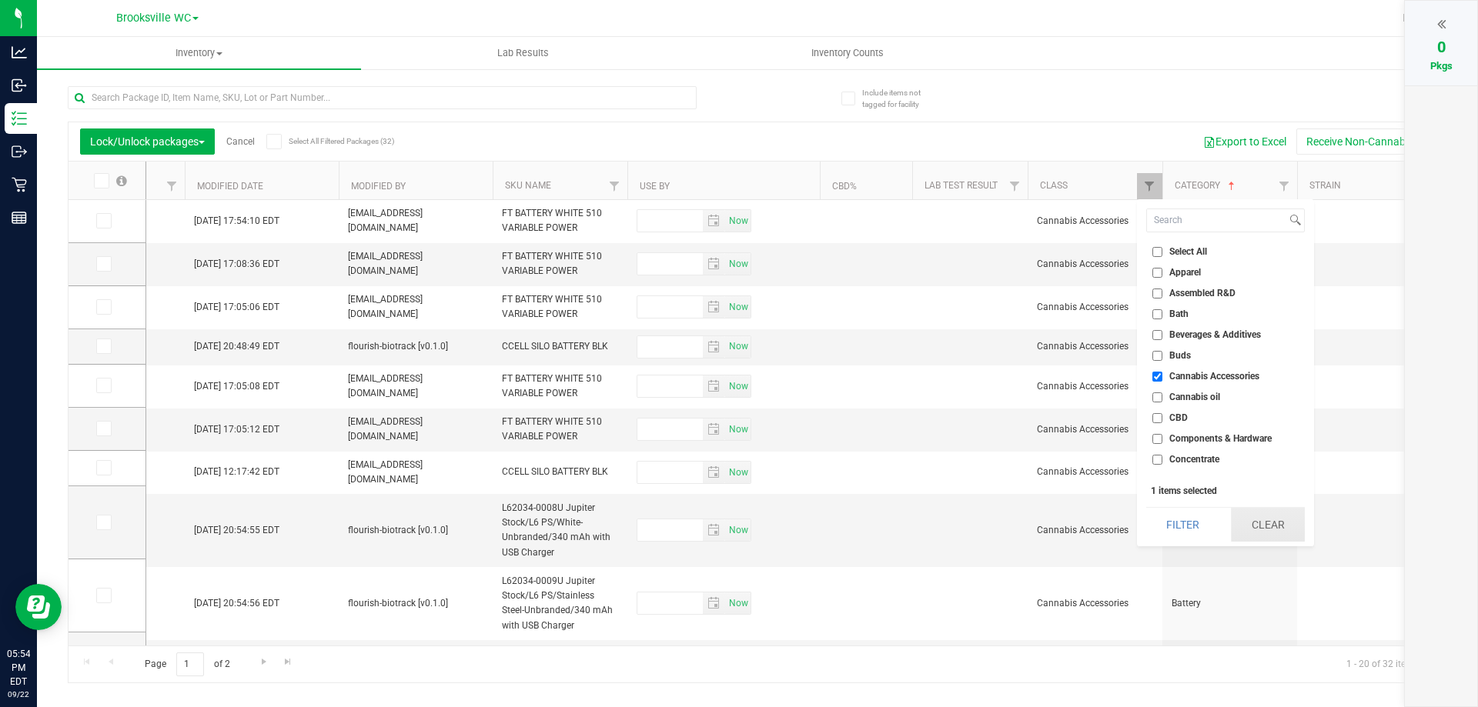
click at [738, 525] on button "Clear" at bounding box center [1268, 525] width 74 height 34
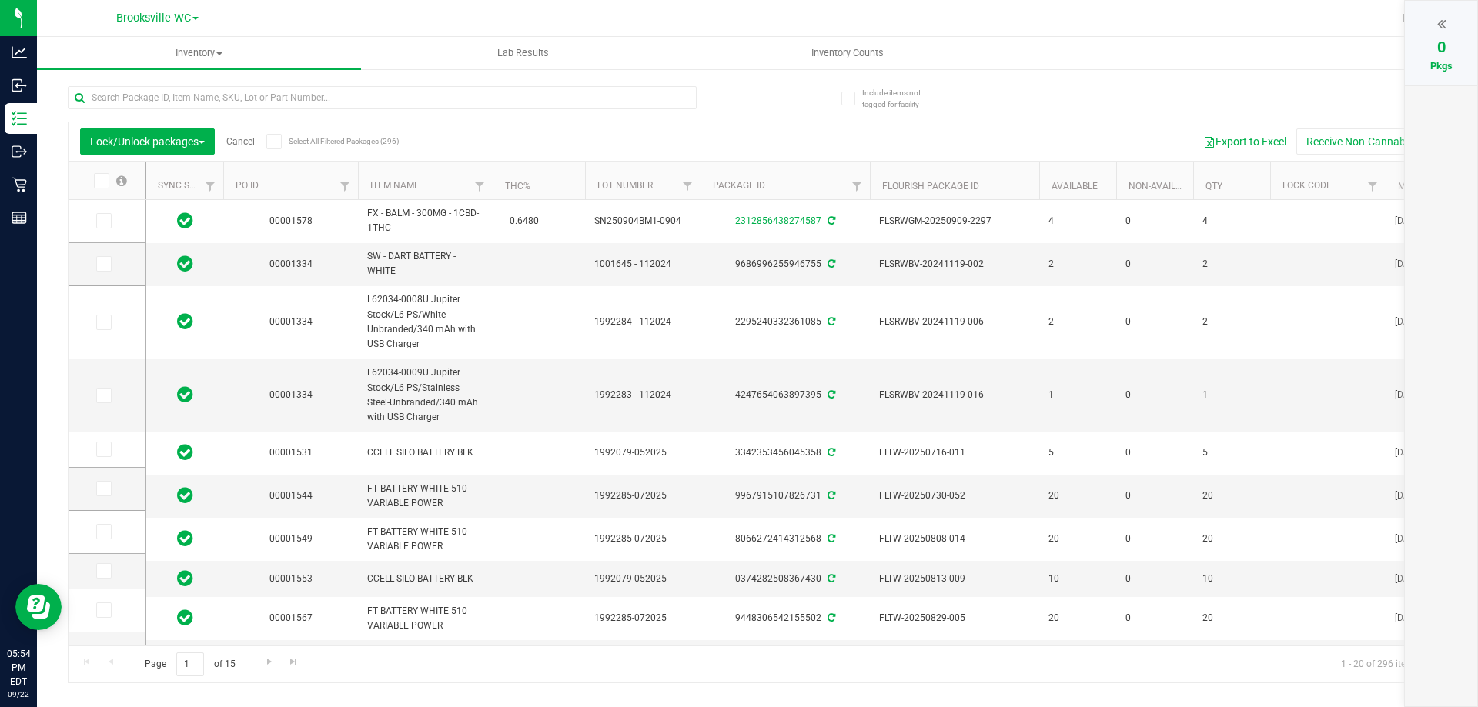
click at [429, 193] on th "Item Name" at bounding box center [425, 181] width 135 height 38
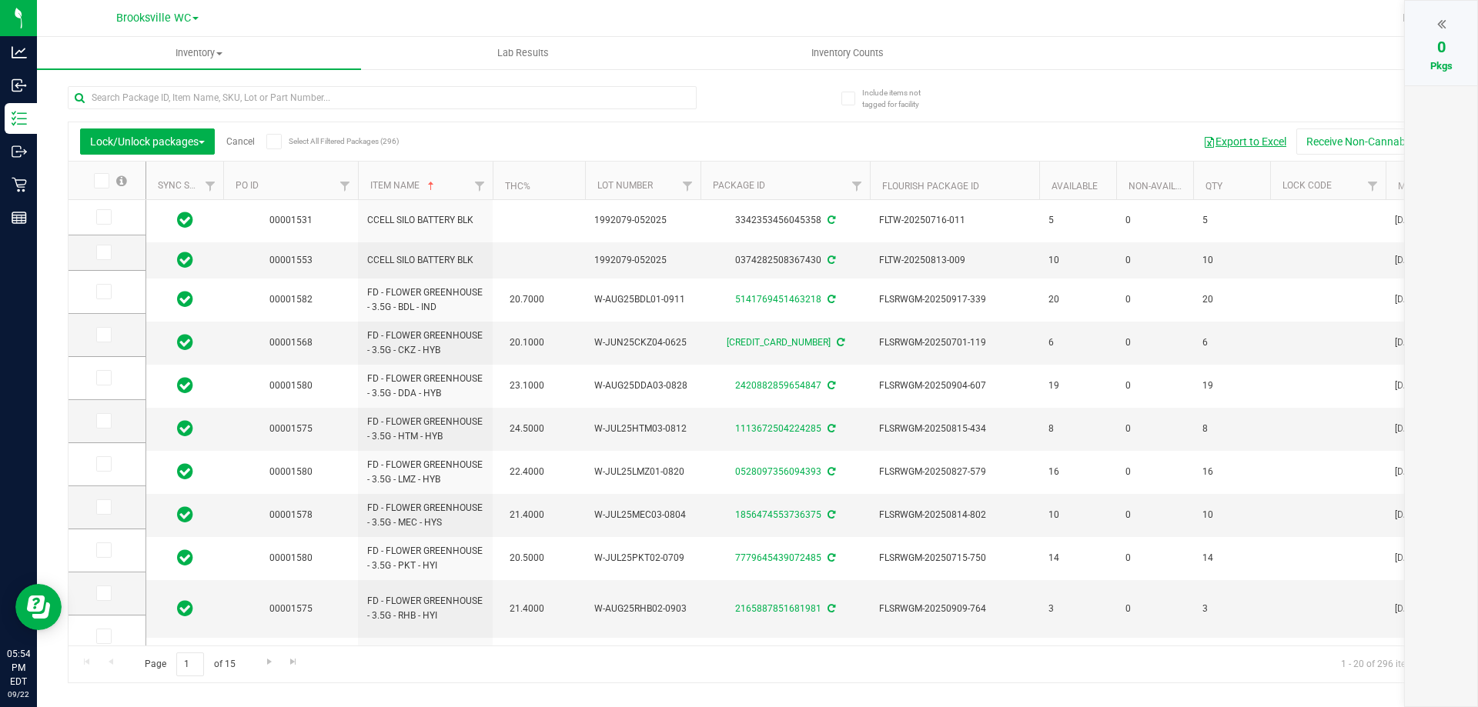
click at [738, 150] on button "Export to Excel" at bounding box center [1244, 142] width 103 height 26
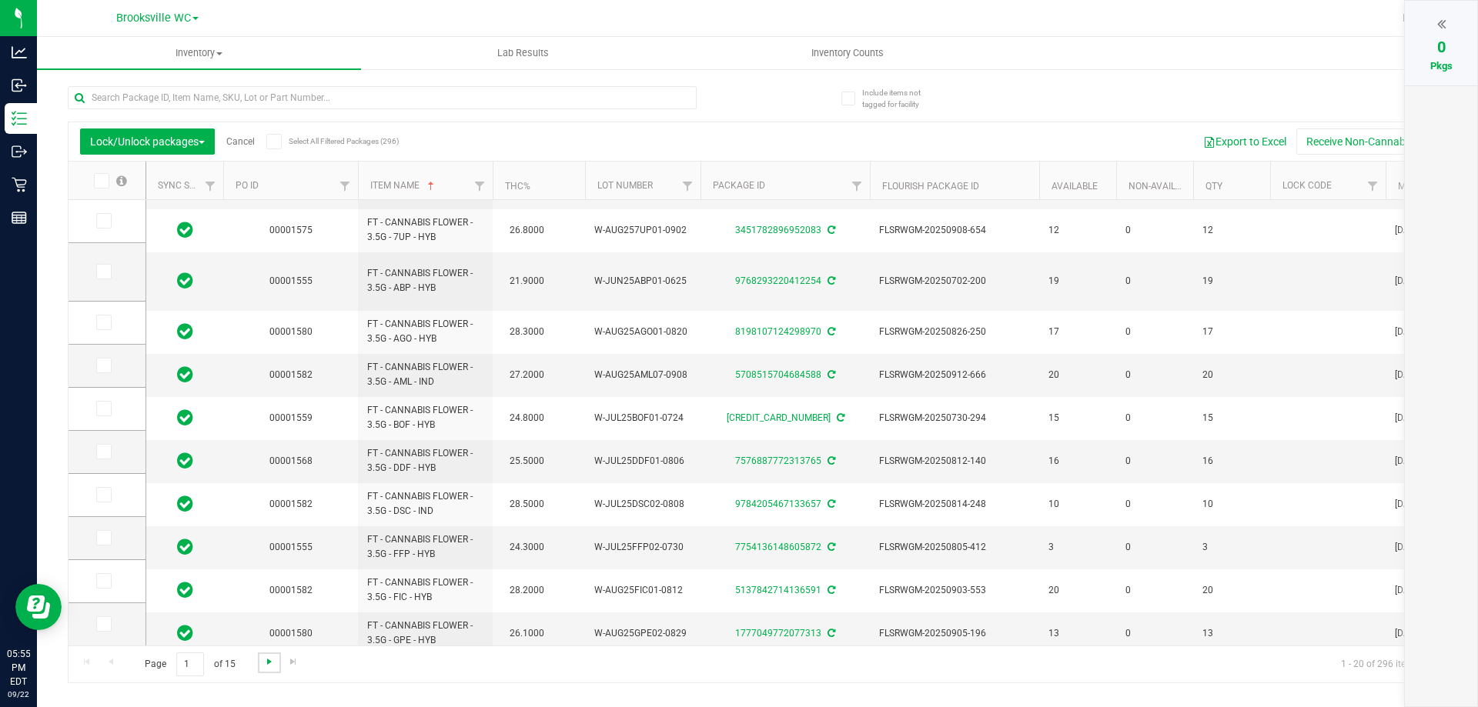
click at [269, 666] on span "Go to the next page" at bounding box center [269, 662] width 12 height 12
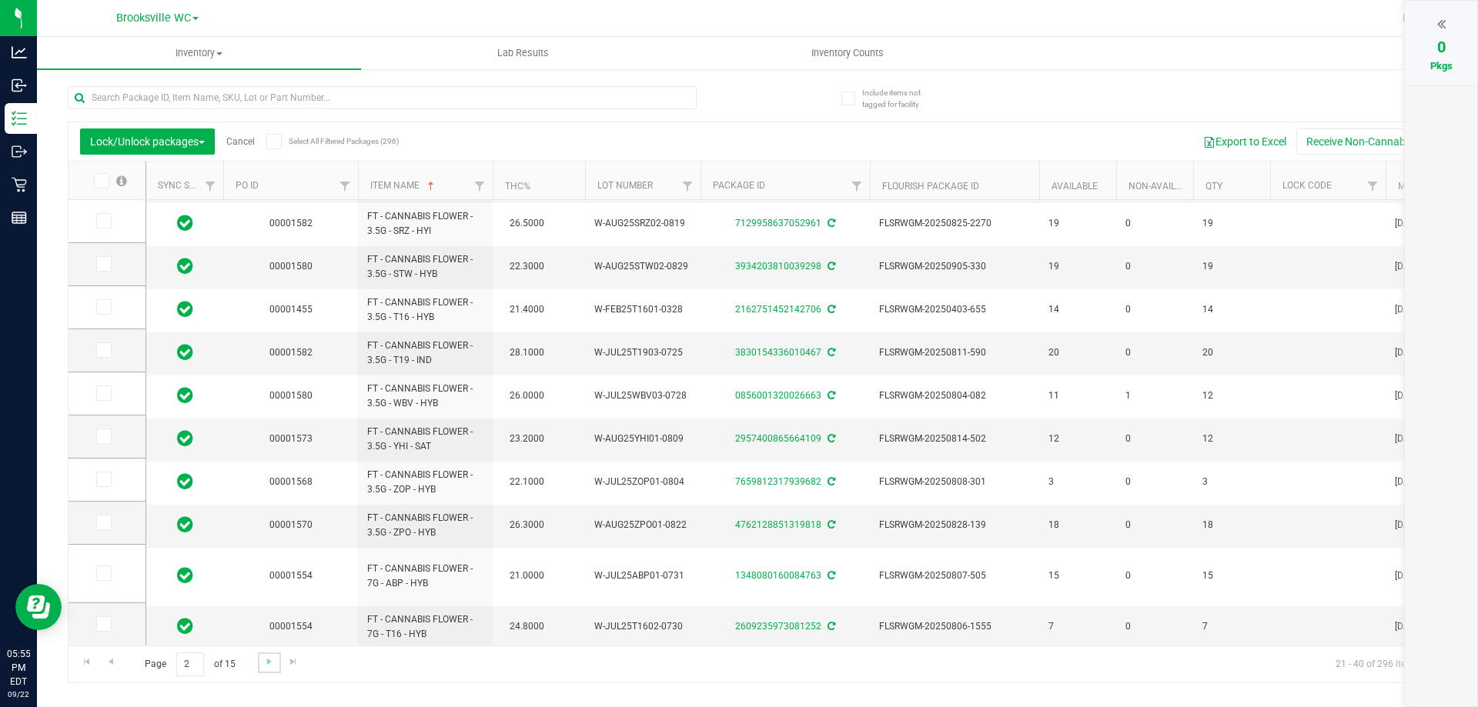
click at [260, 670] on link "Go to the next page" at bounding box center [269, 663] width 22 height 21
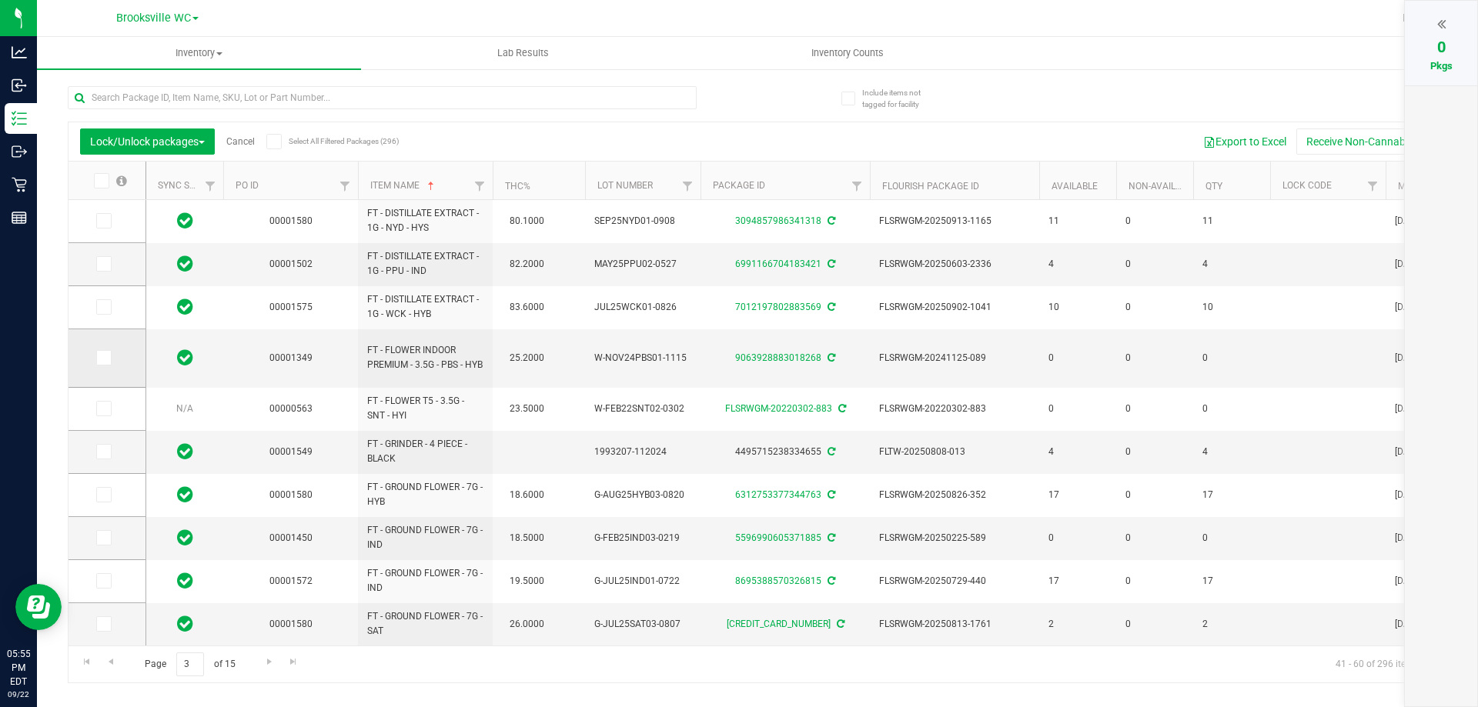
click at [103, 358] on icon at bounding box center [103, 358] width 10 height 0
click at [0, 0] on input "checkbox" at bounding box center [0, 0] width 0 height 0
click at [99, 409] on icon at bounding box center [103, 409] width 10 height 0
click at [0, 0] on input "checkbox" at bounding box center [0, 0] width 0 height 0
click at [738, 38] on div "2" at bounding box center [1441, 46] width 42 height 23
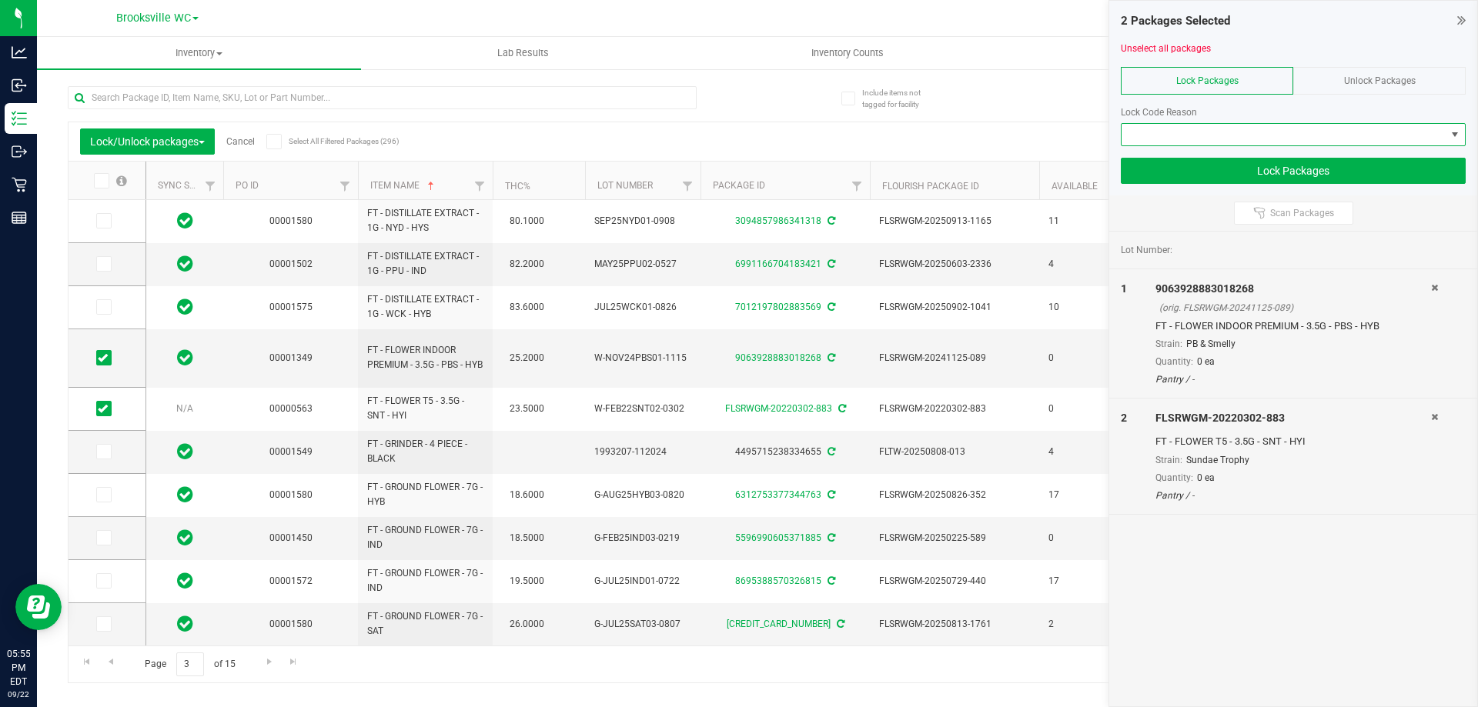
click at [738, 131] on span at bounding box center [1283, 135] width 324 height 22
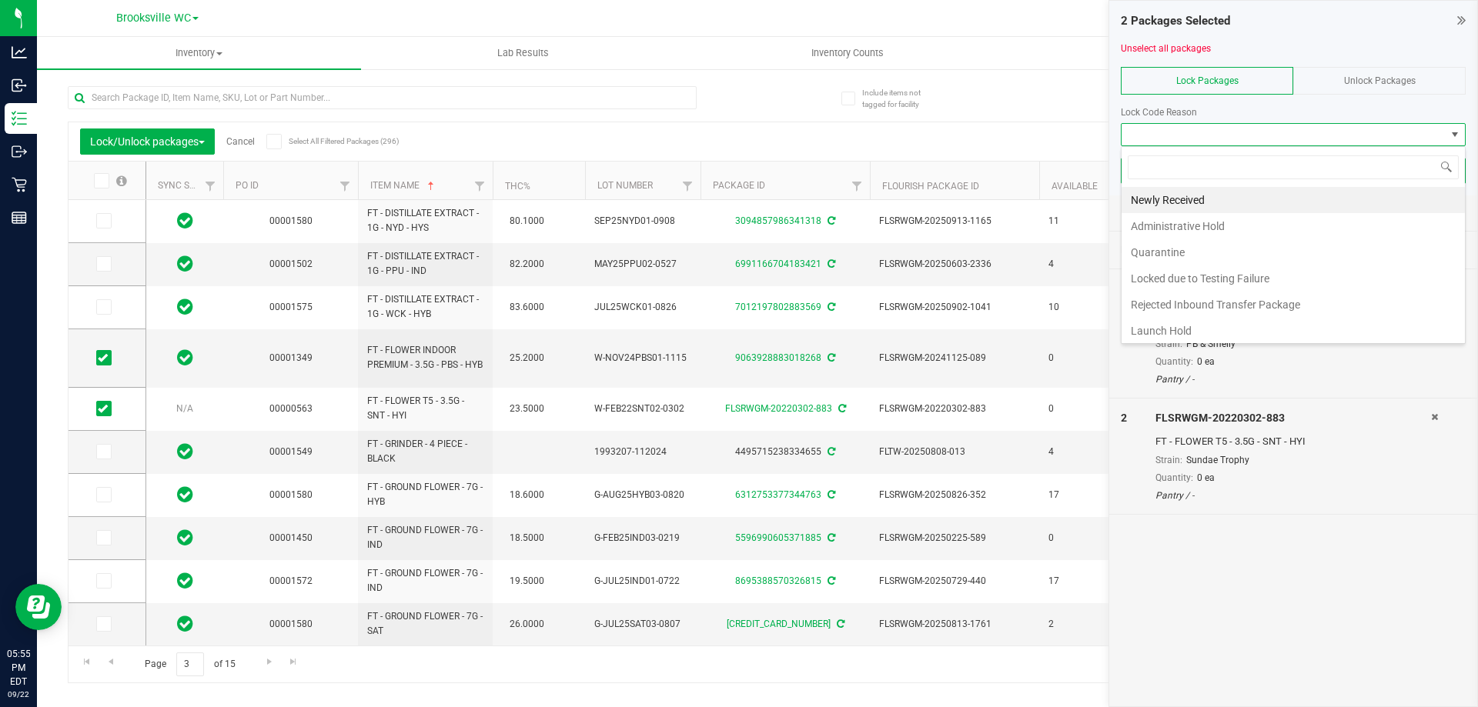
drag, startPoint x: 1224, startPoint y: 249, endPoint x: 1242, endPoint y: 259, distance: 20.0
click at [738, 259] on li "Quarantine" at bounding box center [1292, 252] width 343 height 26
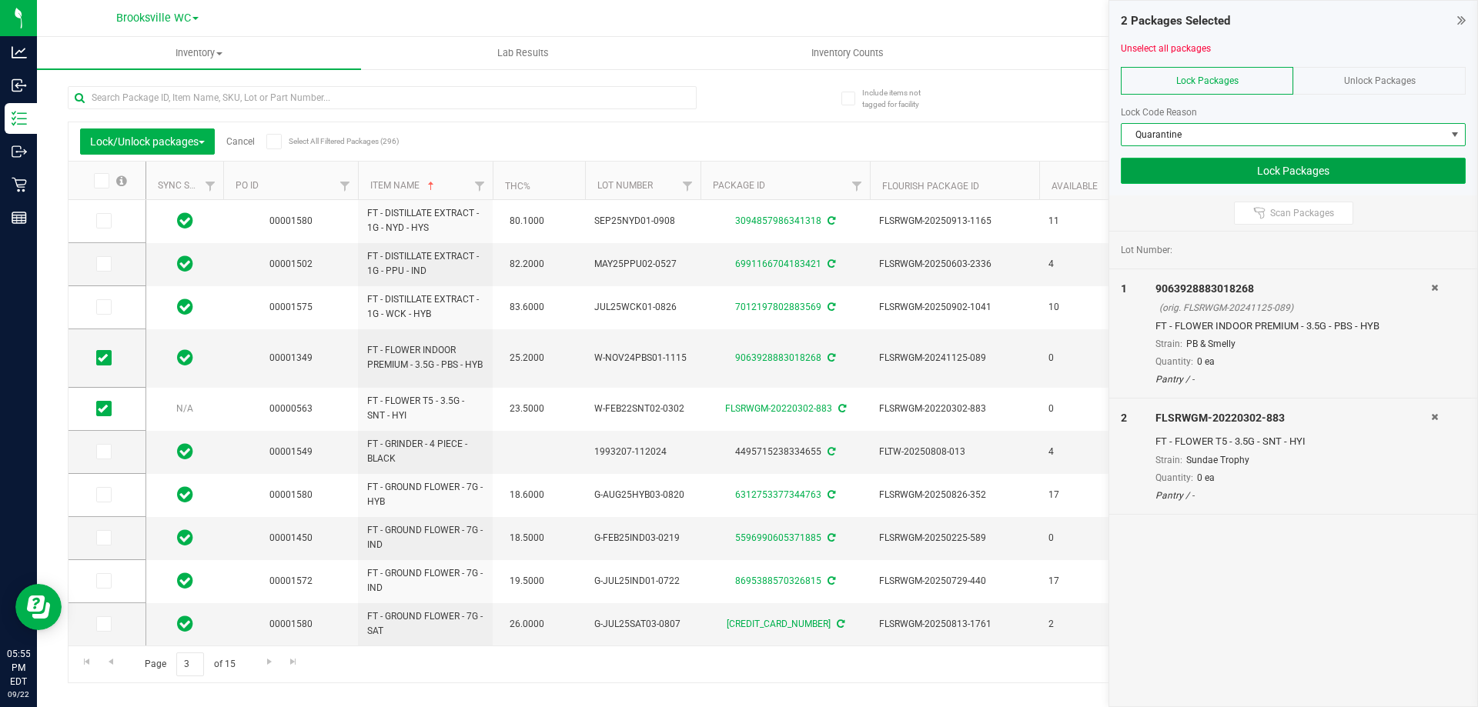
click at [738, 168] on button "Lock Packages" at bounding box center [1293, 171] width 345 height 26
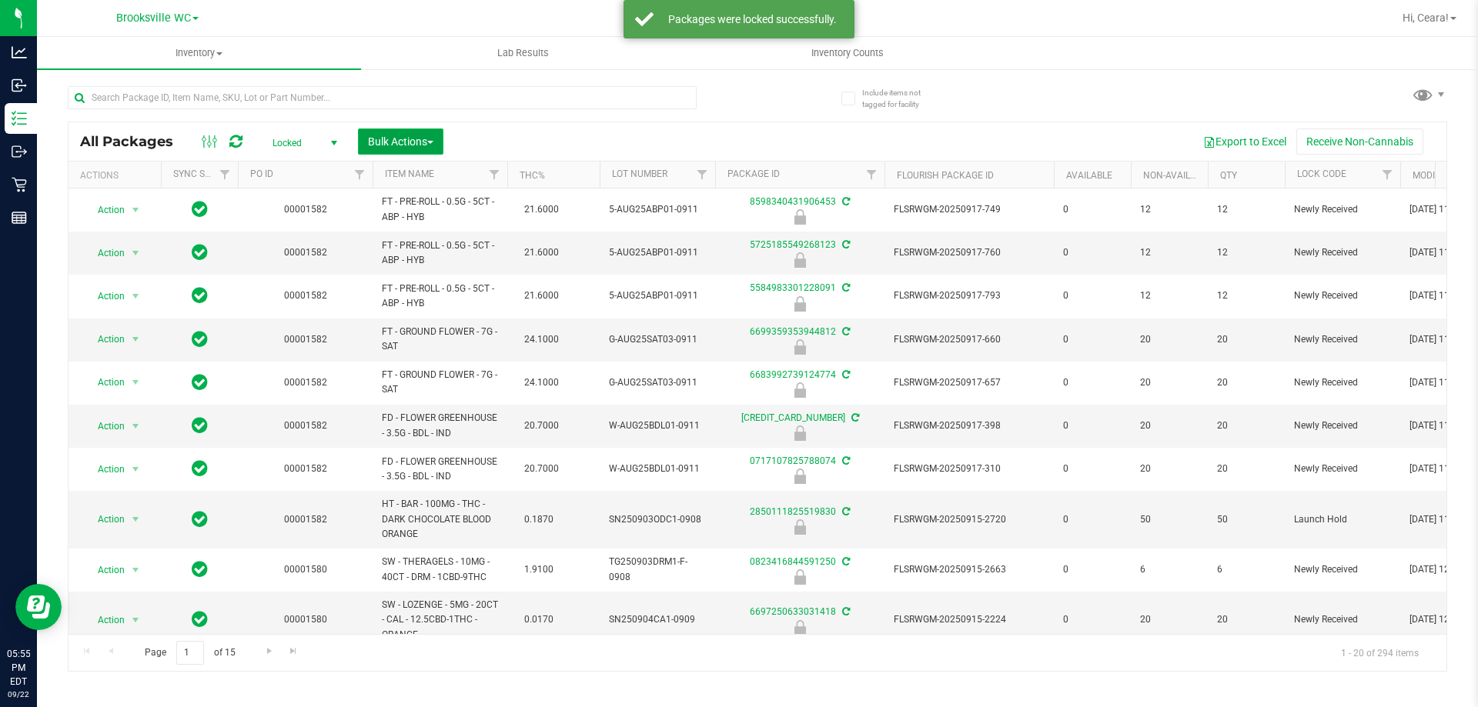
click at [433, 145] on span "Bulk Actions" at bounding box center [400, 141] width 65 height 12
click at [444, 281] on div "Lock/Unlock packages" at bounding box center [430, 291] width 126 height 25
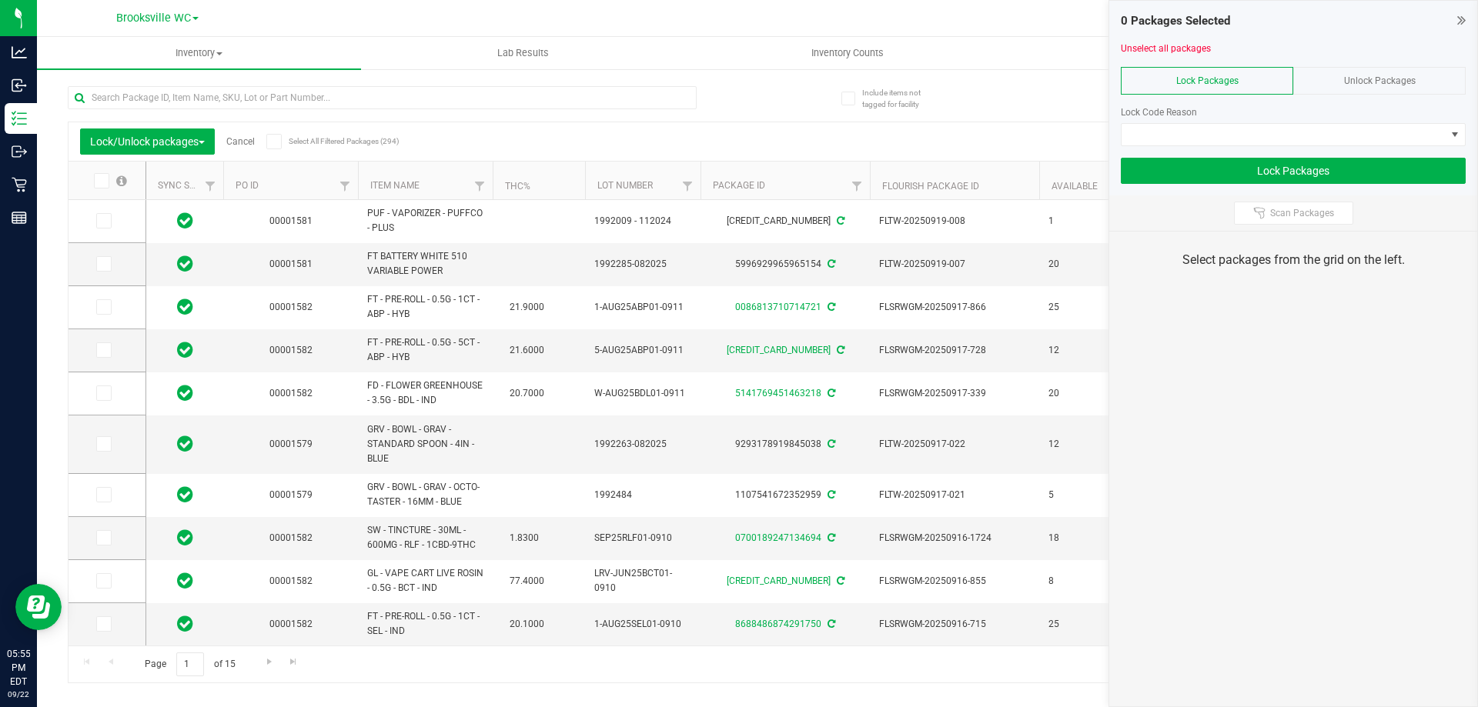
click at [451, 192] on th "Item Name" at bounding box center [425, 181] width 135 height 38
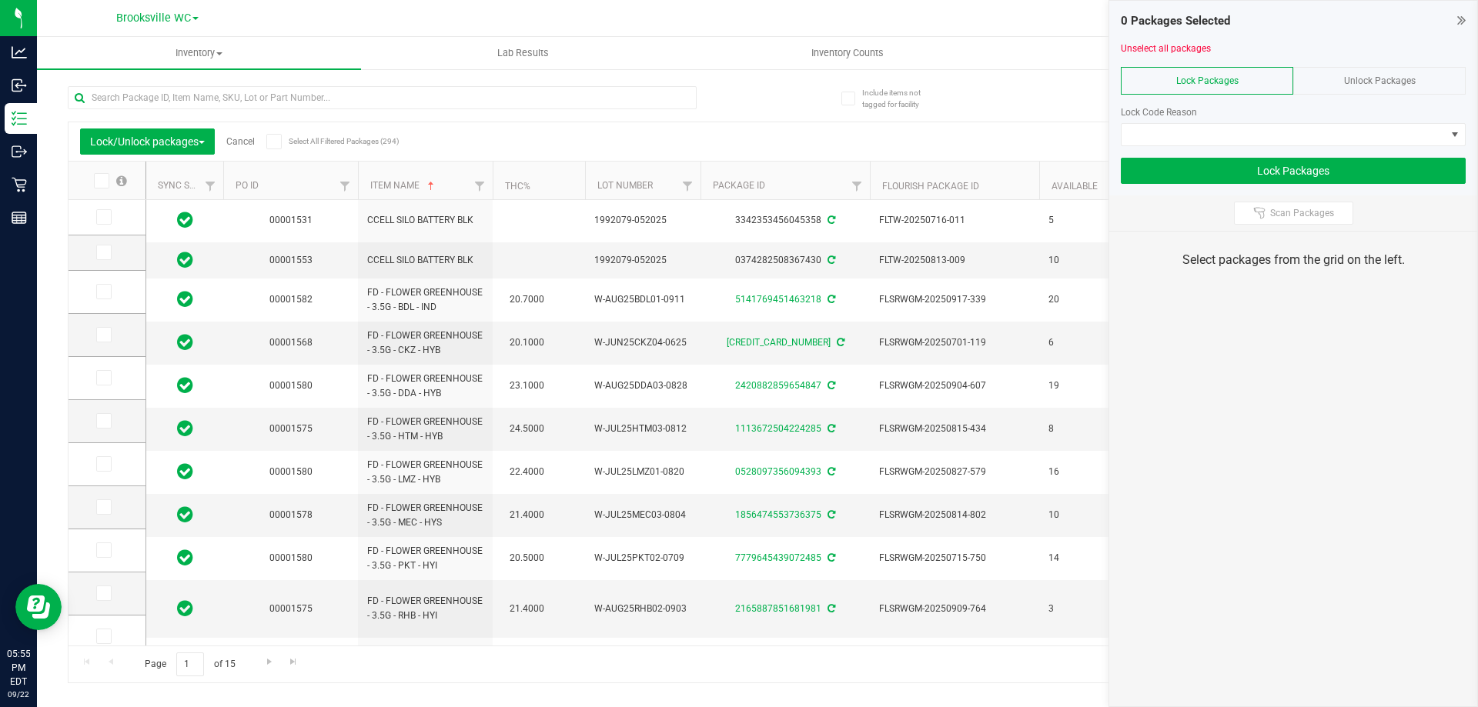
click at [738, 14] on div "0 Packages Selected" at bounding box center [1293, 21] width 345 height 18
click at [738, 19] on icon at bounding box center [1461, 19] width 8 height 15
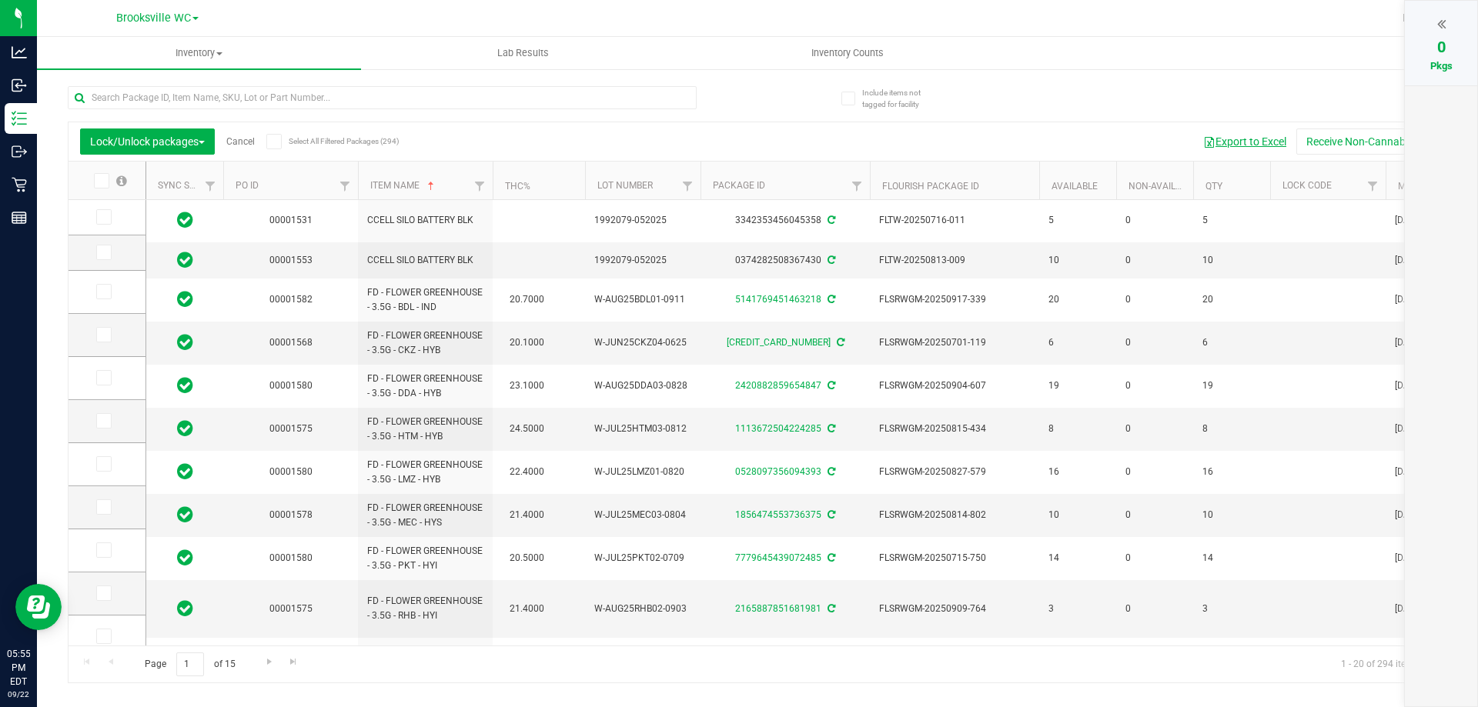
click at [738, 134] on button "Export to Excel" at bounding box center [1244, 142] width 103 height 26
